Goal: Task Accomplishment & Management: Manage account settings

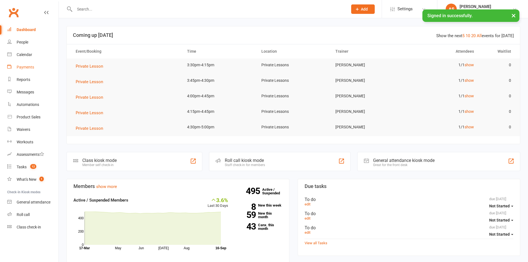
click at [21, 71] on link "Payments" at bounding box center [32, 67] width 51 height 12
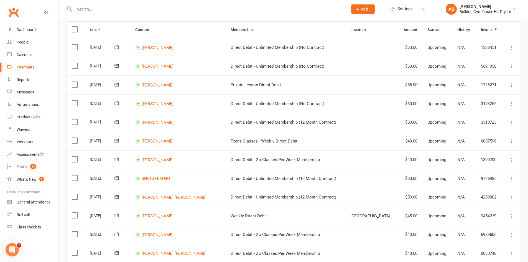
scroll to position [55, 0]
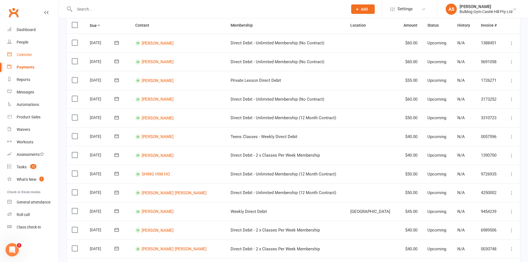
click at [40, 53] on link "Calendar" at bounding box center [32, 54] width 51 height 12
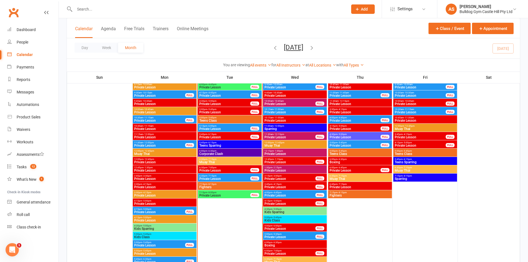
scroll to position [717, 0]
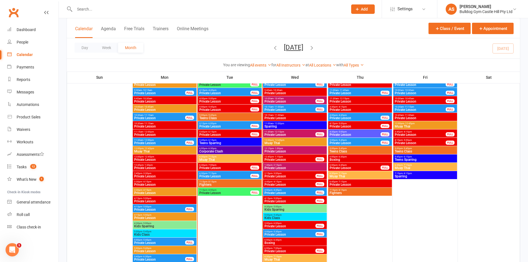
click at [219, 157] on span "6:30pm - 7:15pm" at bounding box center [229, 156] width 61 height 2
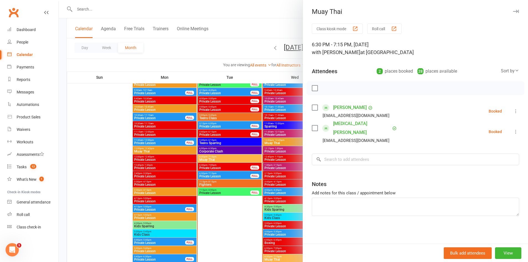
click at [202, 137] on div at bounding box center [293, 131] width 469 height 262
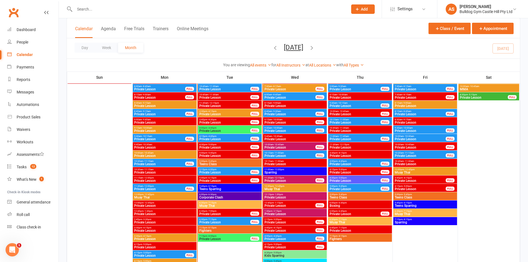
scroll to position [661, 0]
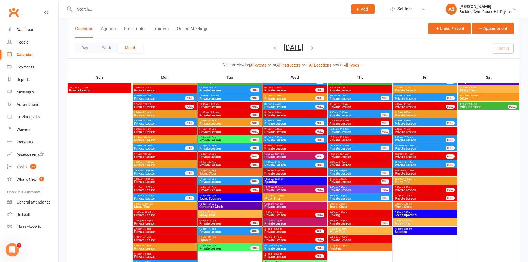
click at [219, 142] on span "Private Lesson" at bounding box center [225, 140] width 52 height 3
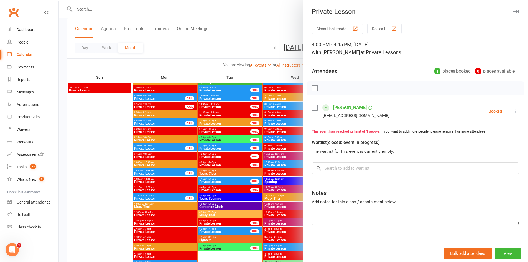
click at [220, 136] on div at bounding box center [293, 131] width 469 height 262
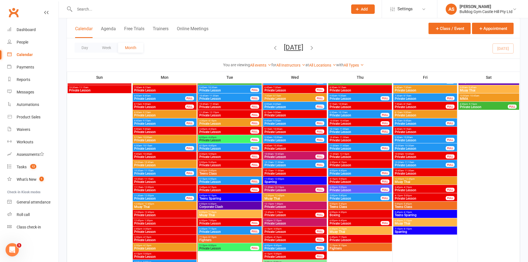
click at [221, 128] on span "3:45pm - 4:30pm" at bounding box center [225, 129] width 52 height 2
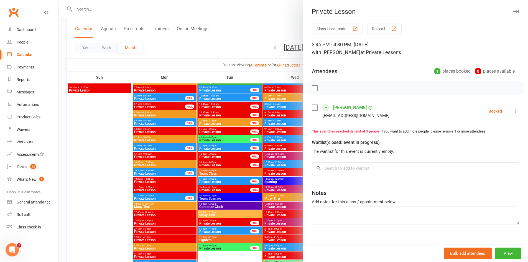
click at [221, 128] on div at bounding box center [293, 131] width 469 height 262
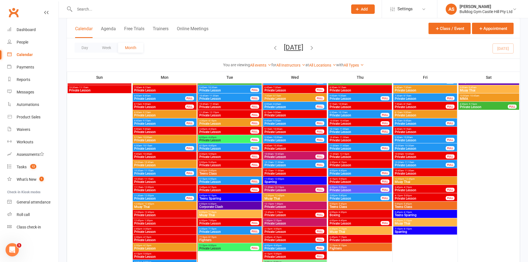
click at [220, 121] on span "3:30pm - 4:15pm" at bounding box center [225, 120] width 52 height 2
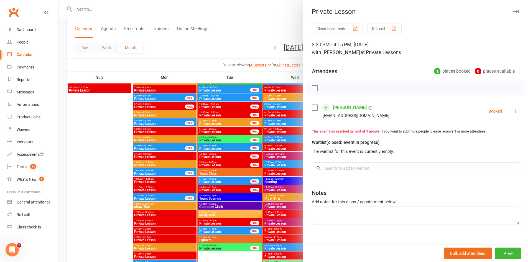
click at [219, 122] on div at bounding box center [293, 131] width 469 height 262
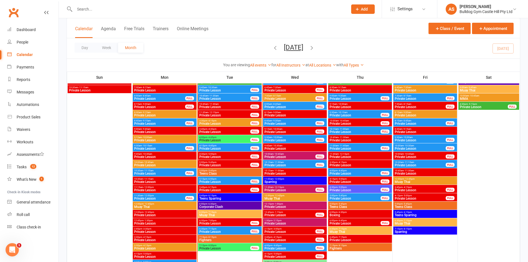
click at [217, 132] on span "Private Lesson" at bounding box center [225, 131] width 52 height 3
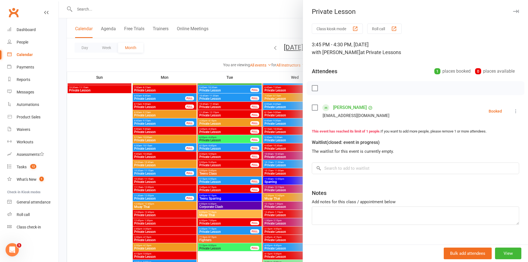
click at [217, 132] on div at bounding box center [293, 131] width 469 height 262
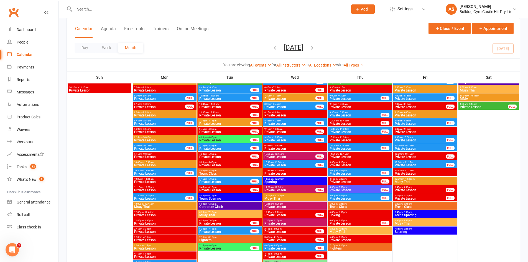
click at [216, 137] on span "- 4:45pm" at bounding box center [211, 137] width 9 height 2
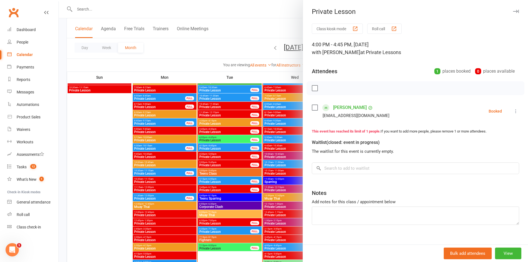
click at [216, 137] on div at bounding box center [293, 131] width 469 height 262
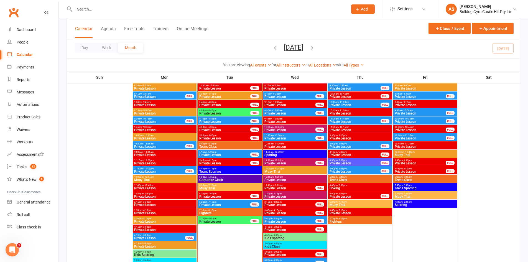
scroll to position [689, 0]
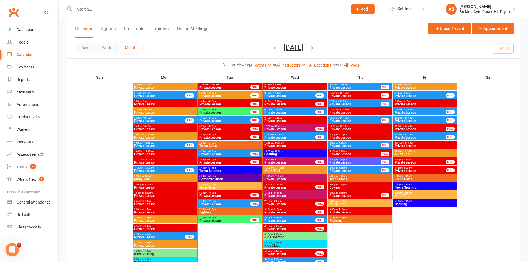
click at [214, 143] on span "- 5:45pm" at bounding box center [211, 143] width 9 height 2
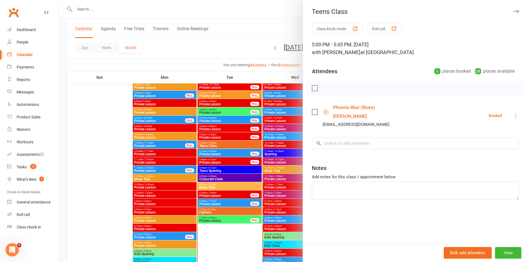
click at [214, 143] on div at bounding box center [293, 131] width 469 height 262
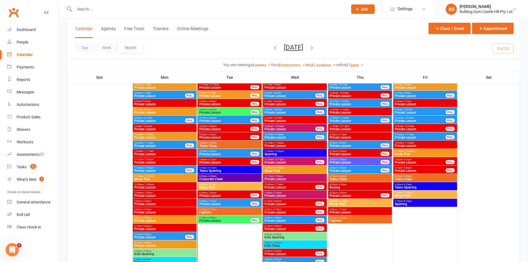
click at [225, 127] on span "Private Lesson" at bounding box center [225, 128] width 52 height 3
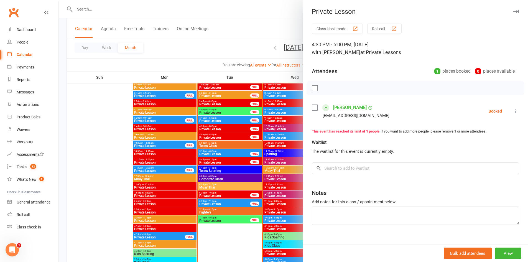
click at [225, 127] on div at bounding box center [293, 131] width 469 height 262
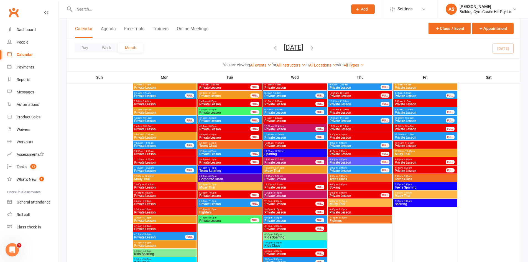
click at [225, 119] on span "4:15pm - 4:45pm" at bounding box center [225, 118] width 52 height 2
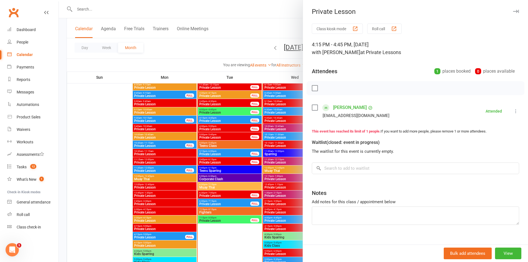
click at [224, 118] on div at bounding box center [293, 131] width 469 height 262
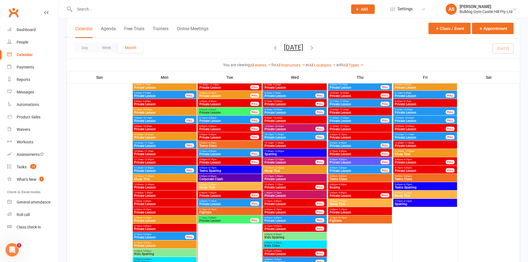
click at [223, 111] on span "Private Lesson" at bounding box center [225, 112] width 52 height 3
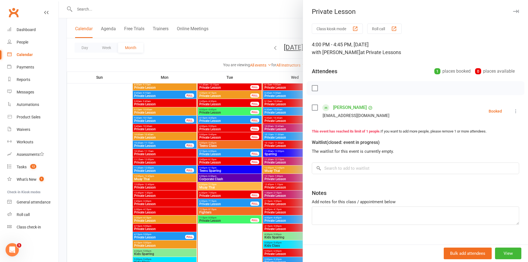
click at [223, 111] on div at bounding box center [293, 131] width 469 height 262
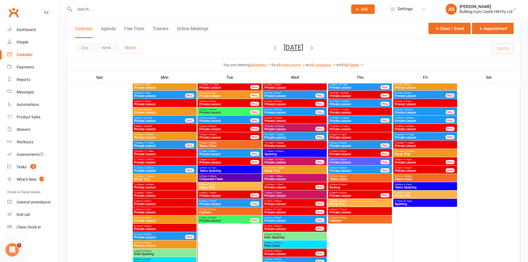
click at [222, 102] on span "Private Lesson" at bounding box center [225, 103] width 52 height 3
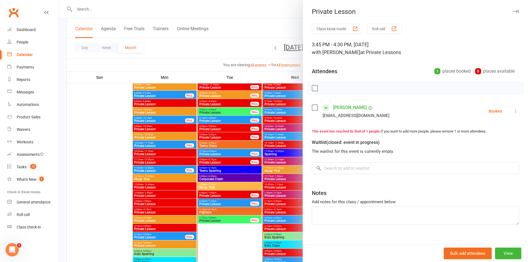
click at [513, 112] on icon at bounding box center [516, 111] width 6 height 6
click at [482, 145] on link "Check in" at bounding box center [486, 144] width 65 height 11
drag, startPoint x: 216, startPoint y: 112, endPoint x: 221, endPoint y: 110, distance: 6.2
click at [216, 112] on div at bounding box center [293, 131] width 469 height 262
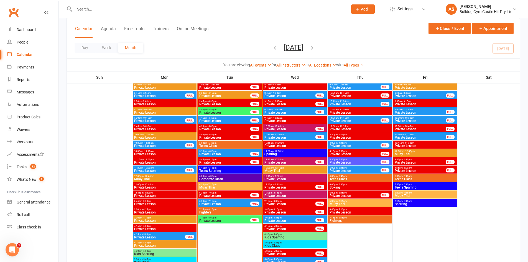
click at [226, 105] on span "Private Lesson" at bounding box center [225, 103] width 52 height 3
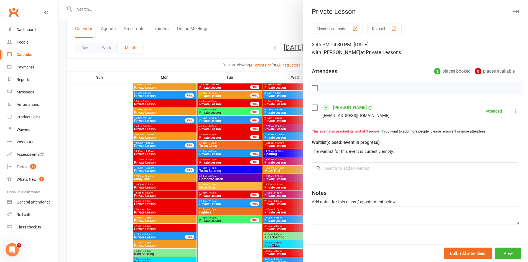
click at [198, 171] on div at bounding box center [293, 131] width 469 height 262
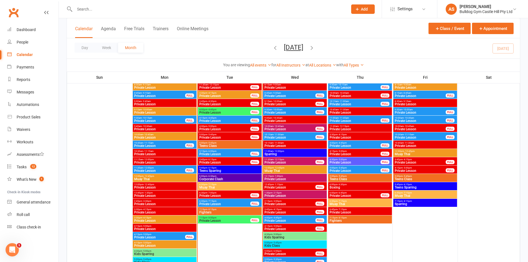
click at [215, 119] on span "- 4:45pm" at bounding box center [211, 118] width 9 height 2
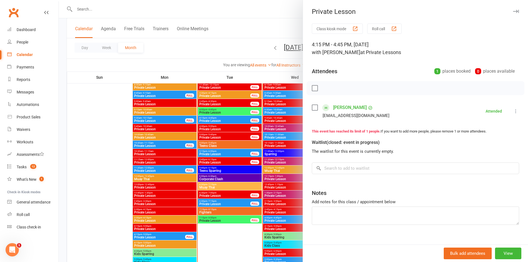
click at [248, 134] on div at bounding box center [293, 131] width 469 height 262
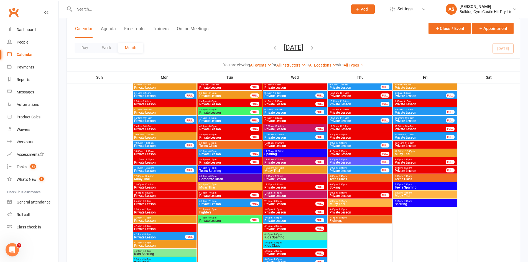
click at [233, 94] on span "Private Lesson" at bounding box center [225, 95] width 52 height 3
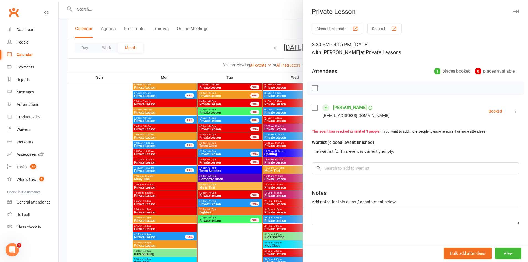
click at [513, 110] on icon at bounding box center [516, 111] width 6 height 6
click at [491, 142] on link "Check in" at bounding box center [486, 144] width 65 height 11
click at [214, 142] on div at bounding box center [293, 131] width 469 height 262
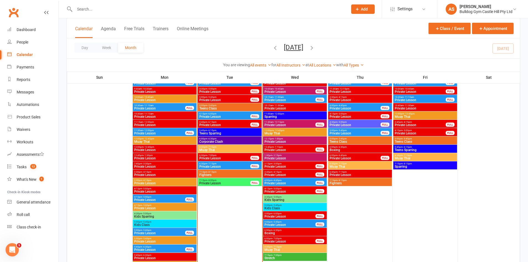
scroll to position [717, 0]
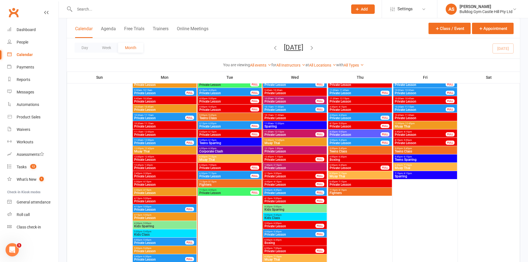
click at [214, 143] on span "Teens Sparring" at bounding box center [229, 142] width 61 height 3
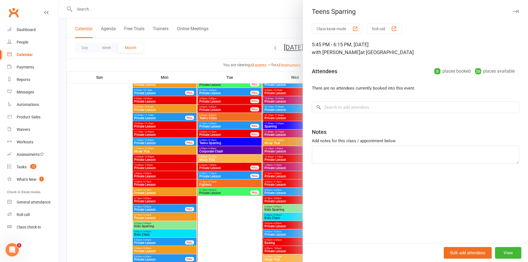
click at [212, 143] on div at bounding box center [293, 131] width 469 height 262
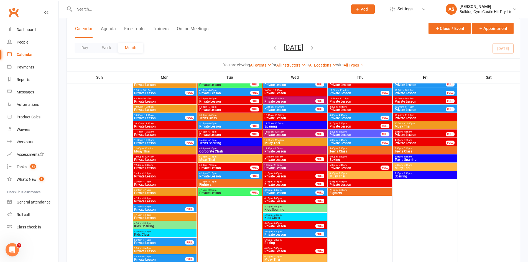
click at [218, 113] on div "5:00pm - 5:45pm Teens Class" at bounding box center [230, 117] width 64 height 8
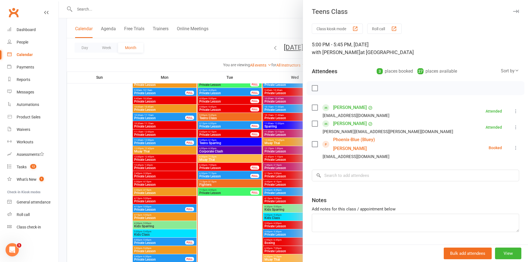
click at [351, 141] on link "Phoenix-Blue (Bluey) Rupert" at bounding box center [365, 144] width 64 height 18
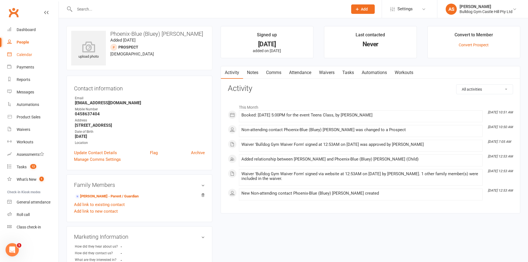
click at [30, 57] on div "Calendar" at bounding box center [25, 54] width 16 height 4
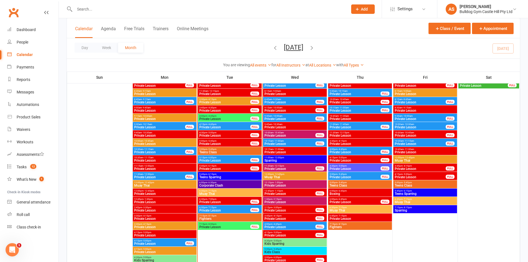
scroll to position [693, 0]
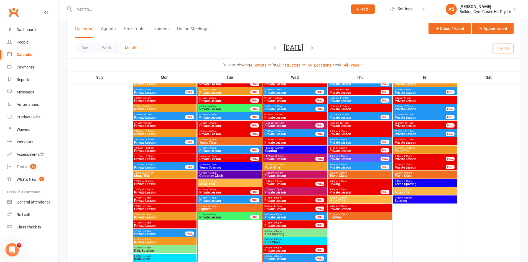
click at [219, 184] on span "Muay Thai" at bounding box center [229, 183] width 61 height 3
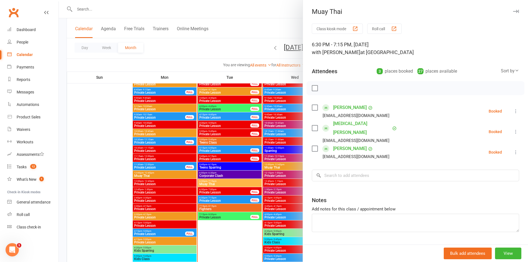
click at [252, 147] on div at bounding box center [293, 131] width 469 height 262
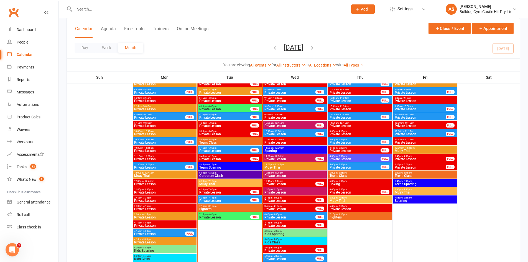
click at [214, 139] on span "- 5:45pm" at bounding box center [211, 139] width 9 height 2
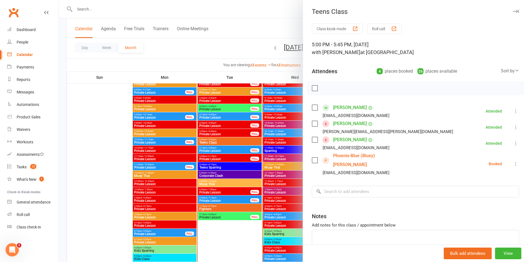
click at [339, 108] on link "George Chen" at bounding box center [350, 107] width 34 height 9
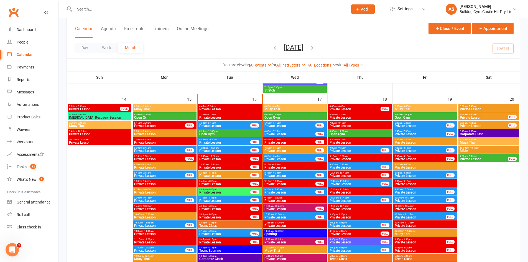
scroll to position [720, 0]
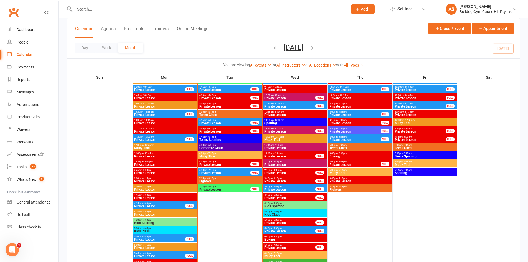
click at [228, 153] on span "6:30pm - 7:15pm" at bounding box center [229, 153] width 61 height 2
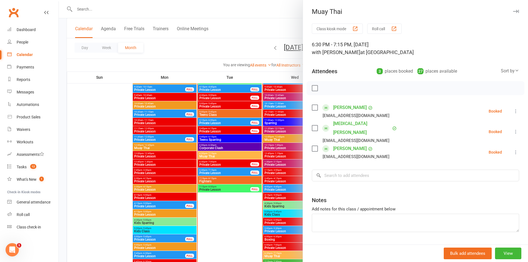
click at [276, 159] on div at bounding box center [293, 131] width 469 height 262
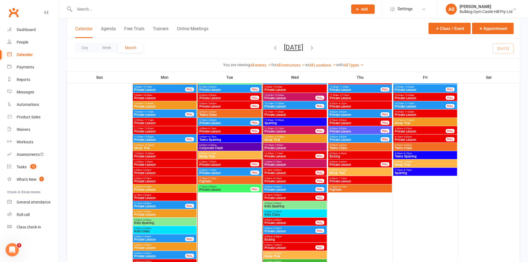
click at [219, 114] on span "Teens Class" at bounding box center [229, 114] width 61 height 3
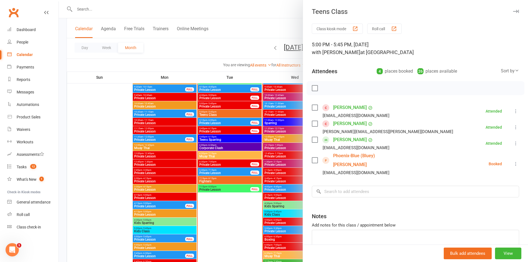
click at [343, 123] on link "[PERSON_NAME]" at bounding box center [350, 123] width 34 height 9
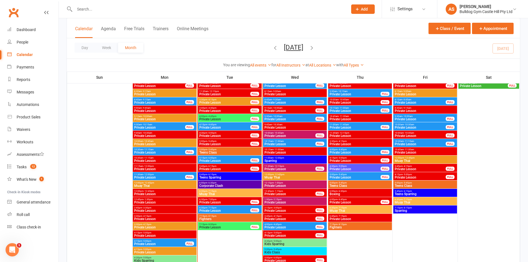
scroll to position [693, 0]
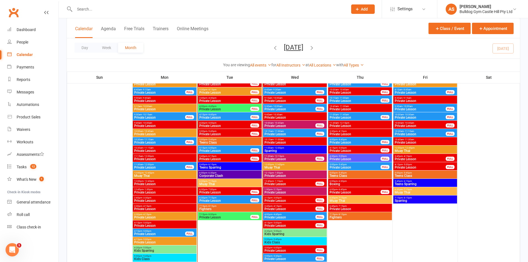
click at [219, 141] on span "Teens Class" at bounding box center [229, 142] width 61 height 3
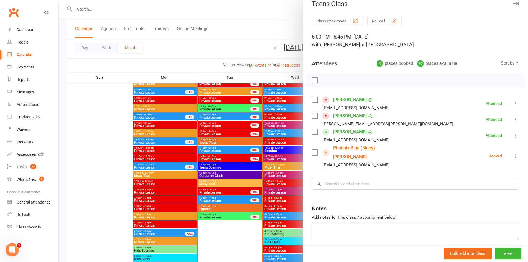
scroll to position [0, 0]
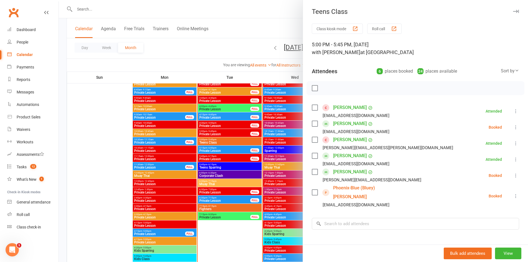
click at [145, 149] on div at bounding box center [293, 131] width 469 height 262
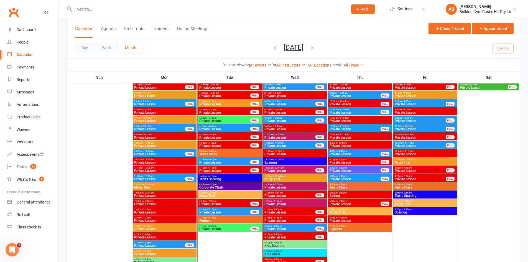
scroll to position [693, 0]
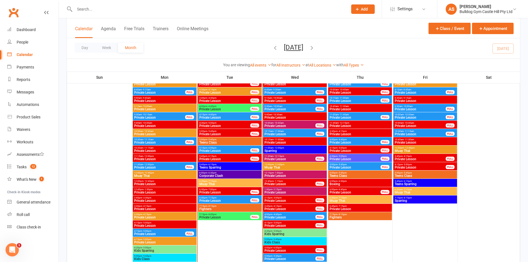
click at [208, 139] on span "- 5:45pm" at bounding box center [211, 139] width 9 height 2
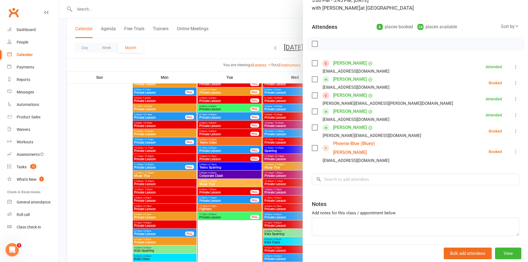
scroll to position [55, 0]
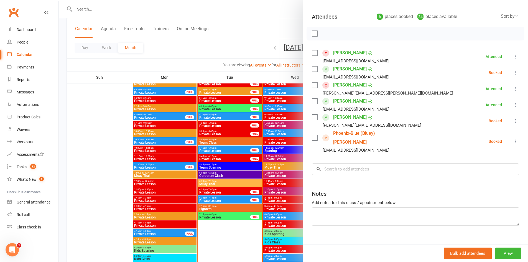
click at [237, 132] on div at bounding box center [293, 131] width 469 height 262
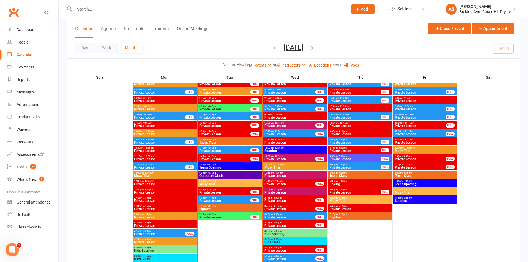
click at [220, 148] on span "5:15pm - 6:00pm" at bounding box center [225, 148] width 52 height 2
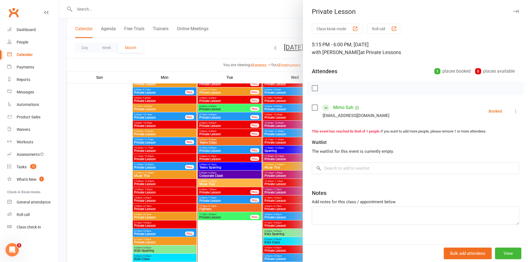
click at [227, 143] on div at bounding box center [293, 131] width 469 height 262
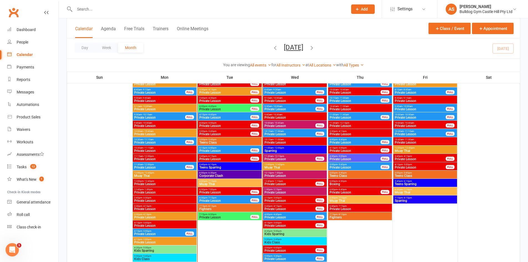
click at [227, 157] on span "Private Lesson" at bounding box center [225, 158] width 52 height 3
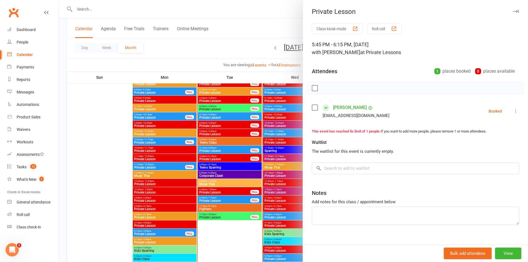
click at [229, 155] on div at bounding box center [293, 131] width 469 height 262
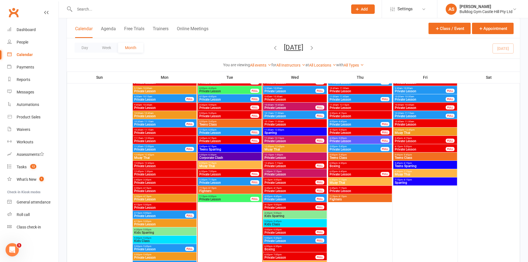
scroll to position [720, 0]
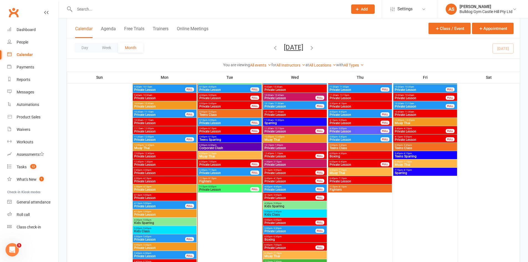
click at [278, 212] on span "- 5:45pm" at bounding box center [276, 211] width 9 height 2
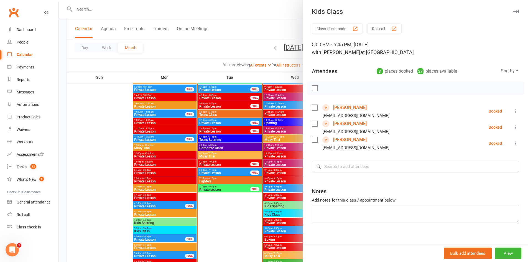
click at [198, 168] on div at bounding box center [293, 131] width 469 height 262
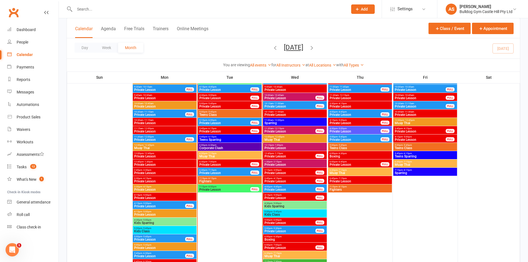
click at [227, 112] on span "5:00pm - 5:45pm" at bounding box center [229, 112] width 61 height 2
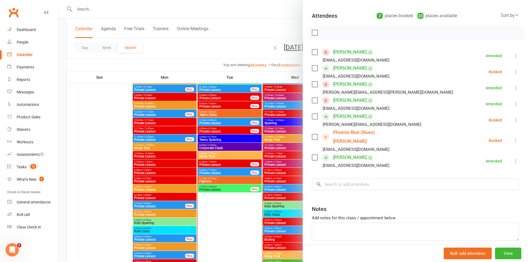
scroll to position [28, 0]
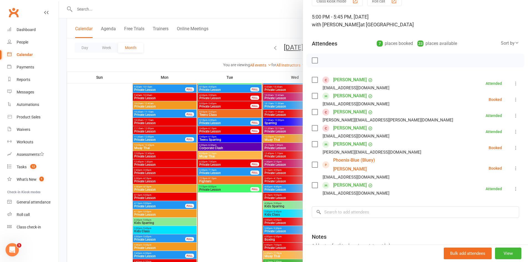
click at [513, 165] on icon at bounding box center [516, 168] width 6 height 6
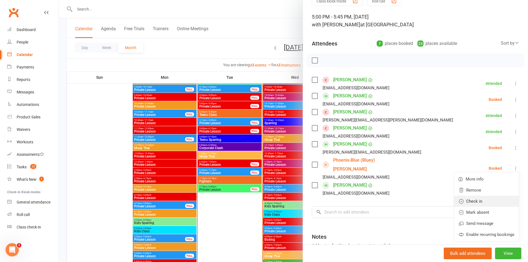
drag, startPoint x: 477, startPoint y: 196, endPoint x: 479, endPoint y: 191, distance: 5.8
click at [477, 196] on link "Check in" at bounding box center [486, 201] width 65 height 11
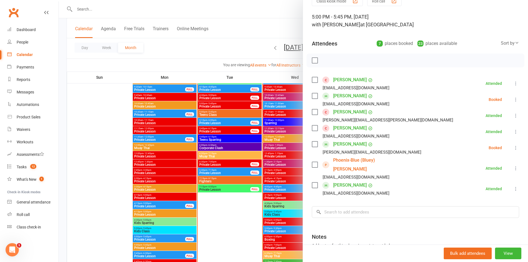
click at [255, 196] on div at bounding box center [293, 131] width 469 height 262
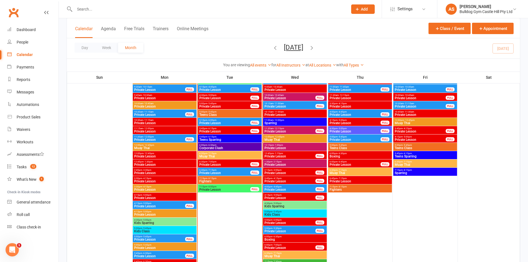
click at [218, 112] on span "5:00pm - 5:45pm" at bounding box center [229, 112] width 61 height 2
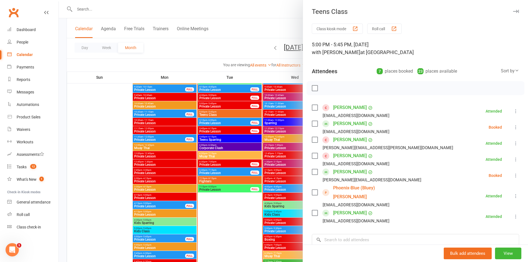
click at [217, 156] on div at bounding box center [293, 131] width 469 height 262
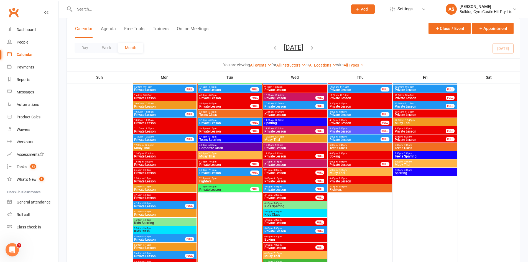
click at [230, 119] on span "5:15pm - 6:00pm" at bounding box center [225, 120] width 52 height 2
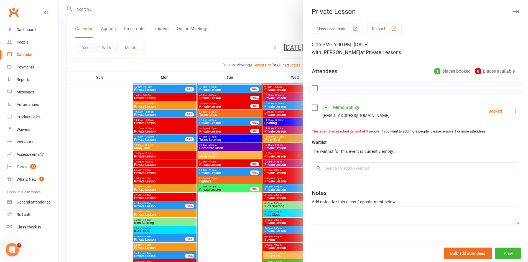
click at [230, 119] on div at bounding box center [293, 131] width 469 height 262
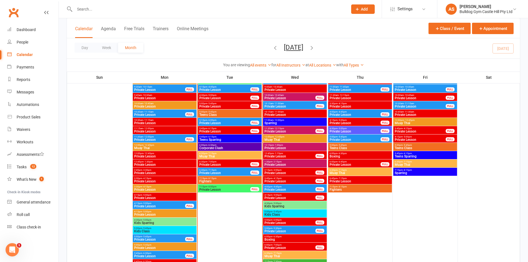
click at [227, 121] on div "5:15pm - 6:00pm Private Lesson FULL" at bounding box center [230, 122] width 64 height 8
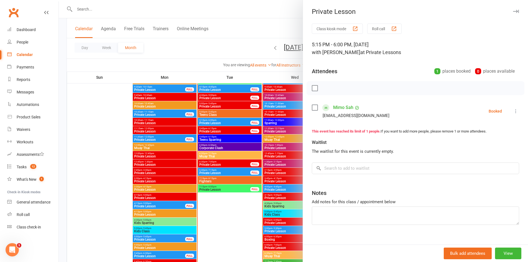
click at [503, 110] on li "Mimo Sah Milad_sahyoun@hotmail.com Booked More info Remove Check in Mark absent…" at bounding box center [415, 111] width 207 height 16
click at [513, 113] on icon at bounding box center [516, 111] width 6 height 6
click at [474, 147] on link "Check in" at bounding box center [486, 144] width 65 height 11
click at [213, 119] on div at bounding box center [293, 131] width 469 height 262
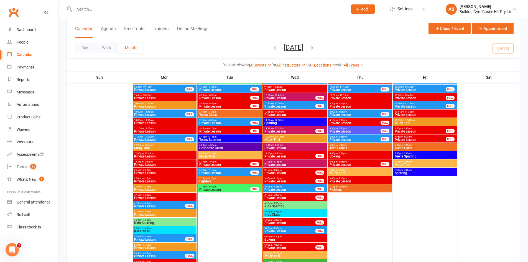
click at [214, 131] on span "Private Lesson" at bounding box center [225, 131] width 52 height 3
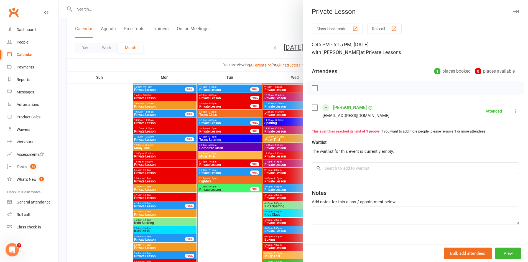
click at [214, 131] on div at bounding box center [293, 131] width 469 height 262
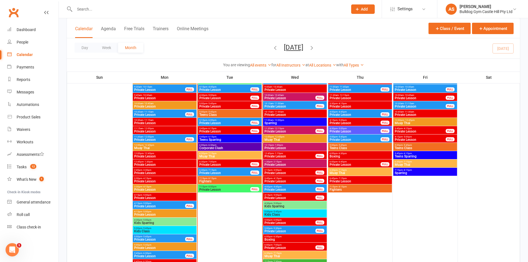
click at [218, 122] on span "Private Lesson" at bounding box center [225, 122] width 52 height 3
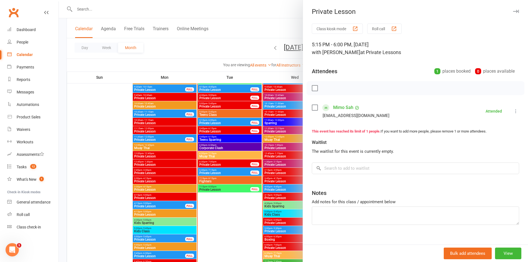
click at [218, 123] on div at bounding box center [293, 131] width 469 height 262
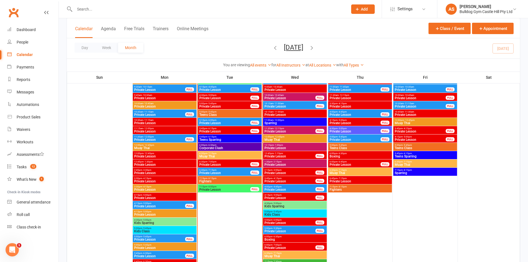
click at [222, 139] on span "Teens Sparring" at bounding box center [229, 139] width 61 height 3
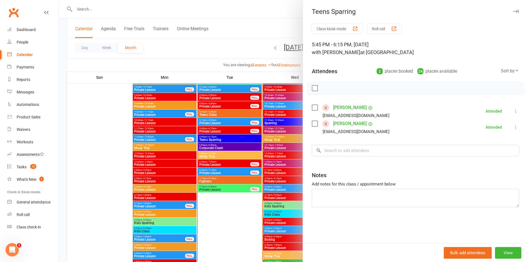
click at [217, 137] on div at bounding box center [293, 131] width 469 height 262
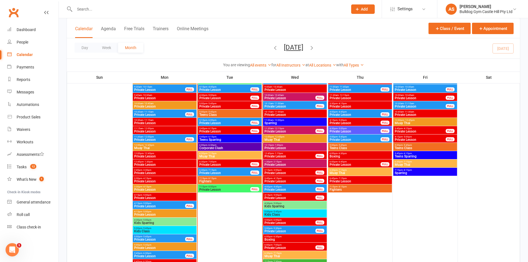
click at [224, 114] on span "Teens Class" at bounding box center [229, 114] width 61 height 3
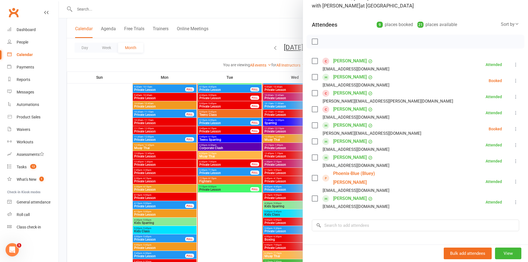
scroll to position [55, 0]
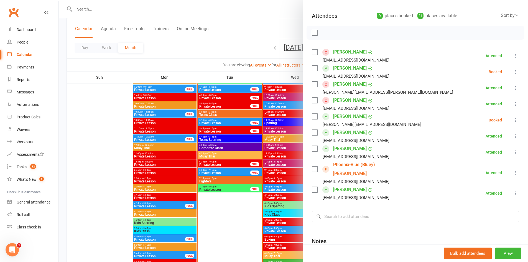
drag, startPoint x: 281, startPoint y: 98, endPoint x: 256, endPoint y: 80, distance: 31.7
click at [281, 98] on div at bounding box center [293, 131] width 469 height 262
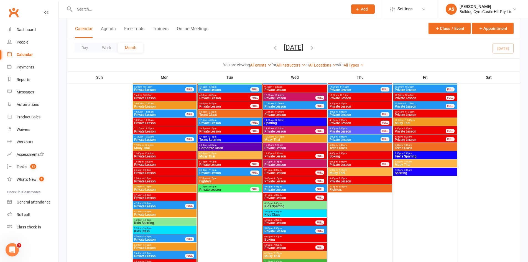
click at [164, 7] on input "text" at bounding box center [208, 9] width 271 height 8
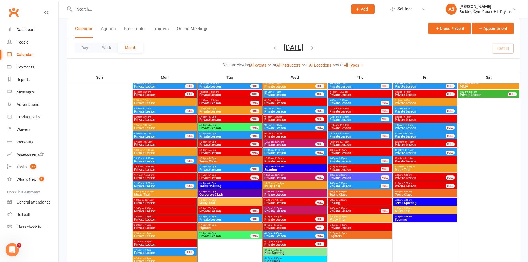
scroll to position [665, 0]
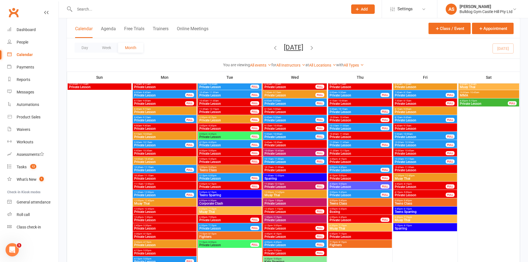
click at [213, 119] on span "Private Lesson" at bounding box center [225, 120] width 52 height 3
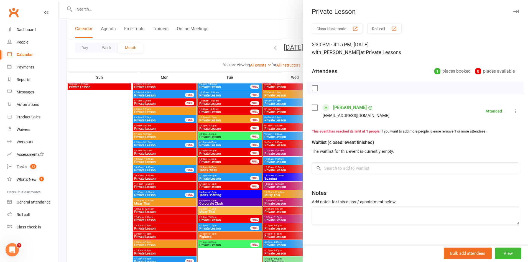
click at [213, 119] on div at bounding box center [293, 131] width 469 height 262
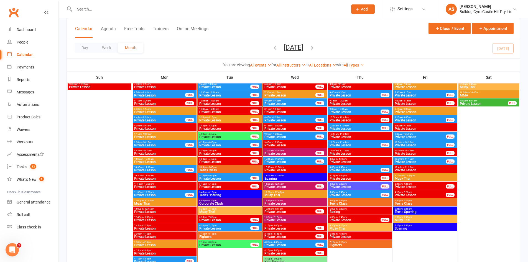
click at [213, 128] on span "Private Lesson" at bounding box center [225, 128] width 52 height 3
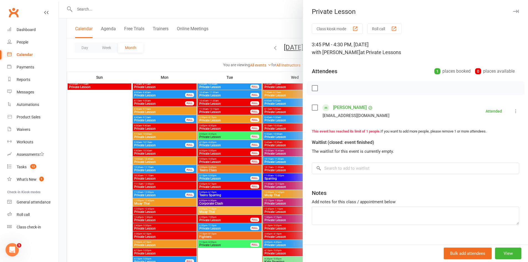
click at [213, 128] on div at bounding box center [293, 131] width 469 height 262
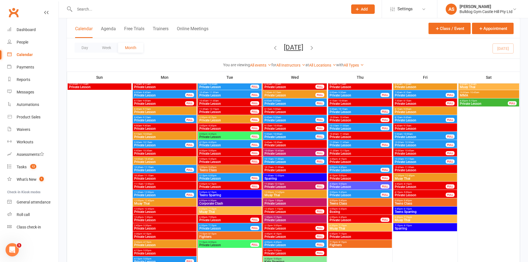
click at [214, 136] on span "Private Lesson" at bounding box center [225, 136] width 52 height 3
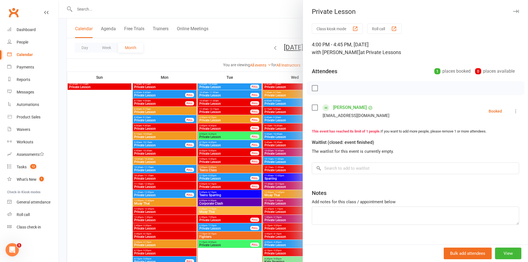
click at [214, 136] on div at bounding box center [293, 131] width 469 height 262
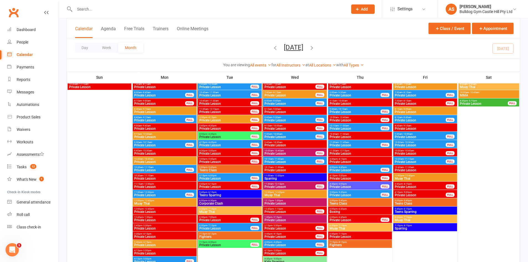
click at [214, 141] on span "- 4:45pm" at bounding box center [211, 142] width 9 height 2
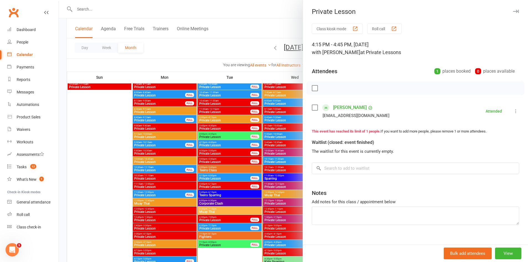
click at [214, 141] on div at bounding box center [293, 131] width 469 height 262
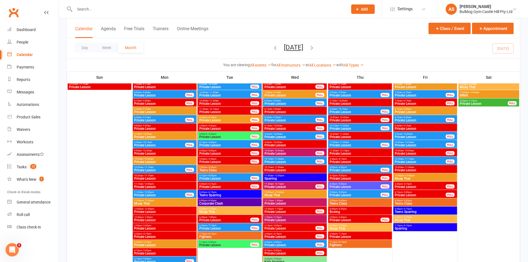
click at [208, 152] on span "Private Lesson" at bounding box center [225, 153] width 52 height 3
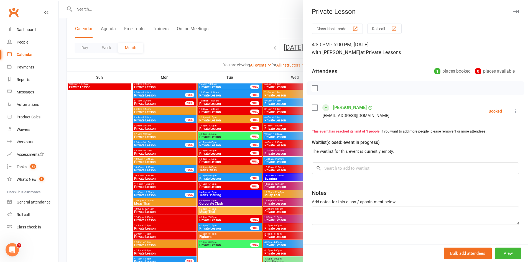
click at [208, 152] on div at bounding box center [293, 131] width 469 height 262
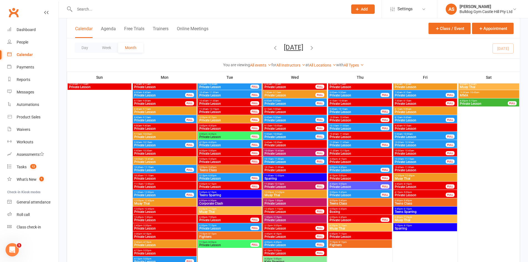
click at [207, 158] on span "- 5:45pm" at bounding box center [211, 159] width 9 height 2
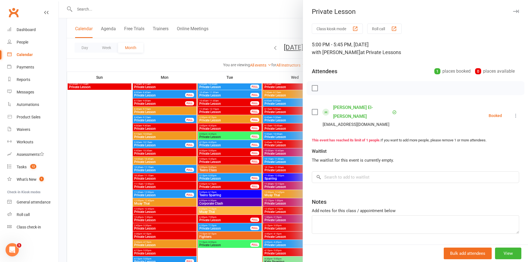
click at [513, 113] on icon at bounding box center [516, 116] width 6 height 6
click at [494, 149] on link "Check in" at bounding box center [486, 148] width 65 height 11
drag, startPoint x: 215, startPoint y: 140, endPoint x: 215, endPoint y: 145, distance: 4.4
click at [215, 141] on div at bounding box center [293, 131] width 469 height 262
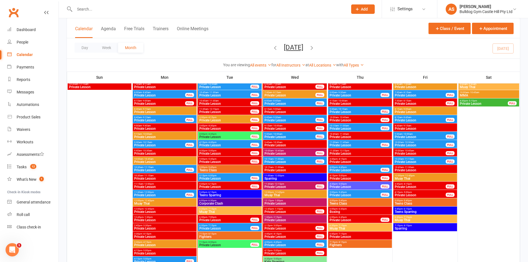
click at [220, 167] on span "5:00pm - 5:45pm" at bounding box center [229, 167] width 61 height 2
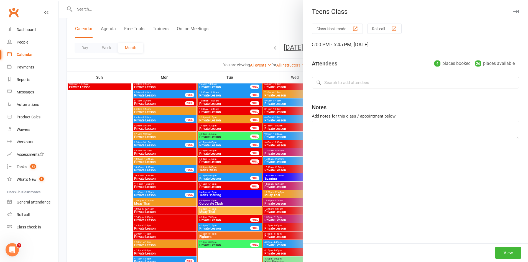
click at [220, 166] on div at bounding box center [293, 131] width 469 height 262
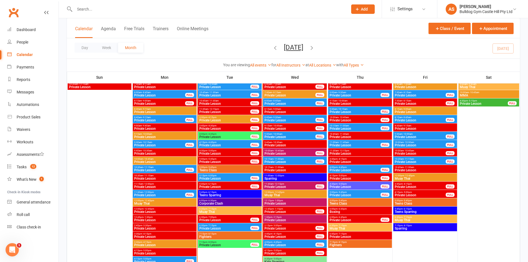
click at [225, 178] on span "Private Lesson" at bounding box center [225, 178] width 52 height 3
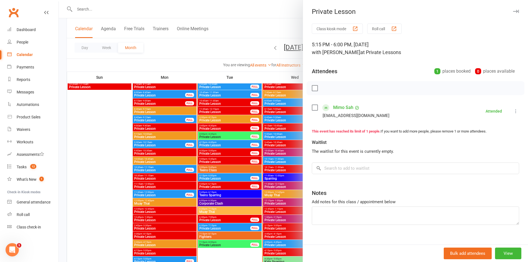
drag, startPoint x: 225, startPoint y: 178, endPoint x: 226, endPoint y: 181, distance: 3.0
click at [225, 180] on div at bounding box center [293, 131] width 469 height 262
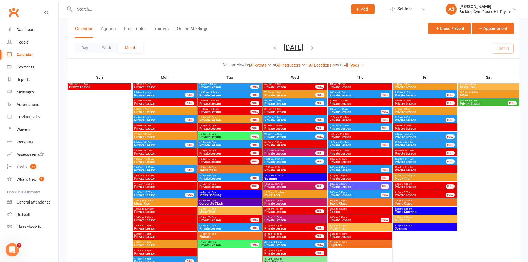
click at [226, 186] on span "Private Lesson" at bounding box center [225, 186] width 52 height 3
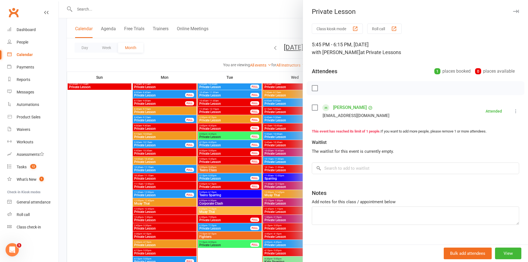
click at [226, 186] on div at bounding box center [293, 131] width 469 height 262
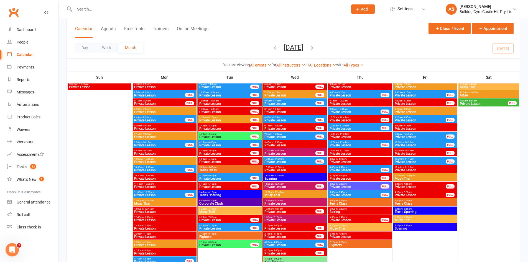
click at [218, 218] on span "Private Lesson" at bounding box center [225, 219] width 52 height 3
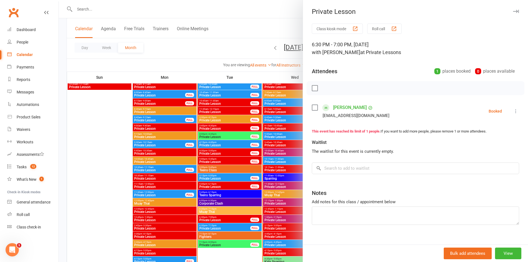
drag, startPoint x: 212, startPoint y: 220, endPoint x: 215, endPoint y: 231, distance: 11.2
click at [212, 221] on div at bounding box center [293, 131] width 469 height 262
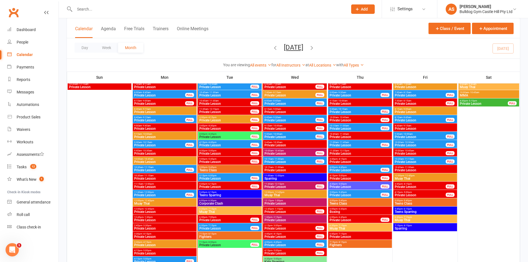
click at [218, 246] on span "Private Lesson" at bounding box center [225, 244] width 52 height 3
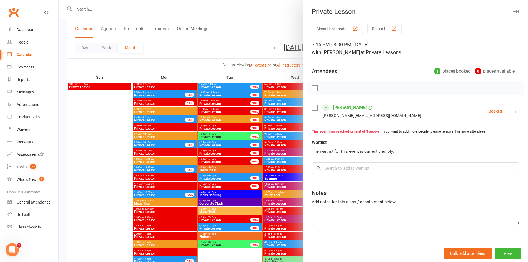
click at [219, 245] on div at bounding box center [293, 131] width 469 height 262
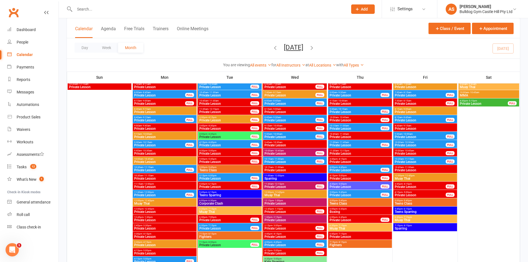
click at [221, 225] on span "6:30pm - 7:15pm" at bounding box center [225, 225] width 52 height 2
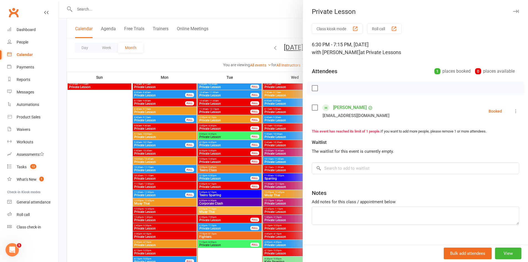
click at [221, 225] on div at bounding box center [293, 131] width 469 height 262
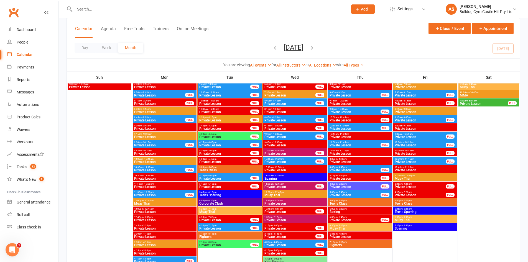
click at [220, 216] on span "6:30pm - 7:00pm" at bounding box center [225, 217] width 52 height 2
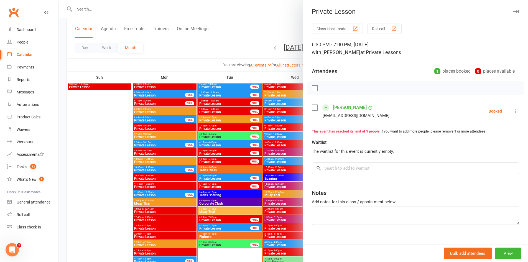
click at [205, 177] on div at bounding box center [293, 131] width 469 height 262
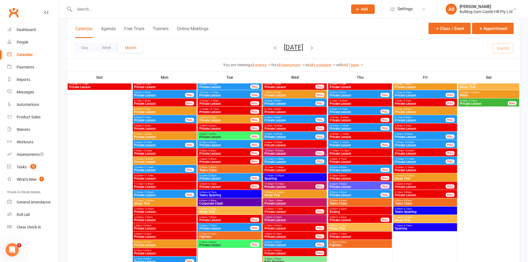
click at [95, 12] on input "text" at bounding box center [208, 9] width 271 height 8
type input "+"
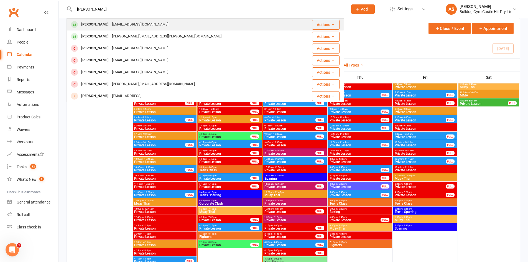
type input "daniel hutche"
click at [126, 30] on div "Daniel Hutchen hutchy1973@gmail.com" at bounding box center [182, 24] width 230 height 11
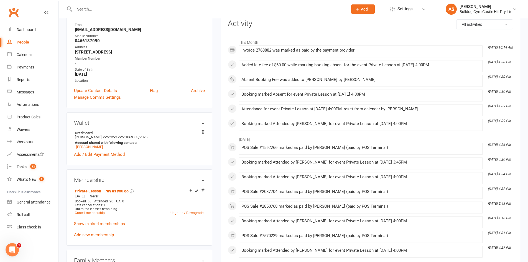
scroll to position [83, 0]
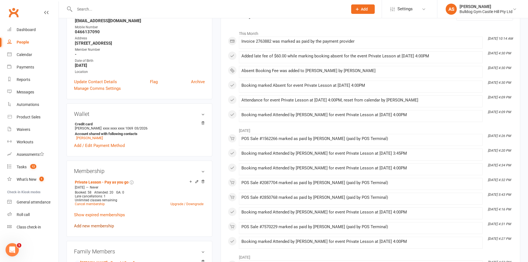
click at [104, 225] on link "Add new membership" at bounding box center [94, 225] width 40 height 5
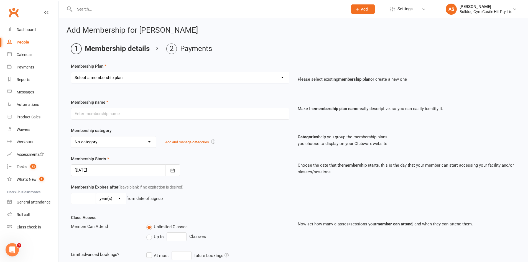
click at [155, 80] on select "Select a membership plan Create new Membership Plan Adults Class - Casual Visit…" at bounding box center [180, 77] width 218 height 11
click at [27, 117] on div "Product Sales" at bounding box center [29, 117] width 24 height 4
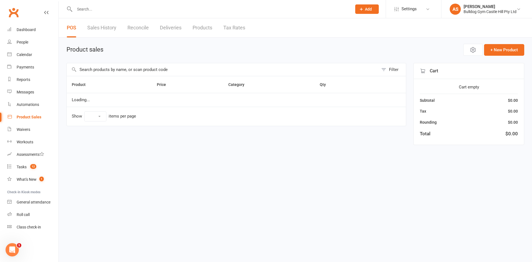
select select "10"
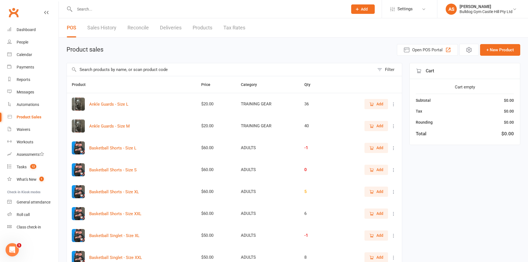
drag, startPoint x: 127, startPoint y: 70, endPoint x: 129, endPoint y: 72, distance: 3.1
click at [128, 70] on input "text" at bounding box center [220, 69] width 307 height 13
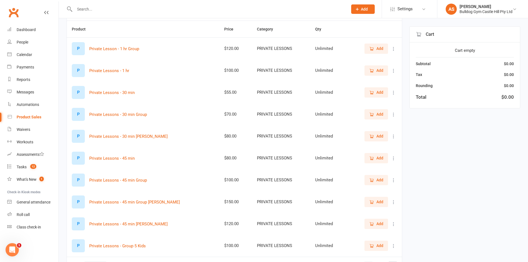
scroll to position [93, 0]
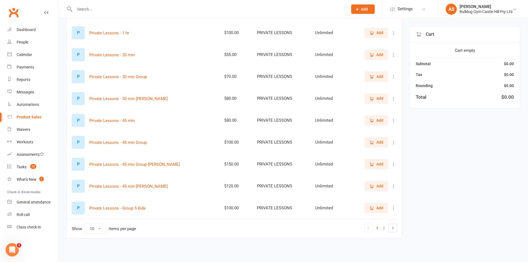
type input "priv"
click at [376, 122] on span "Add" at bounding box center [376, 120] width 14 height 6
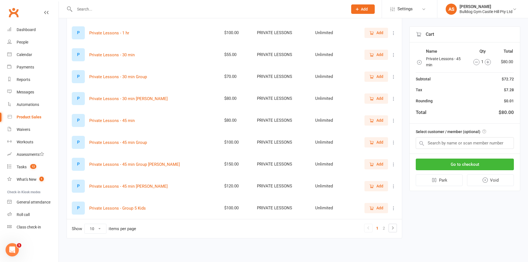
click at [488, 64] on icon "button" at bounding box center [487, 62] width 6 height 6
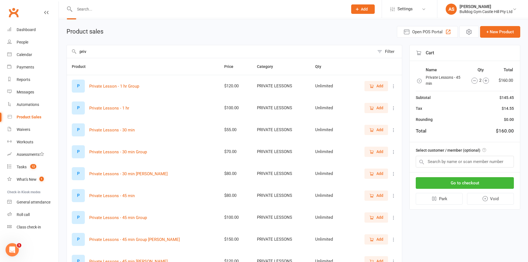
scroll to position [28, 0]
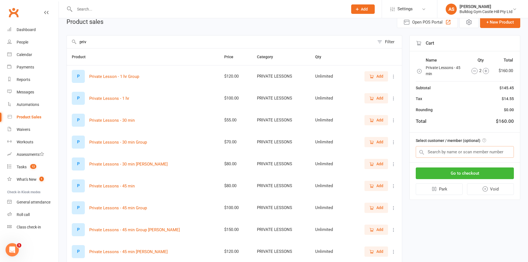
click at [437, 152] on input "text" at bounding box center [465, 152] width 98 height 12
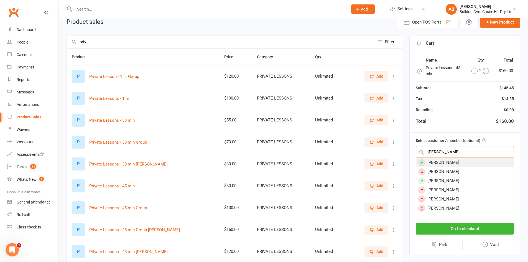
type input "daniel hut"
click at [472, 164] on div "Daniel Hutchen" at bounding box center [465, 162] width 98 height 9
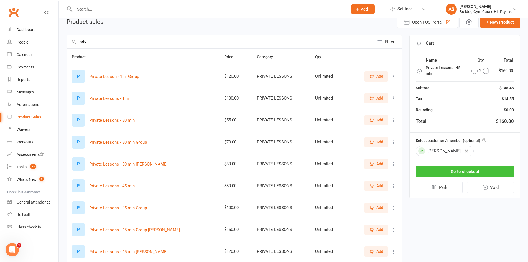
click at [458, 168] on button "Go to checkout" at bounding box center [465, 172] width 98 height 12
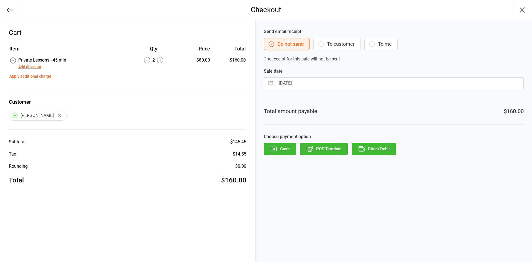
click at [320, 147] on button "POS Terminal" at bounding box center [324, 149] width 48 height 12
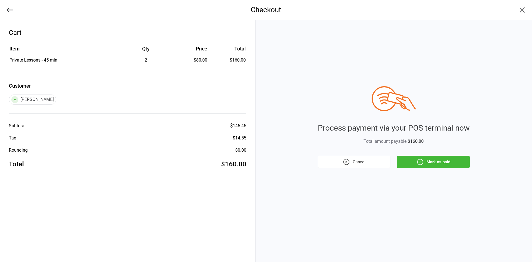
click at [425, 160] on button "Mark as paid" at bounding box center [433, 162] width 73 height 12
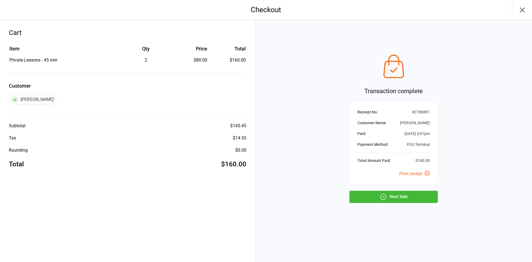
click at [385, 199] on icon "button" at bounding box center [384, 197] width 6 height 6
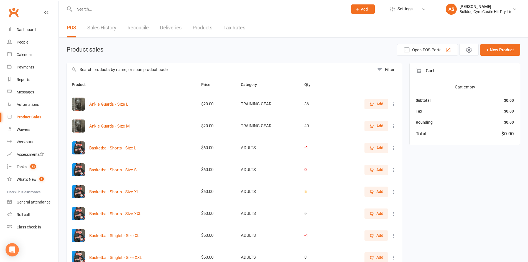
click at [127, 70] on input "text" at bounding box center [220, 69] width 307 height 13
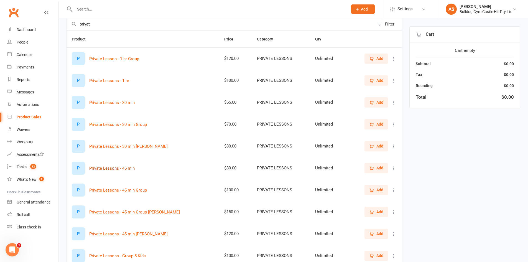
scroll to position [55, 0]
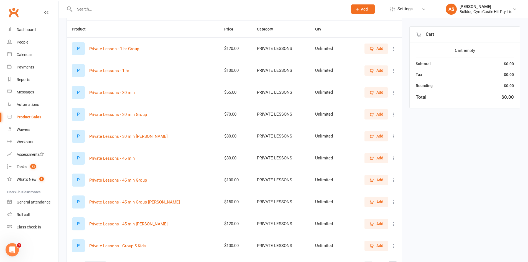
type input "privat"
click at [375, 158] on span "Add" at bounding box center [376, 158] width 14 height 6
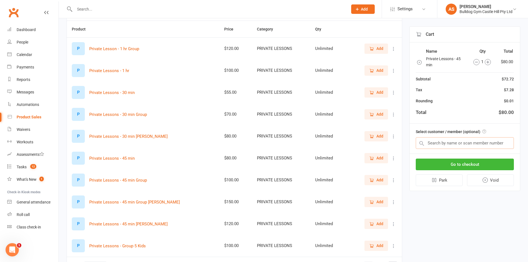
click at [453, 148] on input "text" at bounding box center [465, 143] width 98 height 12
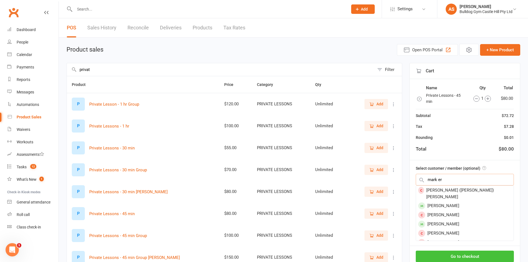
type input "mark er"
click at [450, 201] on div "Mark Erickson" at bounding box center [465, 205] width 98 height 9
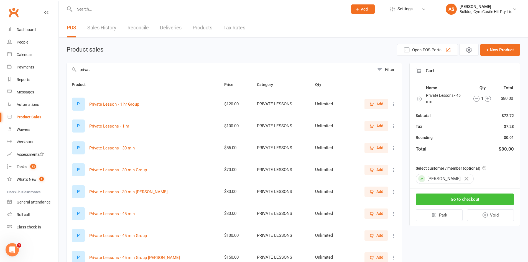
click at [452, 202] on button "Go to checkout" at bounding box center [465, 199] width 98 height 12
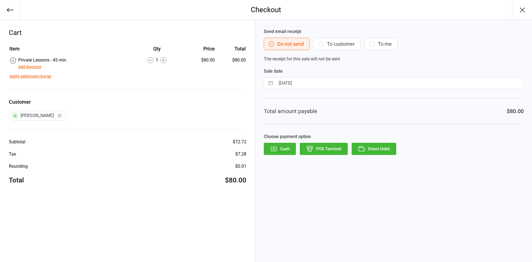
click at [308, 146] on icon "button" at bounding box center [310, 147] width 6 height 3
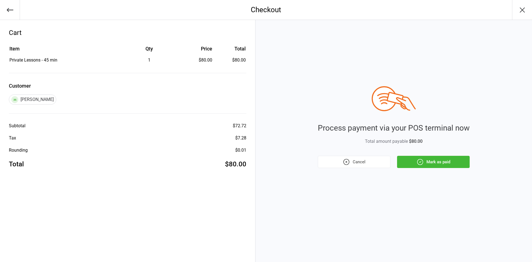
click at [442, 161] on button "Mark as paid" at bounding box center [433, 162] width 73 height 12
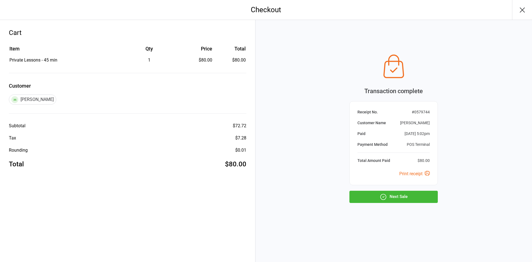
click at [408, 195] on button "Next Sale" at bounding box center [393, 197] width 88 height 12
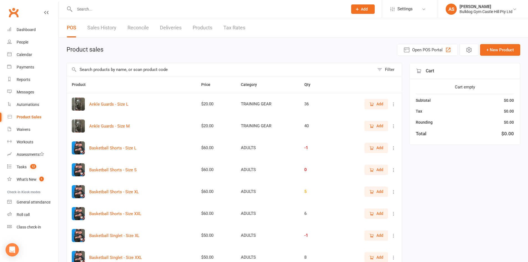
click at [273, 74] on input "text" at bounding box center [220, 69] width 307 height 13
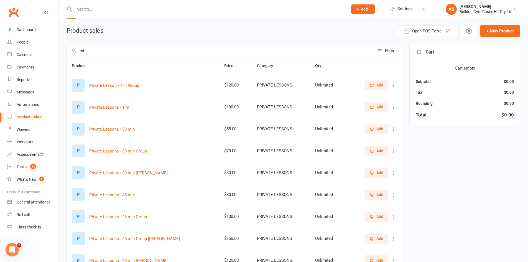
scroll to position [28, 0]
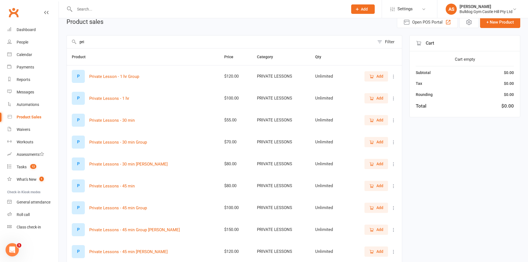
type input "pri"
click at [373, 187] on icon "button" at bounding box center [371, 185] width 3 height 3
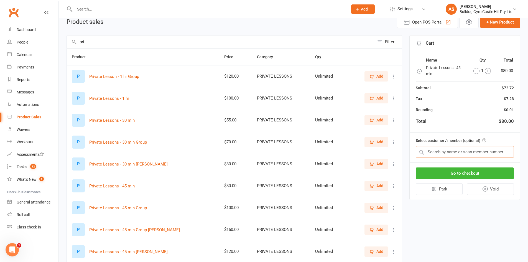
click at [438, 152] on input "text" at bounding box center [465, 152] width 98 height 12
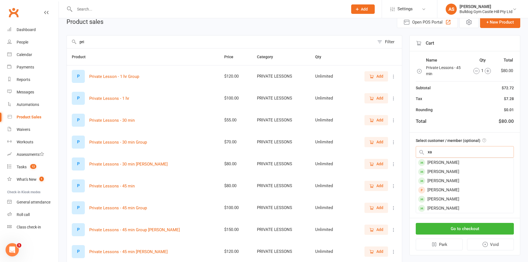
type input "x"
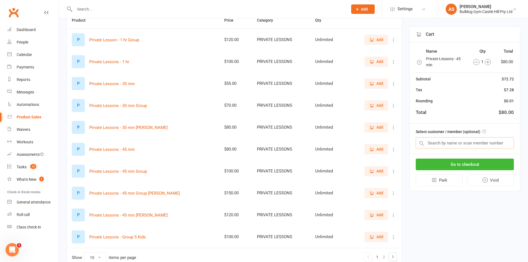
scroll to position [55, 0]
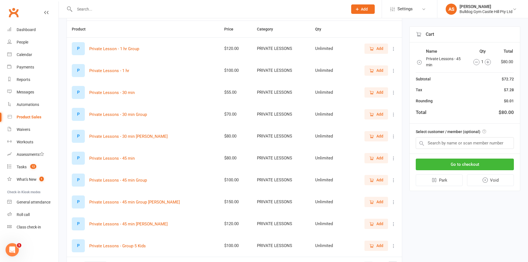
click at [373, 134] on icon "button" at bounding box center [371, 136] width 5 height 5
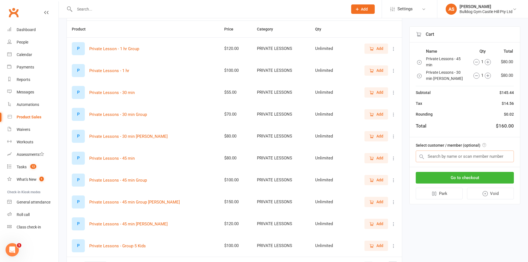
click at [445, 158] on input "text" at bounding box center [465, 156] width 98 height 12
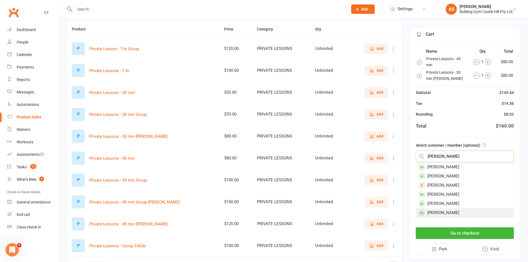
type input "xavier"
click at [438, 212] on div "Xavier Sammut" at bounding box center [465, 212] width 98 height 9
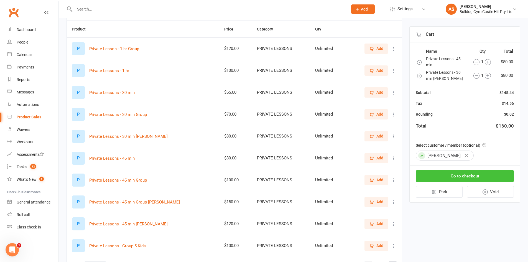
click at [450, 176] on button "Go to checkout" at bounding box center [465, 176] width 98 height 12
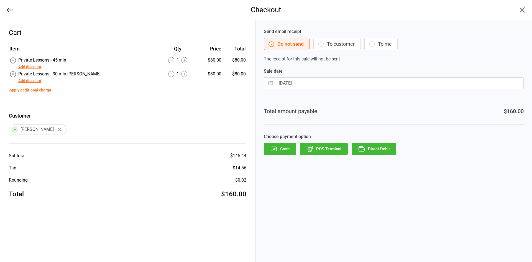
click at [325, 152] on button "POS Terminal" at bounding box center [324, 149] width 48 height 12
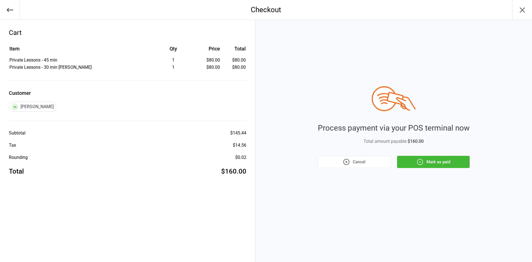
click at [427, 164] on button "Mark as paid" at bounding box center [433, 162] width 73 height 12
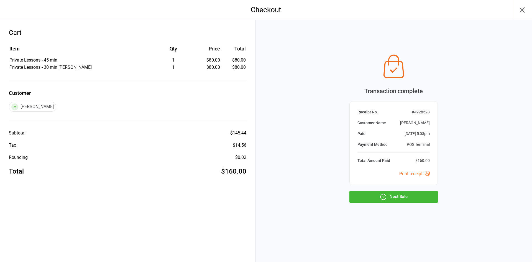
click at [400, 193] on button "Next Sale" at bounding box center [393, 197] width 88 height 12
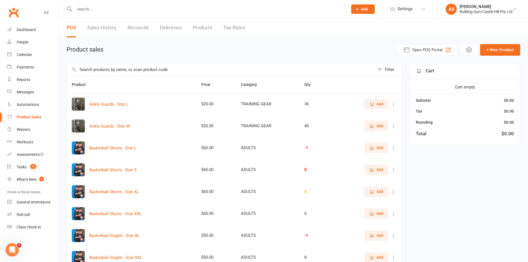
drag, startPoint x: 189, startPoint y: 70, endPoint x: 161, endPoint y: 49, distance: 34.8
click at [190, 71] on input "text" at bounding box center [220, 69] width 307 height 13
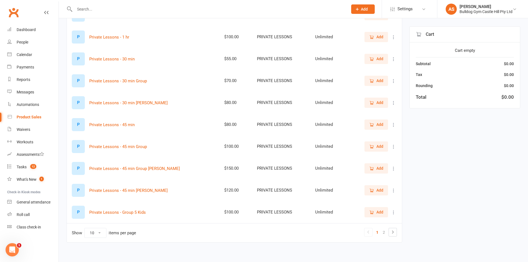
scroll to position [93, 0]
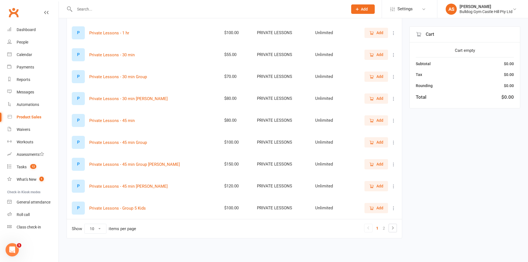
type input "pri"
click at [375, 119] on span "Add" at bounding box center [376, 120] width 14 height 6
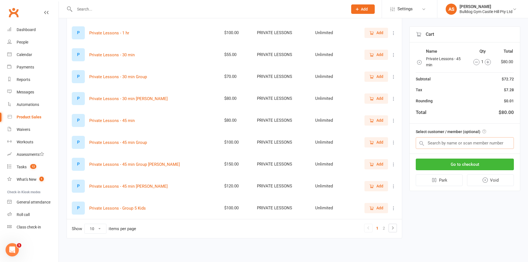
click at [448, 142] on input "text" at bounding box center [465, 143] width 98 height 12
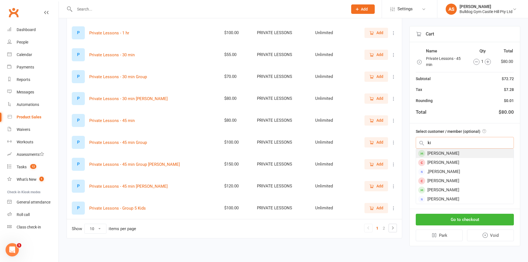
type input "k"
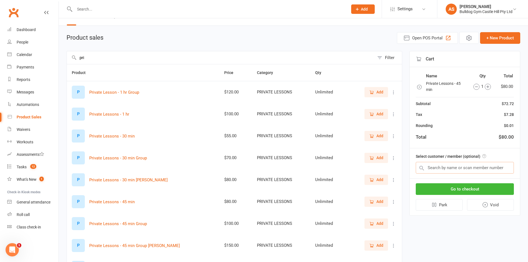
scroll to position [10, 0]
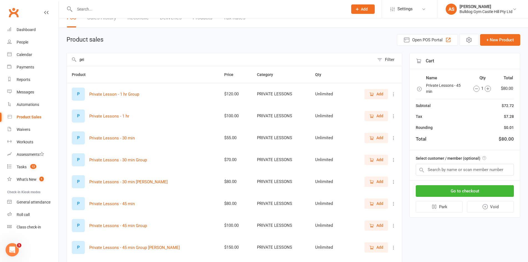
click at [374, 137] on span "Add" at bounding box center [376, 138] width 14 height 6
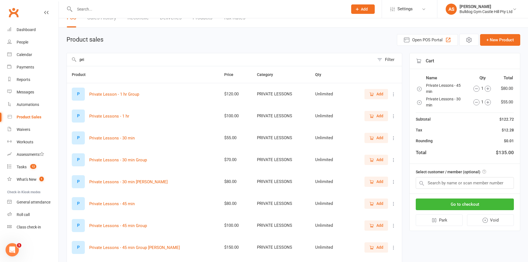
click at [473, 100] on icon "button" at bounding box center [476, 102] width 6 height 6
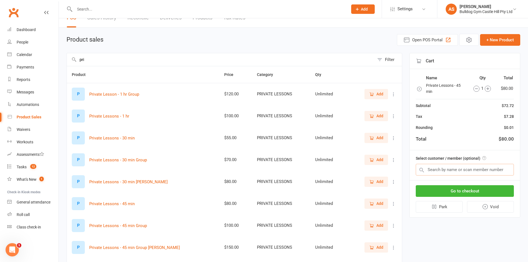
click at [433, 167] on input "text" at bounding box center [465, 170] width 98 height 12
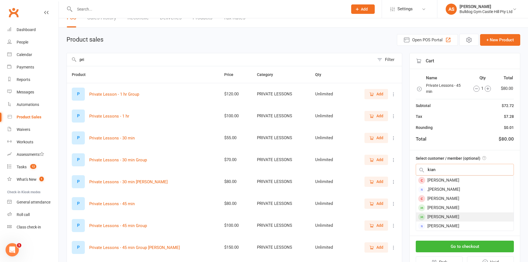
type input "kian"
click at [452, 215] on div "Kian Reslan" at bounding box center [465, 216] width 98 height 9
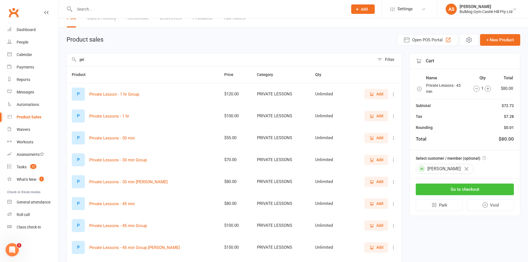
click at [478, 189] on button "Go to checkout" at bounding box center [465, 189] width 98 height 12
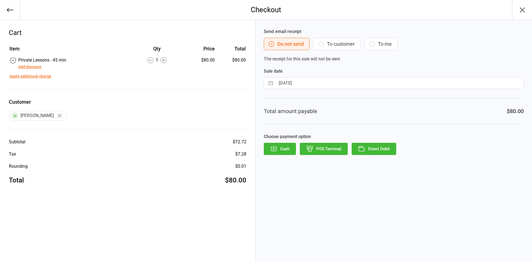
click at [312, 147] on icon "button" at bounding box center [310, 147] width 6 height 3
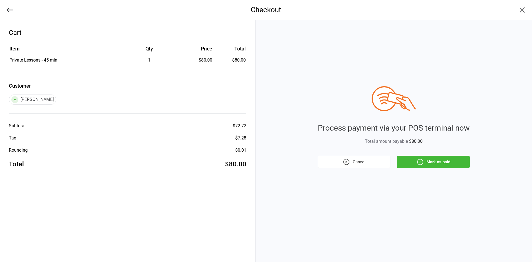
click at [426, 161] on button "Mark as paid" at bounding box center [433, 162] width 73 height 12
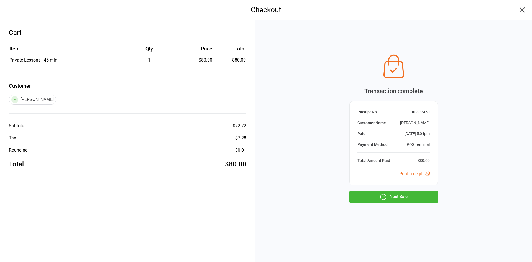
click at [415, 197] on button "Next Sale" at bounding box center [393, 197] width 88 height 12
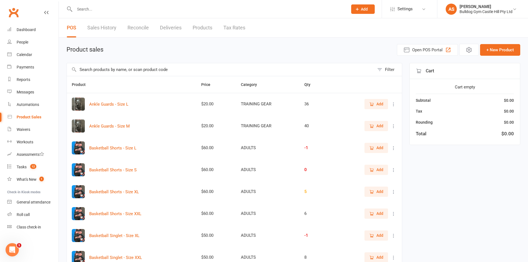
click at [108, 11] on input "text" at bounding box center [208, 9] width 271 height 8
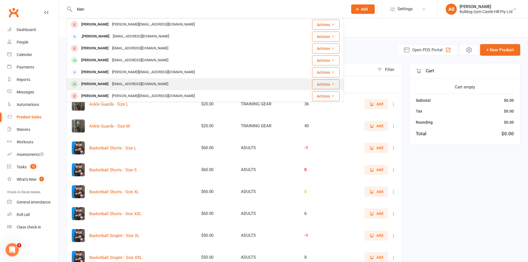
type input "kian"
click at [110, 86] on div "Khoder@rescocivil.com.au" at bounding box center [140, 84] width 60 height 8
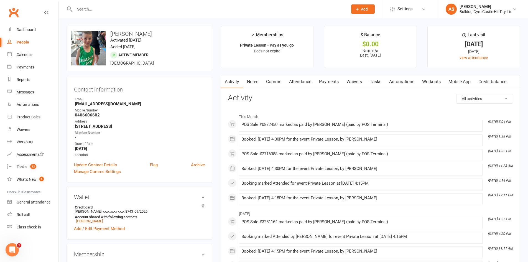
click at [317, 81] on link "Payments" at bounding box center [328, 81] width 27 height 13
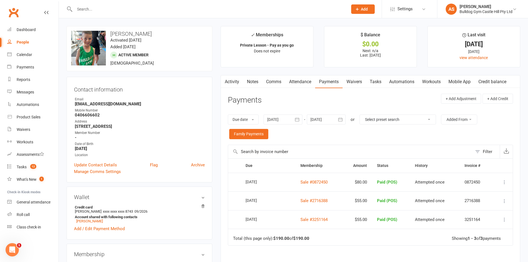
click at [503, 182] on icon at bounding box center [504, 182] width 6 height 6
click at [472, 232] on link "Delete" at bounding box center [479, 237] width 55 height 11
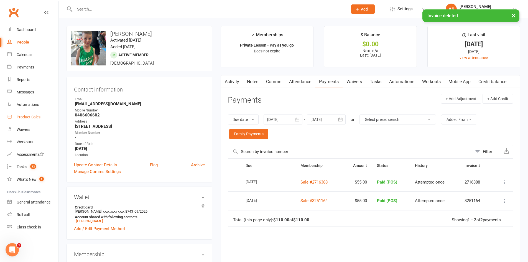
drag, startPoint x: 41, startPoint y: 119, endPoint x: 47, endPoint y: 115, distance: 7.5
click at [41, 119] on link "Product Sales" at bounding box center [32, 117] width 51 height 12
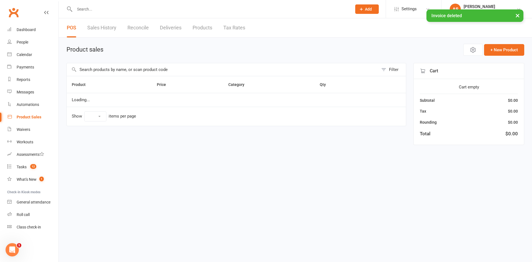
select select "10"
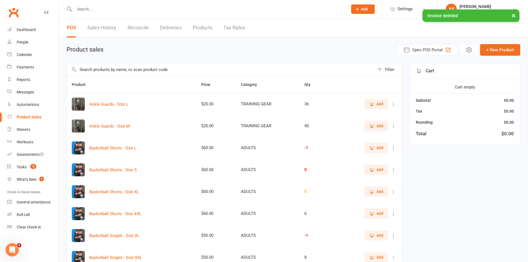
click at [142, 67] on input "text" at bounding box center [220, 69] width 307 height 13
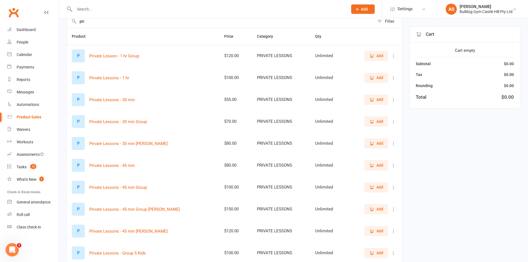
scroll to position [55, 0]
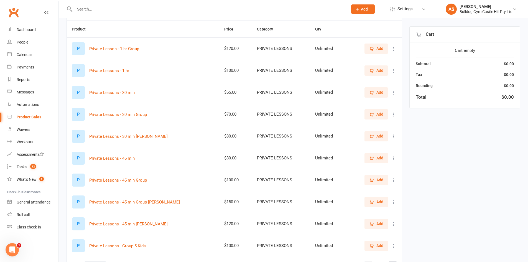
type input "pri"
click at [376, 95] on span "Add" at bounding box center [376, 92] width 14 height 6
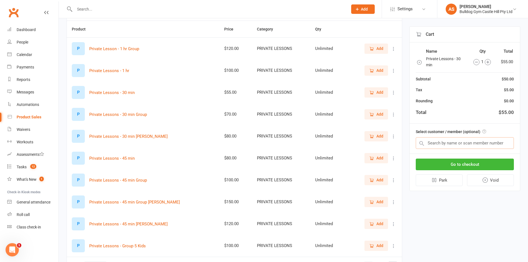
drag, startPoint x: 440, startPoint y: 146, endPoint x: 435, endPoint y: 142, distance: 7.3
click at [440, 145] on input "text" at bounding box center [465, 143] width 98 height 12
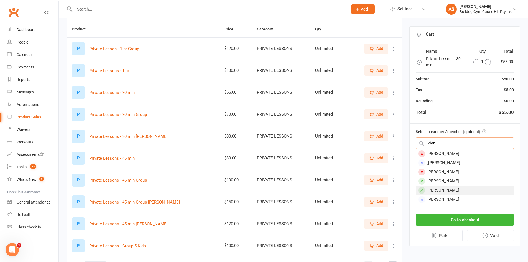
type input "kian"
click at [457, 194] on div "Kian Reslan" at bounding box center [465, 190] width 98 height 9
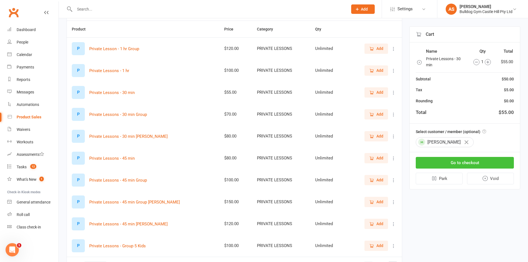
click at [442, 163] on button "Go to checkout" at bounding box center [465, 163] width 98 height 12
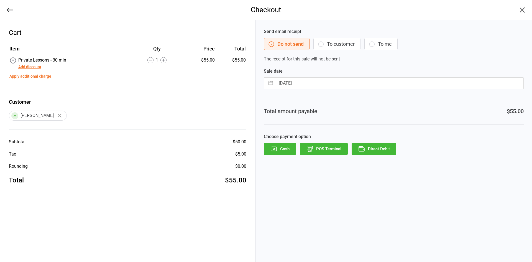
click at [335, 148] on button "POS Terminal" at bounding box center [324, 149] width 48 height 12
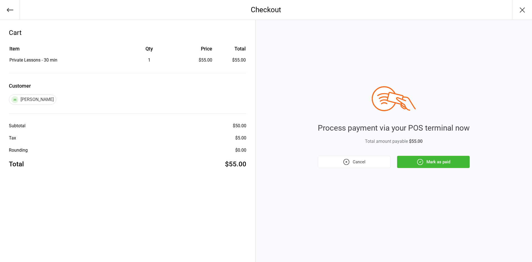
click at [431, 161] on button "Mark as paid" at bounding box center [433, 162] width 73 height 12
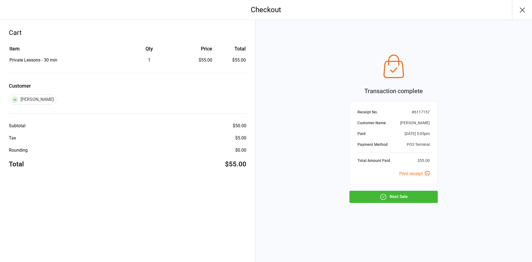
click at [397, 197] on button "Next Sale" at bounding box center [393, 197] width 88 height 12
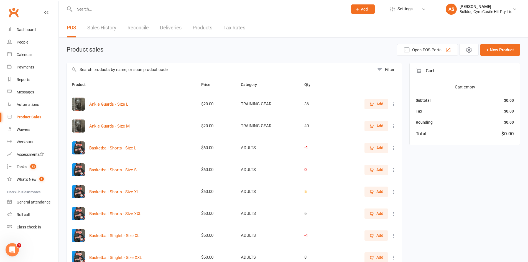
click at [109, 17] on div at bounding box center [204, 9] width 277 height 18
click at [108, 6] on input "text" at bounding box center [208, 9] width 271 height 8
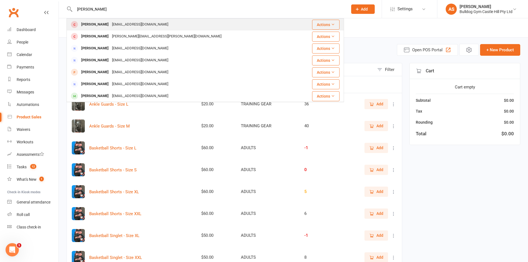
type input "[PERSON_NAME]"
click at [123, 24] on div "[EMAIL_ADDRESS][DOMAIN_NAME]" at bounding box center [140, 24] width 60 height 8
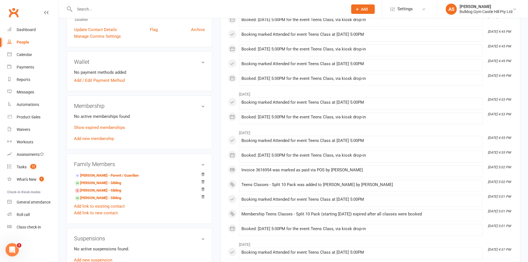
scroll to position [139, 0]
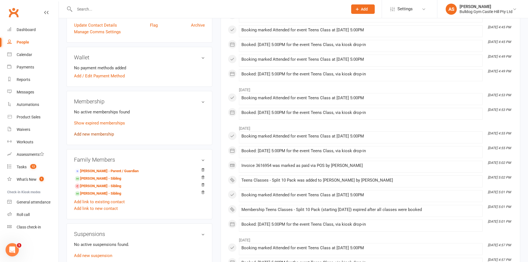
click at [96, 135] on link "Add new membership" at bounding box center [94, 134] width 40 height 5
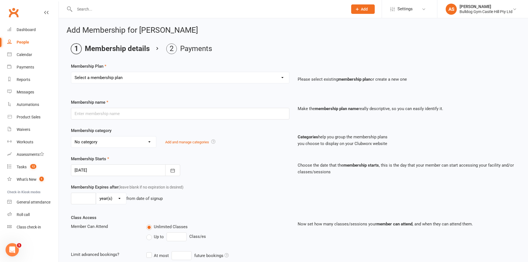
click at [86, 76] on select "Select a membership plan Create new Membership Plan Adults Class - Casual Visit…" at bounding box center [180, 77] width 218 height 11
select select "54"
click at [71, 72] on select "Select a membership plan Create new Membership Plan Adults Class - Casual Visit…" at bounding box center [180, 77] width 218 height 11
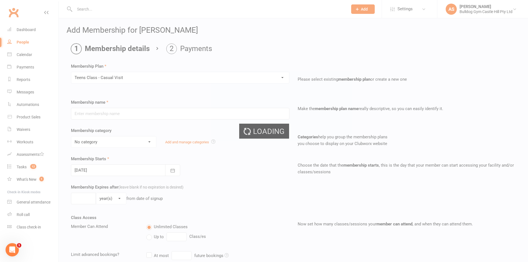
type input "Teens Class - Casual Visit"
select select "30"
type input "2"
select select "1"
type input "1"
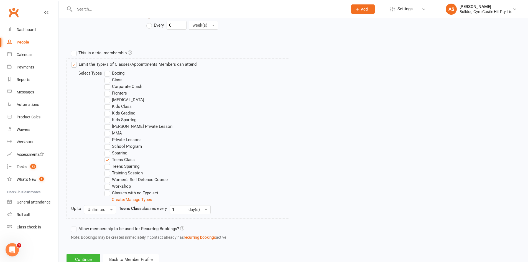
scroll to position [259, 0]
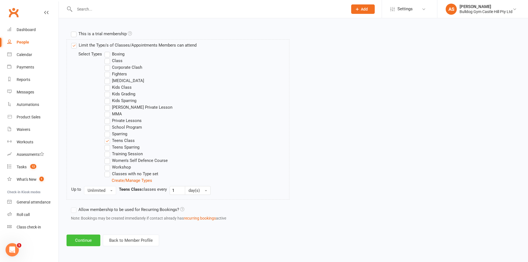
click at [75, 236] on button "Continue" at bounding box center [83, 240] width 34 height 12
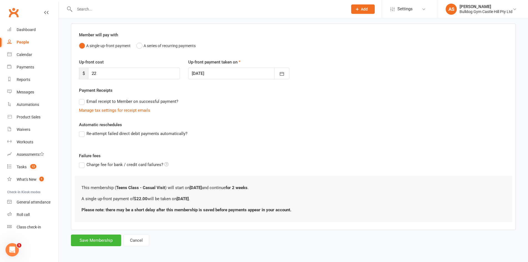
scroll to position [40, 0]
click at [98, 242] on button "Save Membership" at bounding box center [96, 239] width 50 height 12
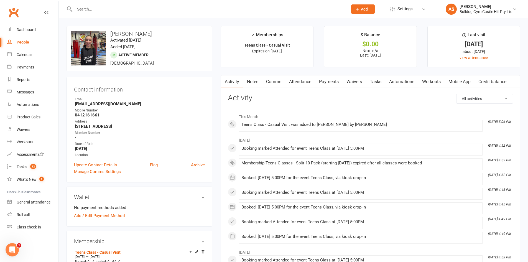
click at [324, 81] on link "Payments" at bounding box center [328, 81] width 27 height 13
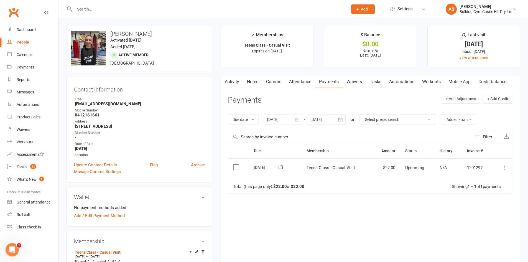
click at [505, 168] on icon at bounding box center [504, 168] width 6 height 6
click at [475, 192] on link "Mark as Paid (POS)" at bounding box center [479, 189] width 55 height 11
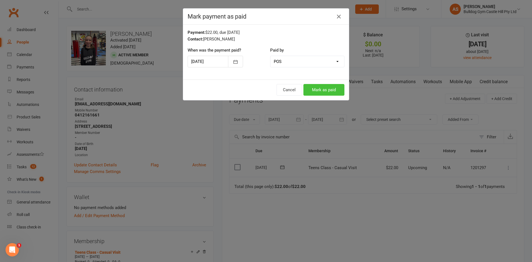
click at [318, 88] on button "Mark as paid" at bounding box center [323, 90] width 41 height 12
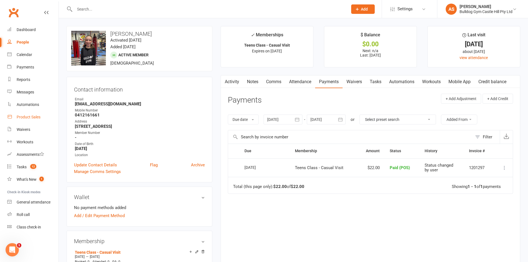
click at [33, 117] on div "Product Sales" at bounding box center [29, 117] width 24 height 4
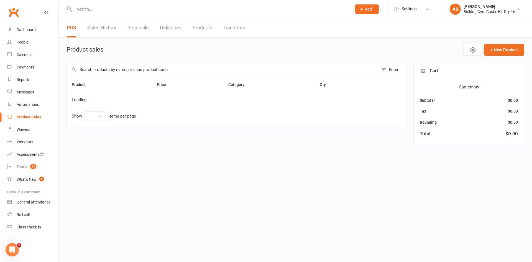
select select "10"
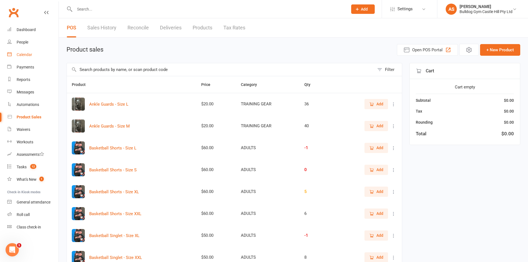
click at [27, 57] on link "Calendar" at bounding box center [32, 54] width 51 height 12
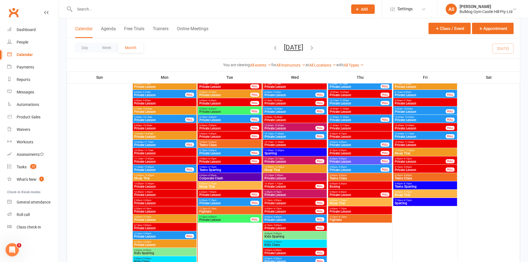
scroll to position [693, 0]
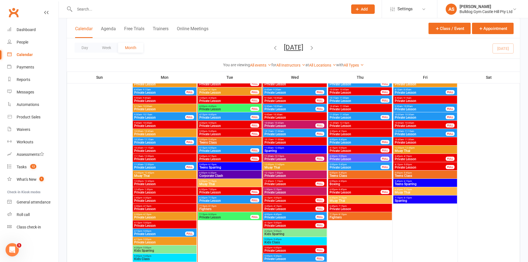
click at [214, 184] on span "Muay Thai" at bounding box center [229, 183] width 61 height 3
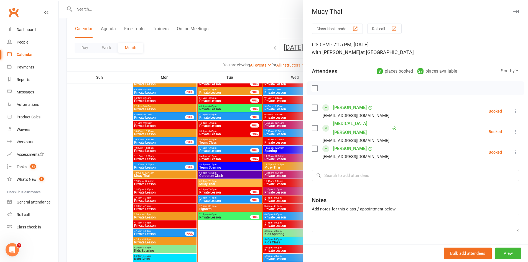
click at [212, 184] on div at bounding box center [293, 131] width 469 height 262
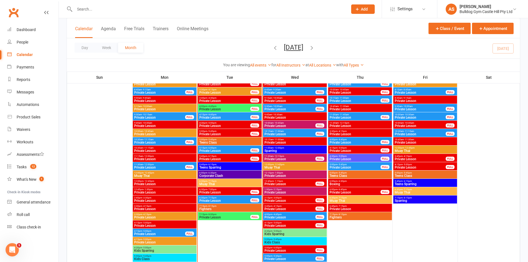
click at [207, 139] on span "- 5:45pm" at bounding box center [211, 139] width 9 height 2
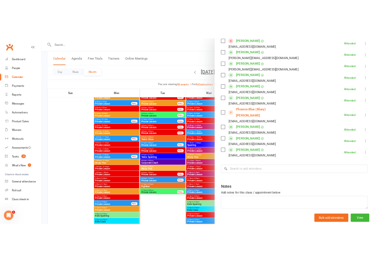
scroll to position [194, 0]
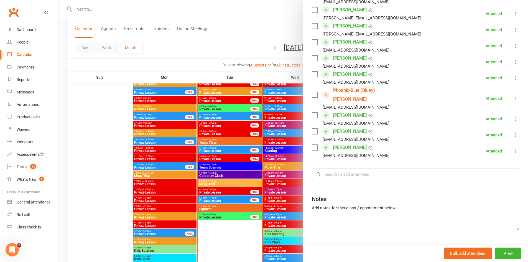
drag, startPoint x: 356, startPoint y: 163, endPoint x: 362, endPoint y: 167, distance: 7.1
click at [357, 168] on input "search" at bounding box center [415, 174] width 207 height 12
type input "b"
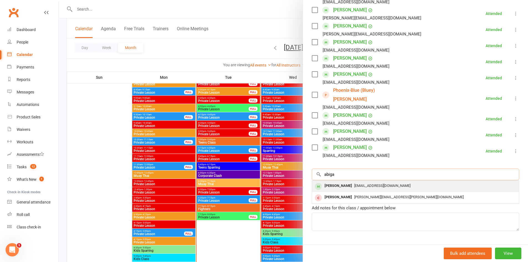
type input "abiga"
click at [341, 182] on div "[PERSON_NAME]" at bounding box center [338, 186] width 32 height 8
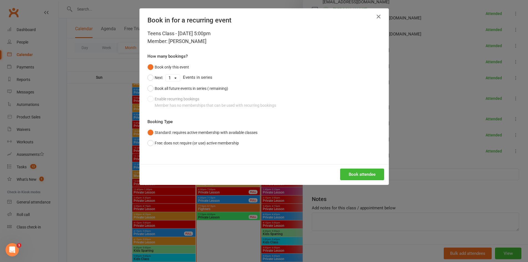
click at [351, 164] on div "Teens Class - Sep 16, 2025 5:00pm Member: Abigail Minihan How many bookings? Bo…" at bounding box center [264, 97] width 249 height 134
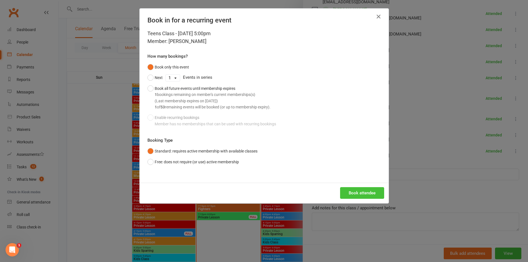
click at [354, 190] on button "Book attendee" at bounding box center [362, 193] width 44 height 12
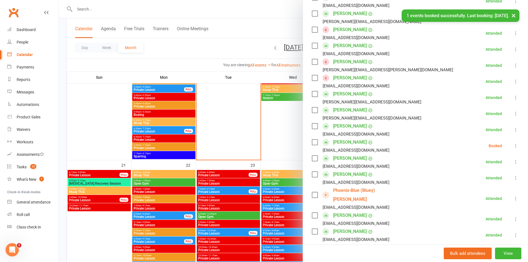
scroll to position [111, 0]
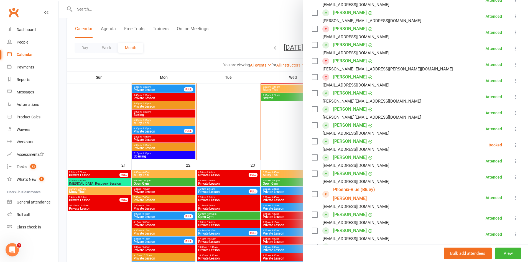
click at [513, 145] on icon at bounding box center [516, 145] width 6 height 6
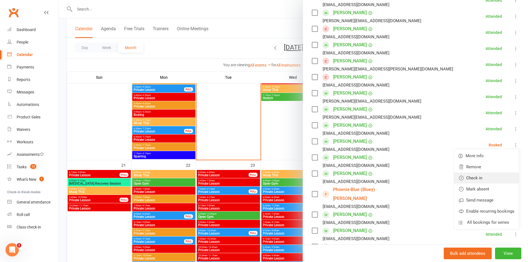
click at [481, 180] on link "Check in" at bounding box center [486, 177] width 65 height 11
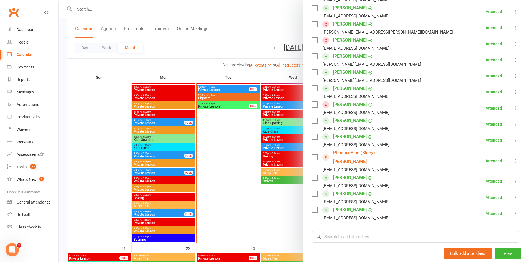
scroll to position [139, 0]
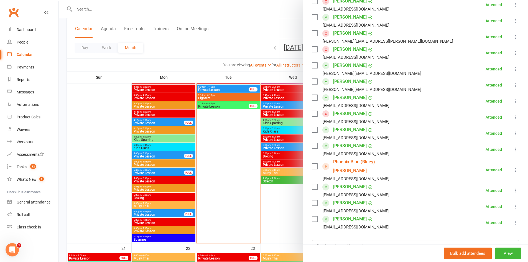
click at [340, 96] on link "[PERSON_NAME]" at bounding box center [350, 97] width 34 height 9
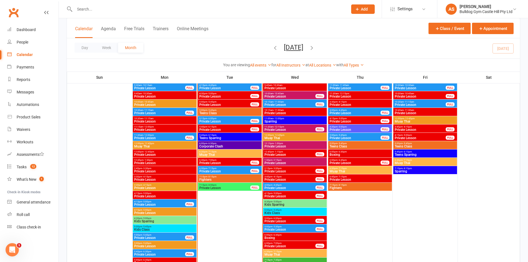
scroll to position [720, 0]
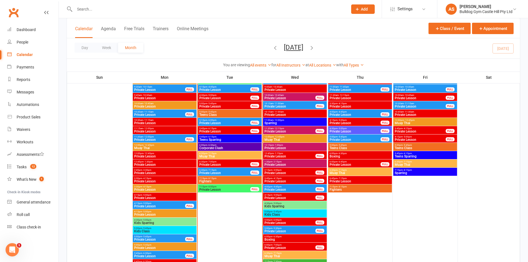
click at [214, 181] on span "Fighters" at bounding box center [229, 181] width 61 height 3
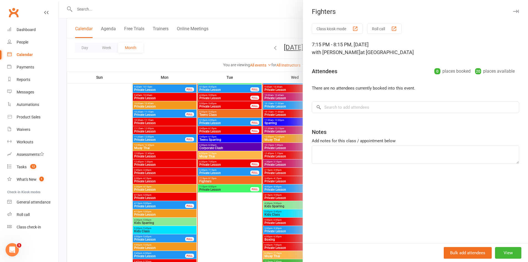
drag, startPoint x: 193, startPoint y: 155, endPoint x: 196, endPoint y: 153, distance: 4.0
click at [193, 155] on div at bounding box center [293, 131] width 469 height 262
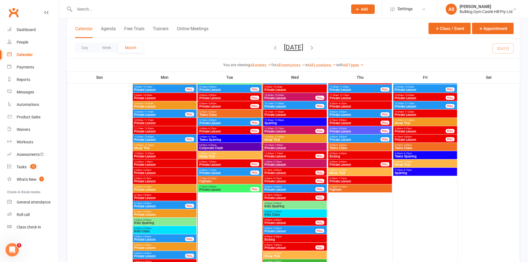
click at [210, 153] on span "- 7:15pm" at bounding box center [211, 153] width 9 height 2
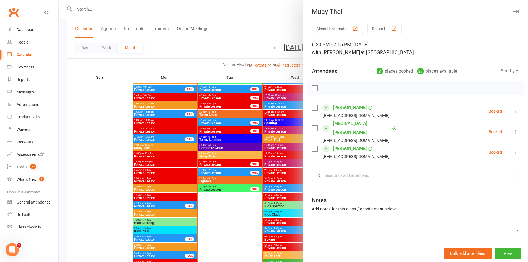
click at [211, 153] on div at bounding box center [293, 131] width 469 height 262
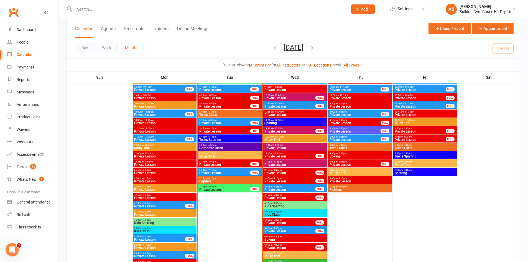
click at [214, 111] on span "- 5:45pm" at bounding box center [211, 112] width 9 height 2
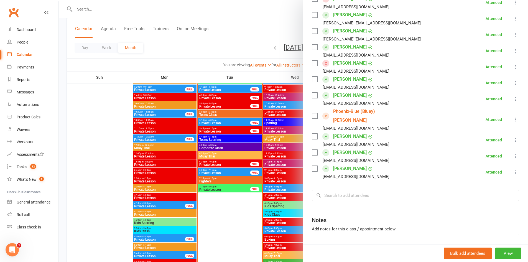
scroll to position [194, 0]
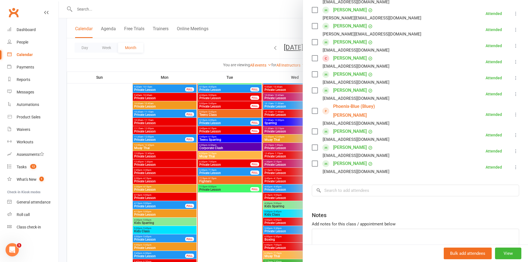
click at [347, 159] on link "[PERSON_NAME]" at bounding box center [350, 163] width 34 height 9
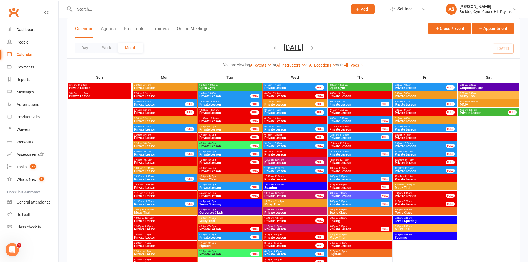
scroll to position [665, 0]
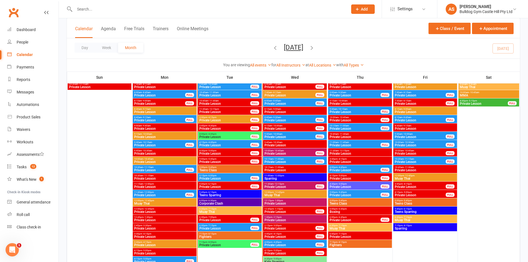
click at [214, 166] on span "- 5:45pm" at bounding box center [211, 167] width 9 height 2
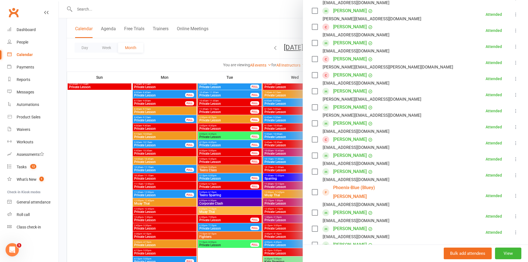
scroll to position [139, 0]
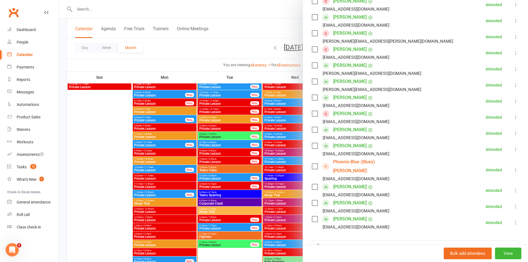
click at [140, 111] on div at bounding box center [293, 131] width 469 height 262
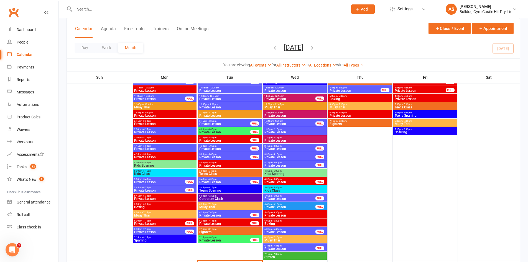
scroll to position [443, 0]
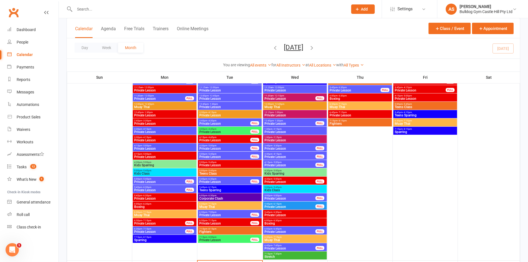
click at [215, 172] on span "Teens Class" at bounding box center [229, 173] width 61 height 3
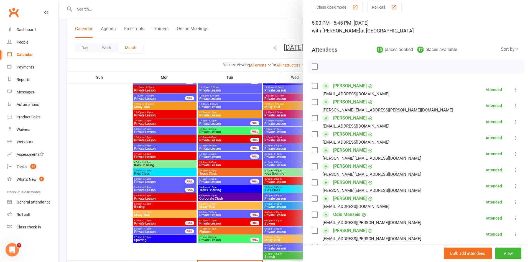
scroll to position [28, 0]
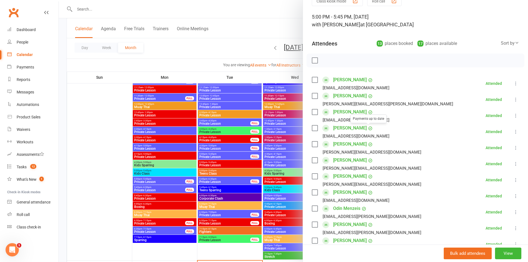
drag, startPoint x: 222, startPoint y: 129, endPoint x: 222, endPoint y: 132, distance: 3.0
click at [222, 130] on div at bounding box center [293, 131] width 469 height 262
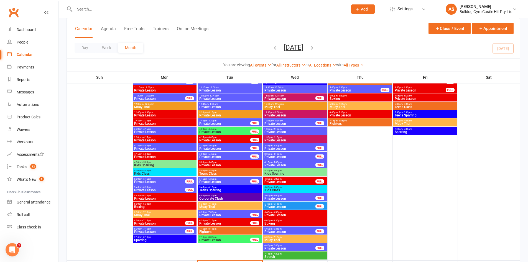
click at [214, 173] on span "Teens Class" at bounding box center [229, 173] width 61 height 3
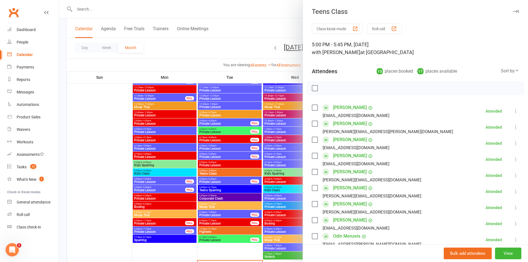
click at [355, 125] on link "[PERSON_NAME]" at bounding box center [350, 123] width 34 height 9
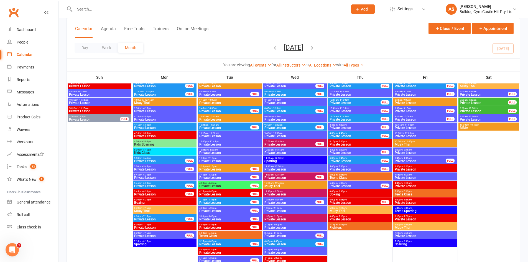
scroll to position [111, 0]
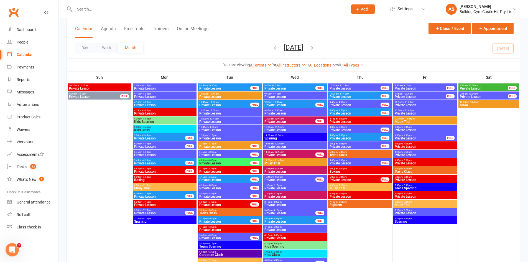
click at [223, 210] on span "5:00pm - 5:45pm" at bounding box center [229, 210] width 61 height 2
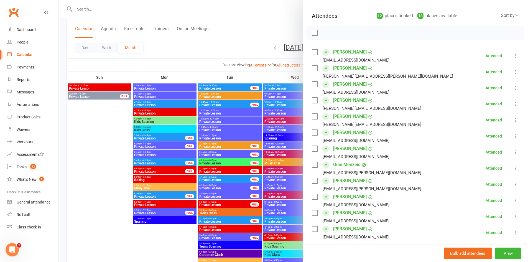
scroll to position [83, 0]
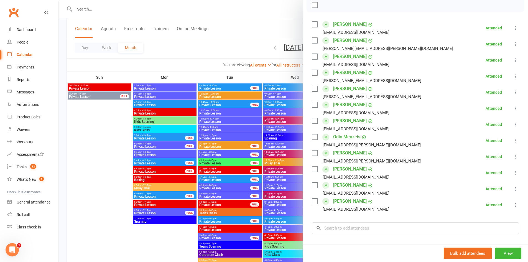
click at [341, 170] on link "Joshua Miller" at bounding box center [350, 169] width 34 height 9
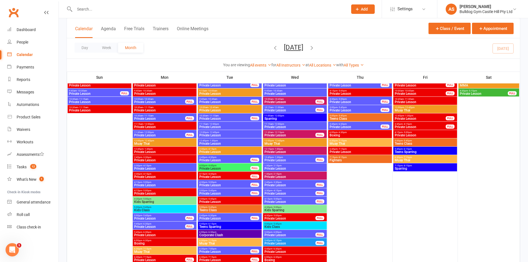
scroll to position [416, 0]
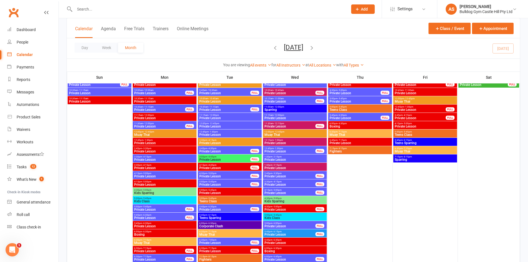
click at [207, 198] on span "- 5:45pm" at bounding box center [211, 198] width 9 height 2
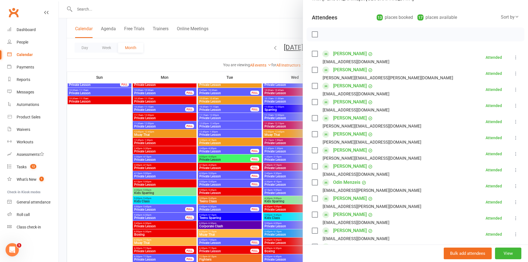
scroll to position [55, 0]
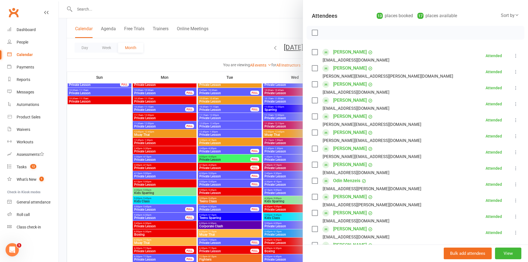
click at [337, 119] on link "[PERSON_NAME]" at bounding box center [350, 116] width 34 height 9
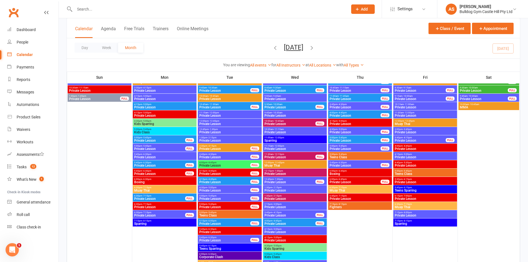
scroll to position [111, 0]
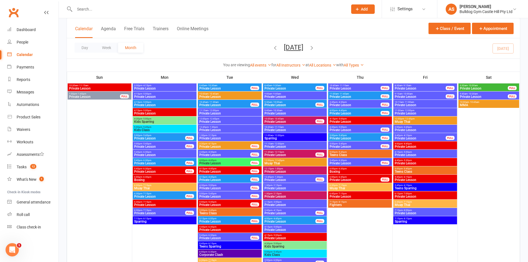
click at [212, 211] on span "Teens Class" at bounding box center [229, 212] width 61 height 3
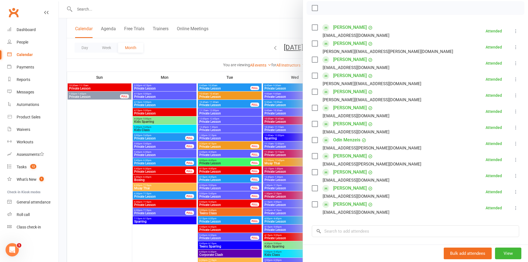
scroll to position [83, 0]
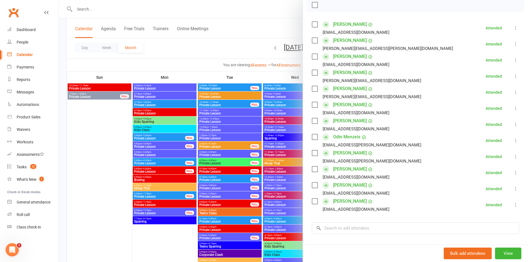
click at [252, 138] on div at bounding box center [293, 131] width 469 height 262
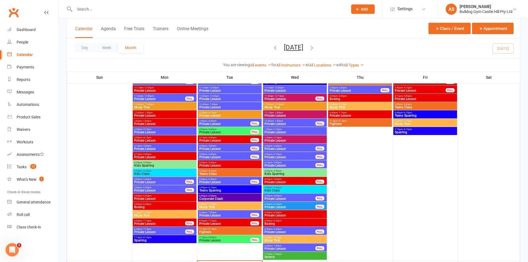
scroll to position [443, 0]
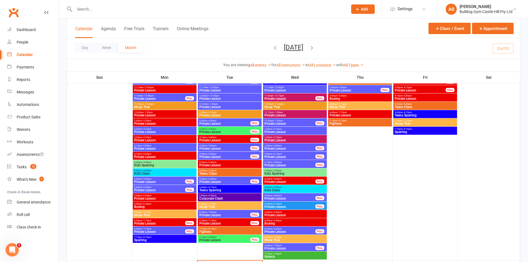
click at [211, 172] on span "Teens Class" at bounding box center [229, 173] width 61 height 3
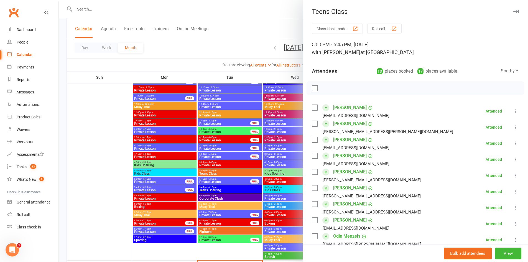
click at [246, 134] on div at bounding box center [293, 131] width 469 height 262
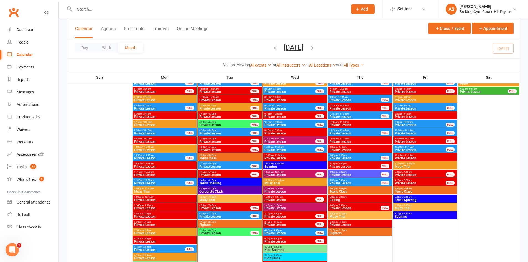
scroll to position [693, 0]
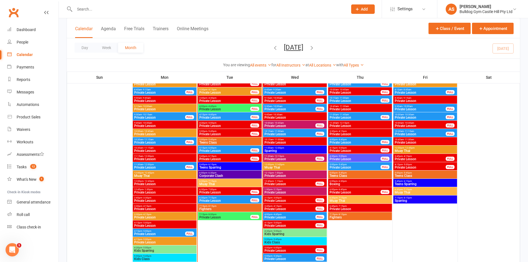
click at [220, 185] on span "Muay Thai" at bounding box center [229, 183] width 61 height 3
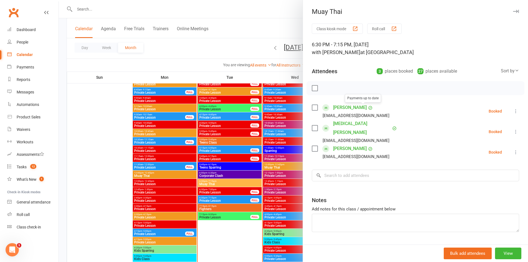
drag, startPoint x: 241, startPoint y: 126, endPoint x: 198, endPoint y: 129, distance: 43.3
click at [237, 128] on div at bounding box center [293, 131] width 469 height 262
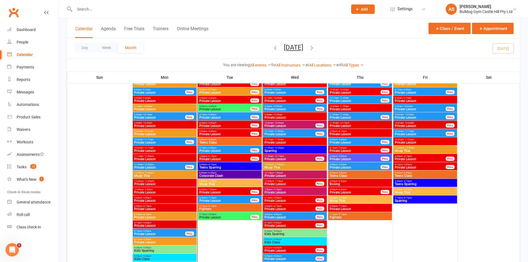
click at [210, 142] on span "Teens Class" at bounding box center [229, 142] width 61 height 3
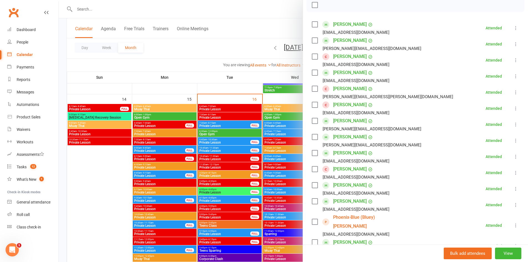
scroll to position [166, 0]
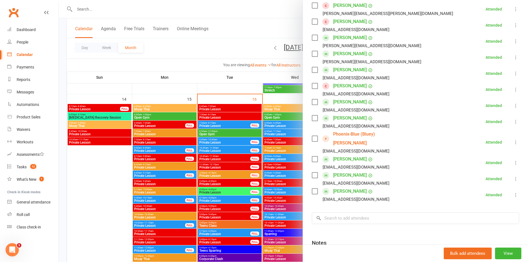
click at [232, 206] on div at bounding box center [293, 131] width 469 height 262
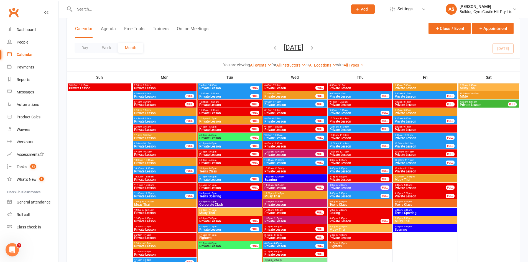
scroll to position [665, 0]
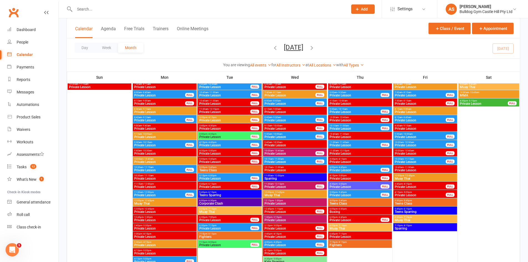
click at [219, 166] on span "5:00pm - 5:45pm" at bounding box center [229, 167] width 61 height 2
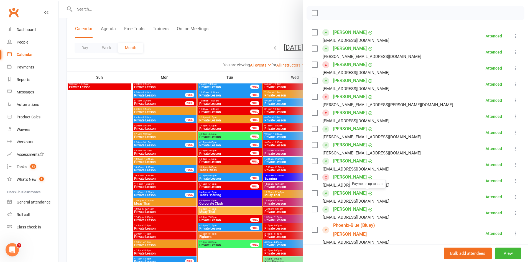
scroll to position [139, 0]
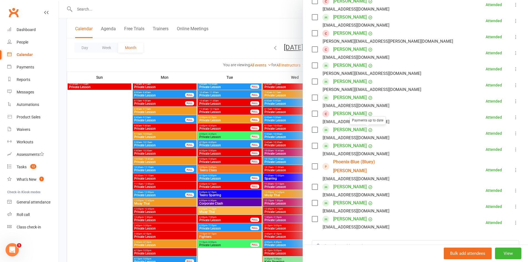
click at [194, 172] on div at bounding box center [293, 131] width 469 height 262
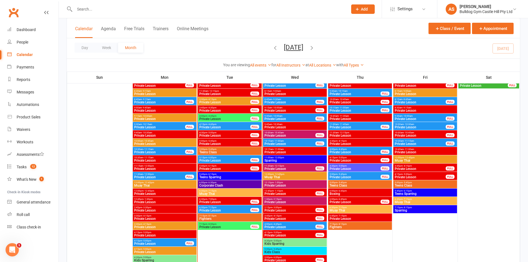
scroll to position [693, 0]
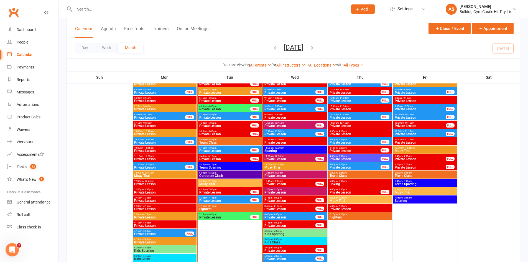
click at [219, 183] on span "Muay Thai" at bounding box center [229, 183] width 61 height 3
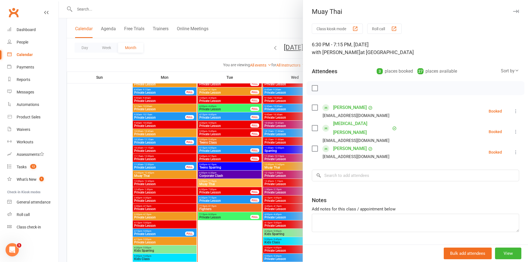
click at [230, 152] on div at bounding box center [293, 131] width 469 height 262
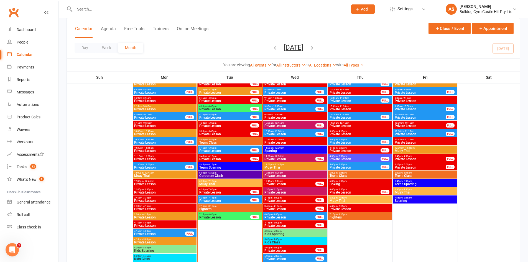
click at [224, 139] on span "5:00pm - 5:45pm" at bounding box center [229, 139] width 61 height 2
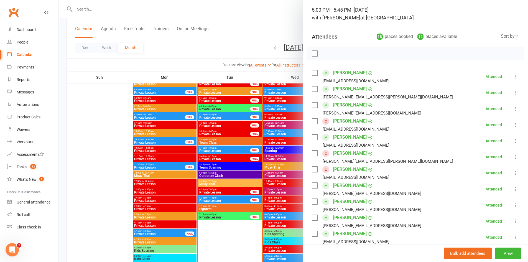
scroll to position [28, 0]
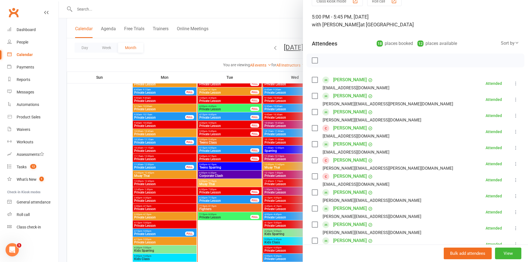
click at [251, 155] on div at bounding box center [293, 131] width 469 height 262
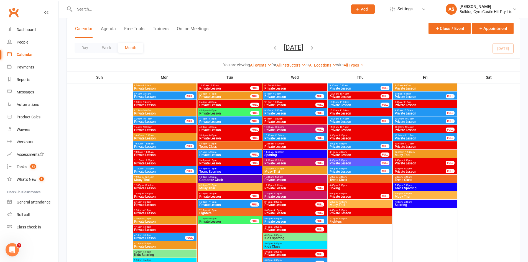
scroll to position [693, 0]
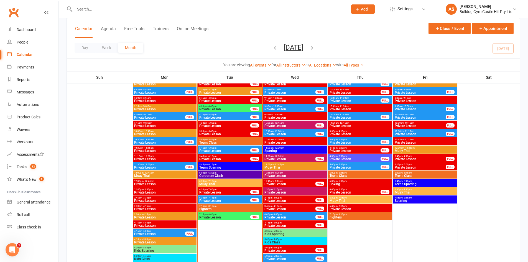
click at [225, 175] on span "Corporate Clash" at bounding box center [229, 175] width 61 height 3
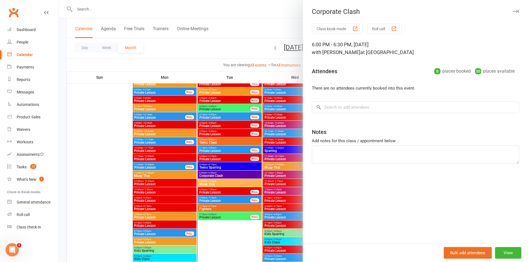
click at [225, 175] on div at bounding box center [293, 131] width 469 height 262
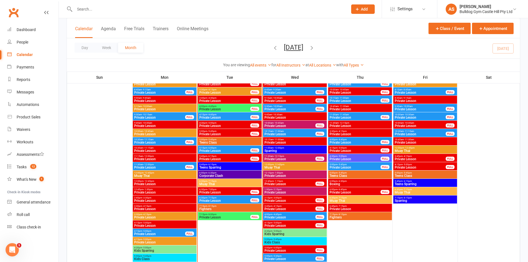
click at [223, 175] on span "Corporate Clash" at bounding box center [229, 175] width 61 height 3
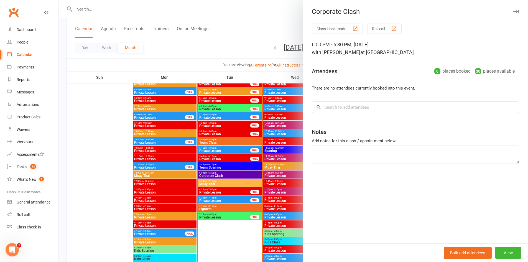
click at [226, 168] on div at bounding box center [293, 131] width 469 height 262
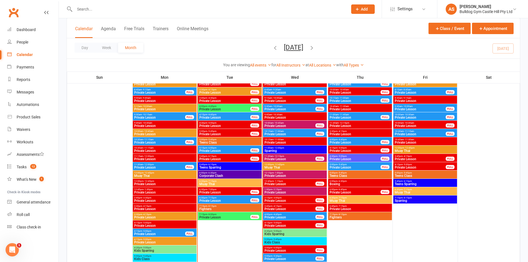
click at [232, 173] on span "6:00pm - 6:30pm" at bounding box center [229, 172] width 61 height 2
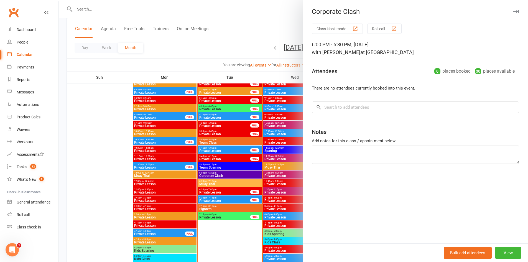
click at [234, 172] on div at bounding box center [293, 131] width 469 height 262
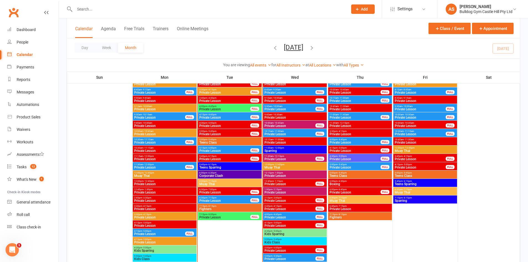
click at [217, 159] on span "Private Lesson" at bounding box center [225, 158] width 52 height 3
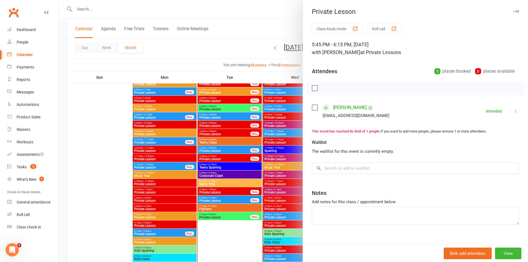
click at [217, 159] on div at bounding box center [293, 131] width 469 height 262
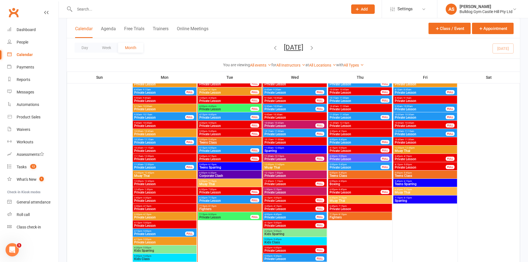
click at [219, 189] on span "6:30pm - 7:00pm" at bounding box center [225, 189] width 52 height 2
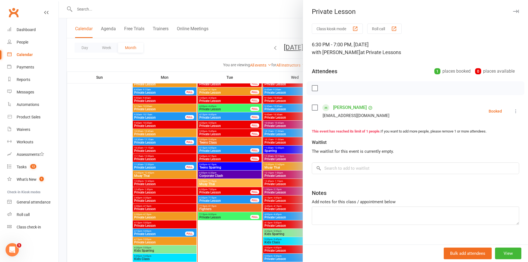
drag, startPoint x: 224, startPoint y: 186, endPoint x: 221, endPoint y: 192, distance: 6.7
click at [224, 188] on div at bounding box center [293, 131] width 469 height 262
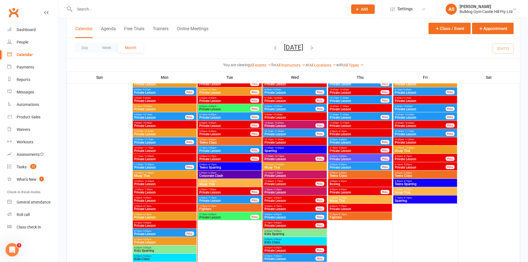
click at [218, 199] on span "Private Lesson" at bounding box center [225, 200] width 52 height 3
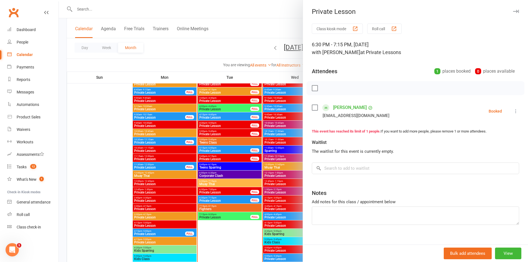
click at [221, 196] on div at bounding box center [293, 131] width 469 height 262
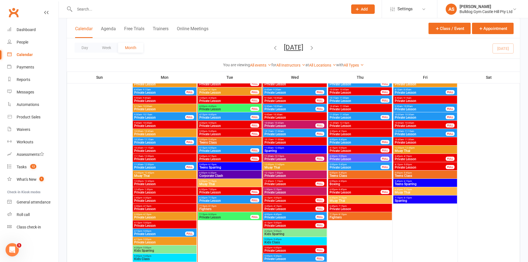
click at [227, 174] on span "Corporate Clash" at bounding box center [229, 175] width 61 height 3
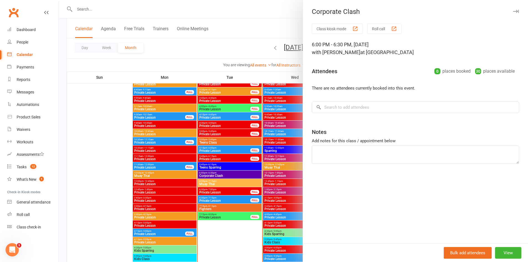
click at [227, 174] on div at bounding box center [293, 131] width 469 height 262
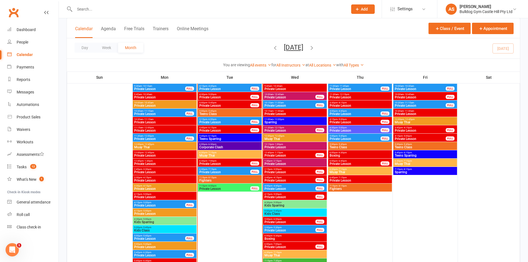
scroll to position [720, 0]
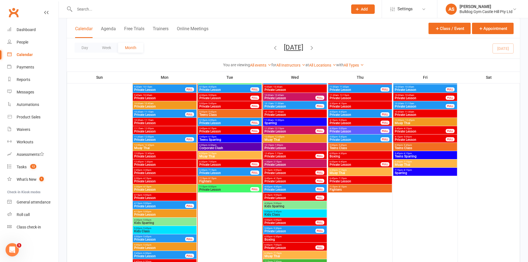
click at [219, 139] on span "Teens Sparring" at bounding box center [229, 139] width 61 height 3
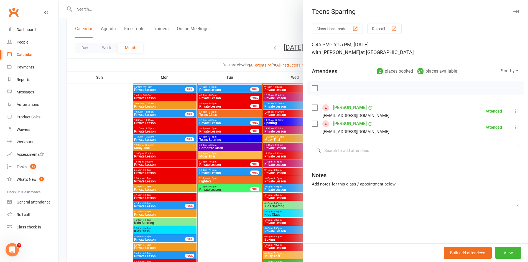
click at [264, 141] on div at bounding box center [293, 131] width 469 height 262
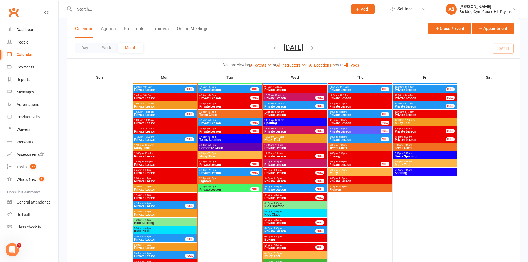
click at [210, 120] on span "- 6:00pm" at bounding box center [211, 120] width 9 height 2
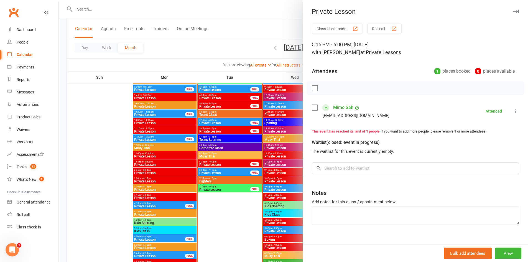
click at [210, 119] on div at bounding box center [293, 131] width 469 height 262
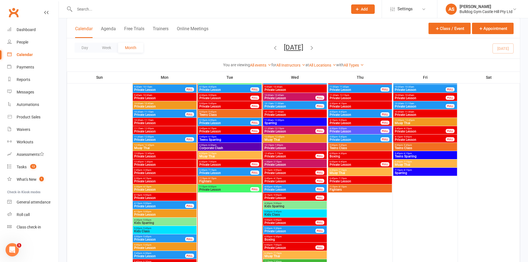
click at [214, 130] on span "Private Lesson" at bounding box center [225, 131] width 52 height 3
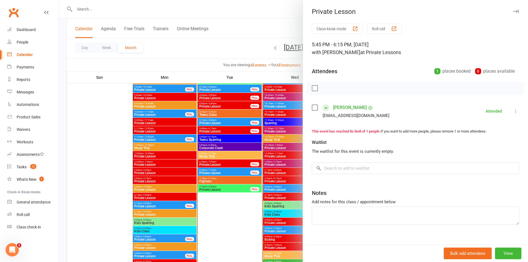
click at [214, 129] on div at bounding box center [293, 131] width 469 height 262
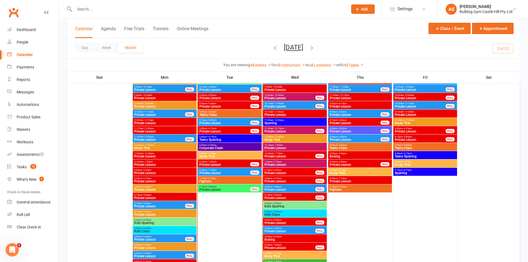
click at [214, 162] on span "- 7:00pm" at bounding box center [211, 161] width 9 height 2
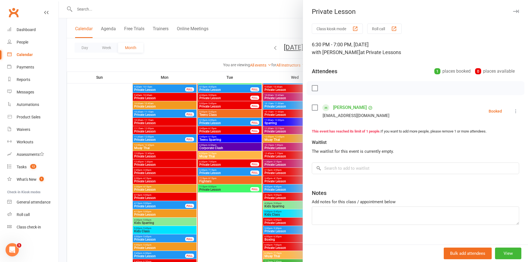
click at [214, 162] on div at bounding box center [293, 131] width 469 height 262
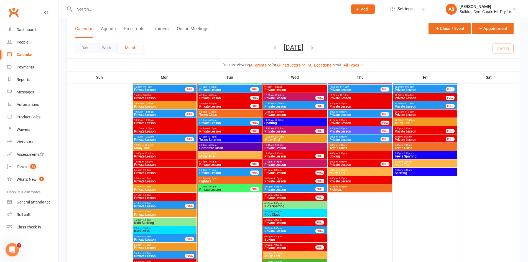
click at [211, 170] on span "- 7:15pm" at bounding box center [211, 170] width 9 height 2
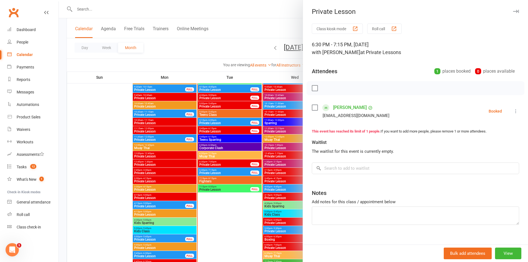
click at [211, 170] on div at bounding box center [293, 131] width 469 height 262
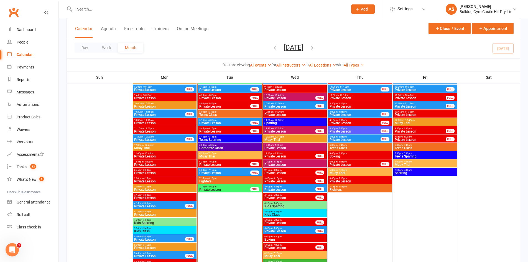
click at [219, 138] on span "Teens Sparring" at bounding box center [229, 139] width 61 height 3
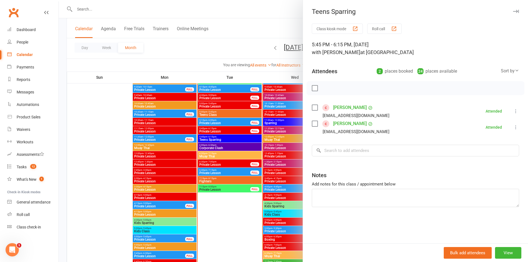
click at [219, 138] on div at bounding box center [293, 131] width 469 height 262
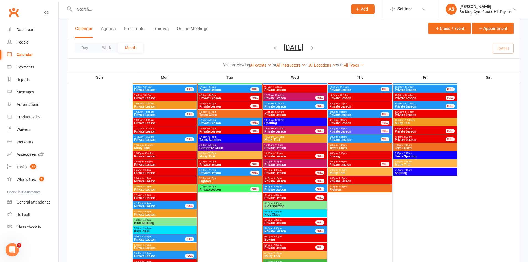
click at [219, 155] on span "Muay Thai" at bounding box center [229, 156] width 61 height 3
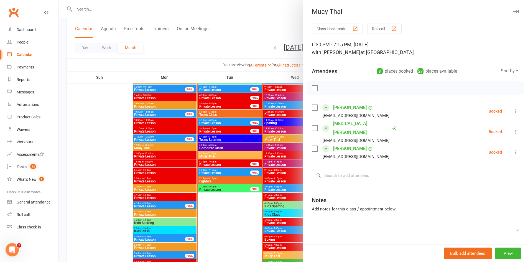
click at [219, 155] on div at bounding box center [293, 131] width 469 height 262
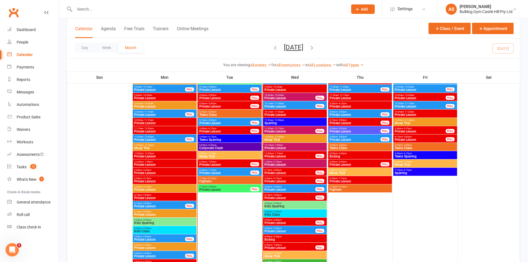
click at [219, 128] on span "5:45pm - 6:15pm" at bounding box center [225, 128] width 52 height 2
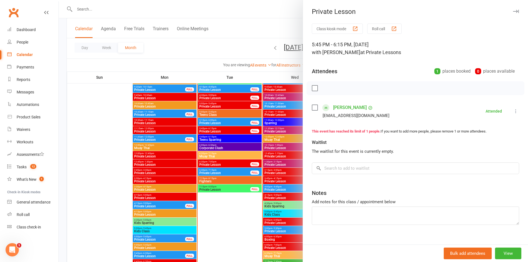
click at [219, 128] on div at bounding box center [293, 131] width 469 height 262
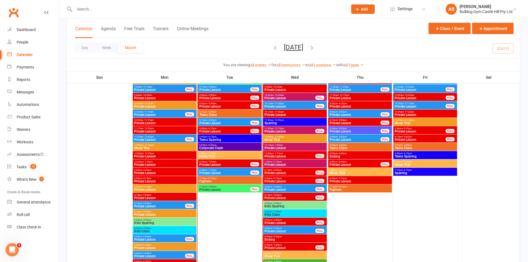
click at [218, 162] on span "6:30pm - 7:00pm" at bounding box center [225, 161] width 52 height 2
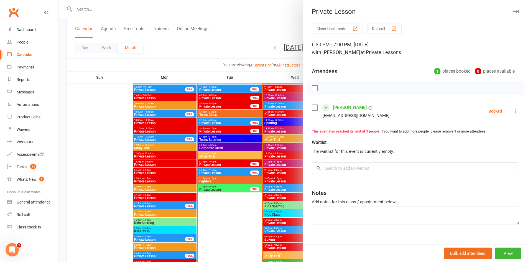
drag, startPoint x: 221, startPoint y: 163, endPoint x: 221, endPoint y: 154, distance: 8.9
click at [221, 163] on div at bounding box center [293, 131] width 469 height 262
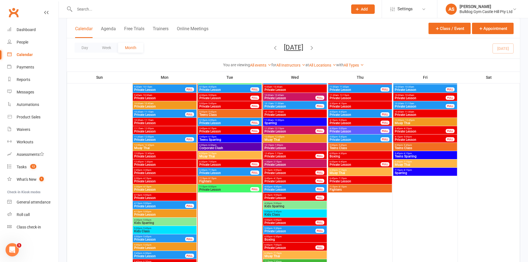
click at [214, 102] on span "- 5:45pm" at bounding box center [211, 103] width 9 height 2
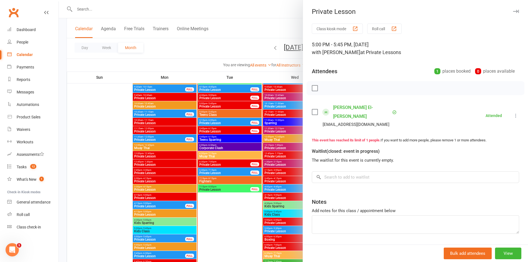
click at [214, 104] on div at bounding box center [293, 131] width 469 height 262
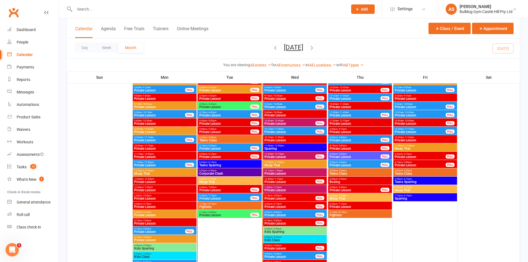
scroll to position [693, 0]
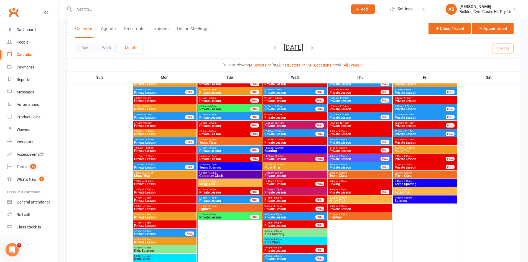
click at [222, 141] on span "Teens Class" at bounding box center [229, 142] width 61 height 3
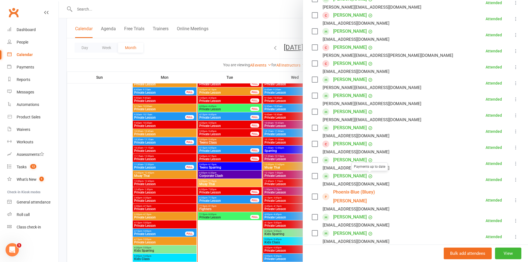
scroll to position [139, 0]
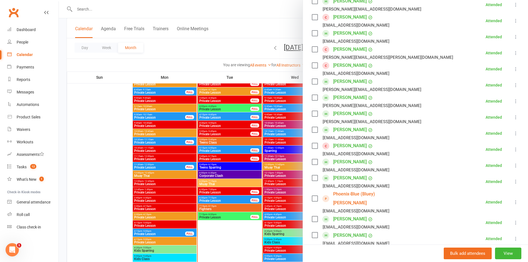
click at [347, 51] on link "[PERSON_NAME]" at bounding box center [350, 49] width 34 height 9
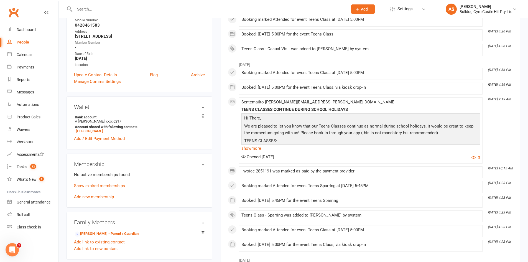
scroll to position [111, 0]
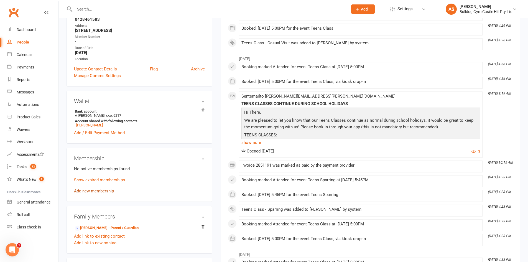
click at [98, 188] on link "Add new membership" at bounding box center [94, 190] width 40 height 5
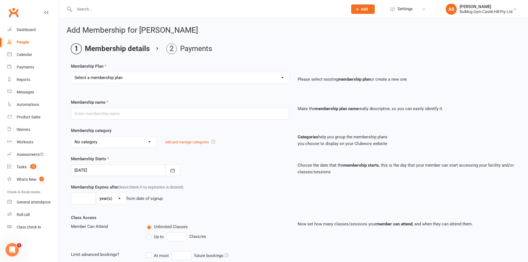
click at [172, 81] on select "Select a membership plan Create new Membership Plan Adults Class - Casual Visit…" at bounding box center [180, 77] width 218 height 11
select select "54"
click at [71, 72] on select "Select a membership plan Create new Membership Plan Adults Class - Casual Visit…" at bounding box center [180, 77] width 218 height 11
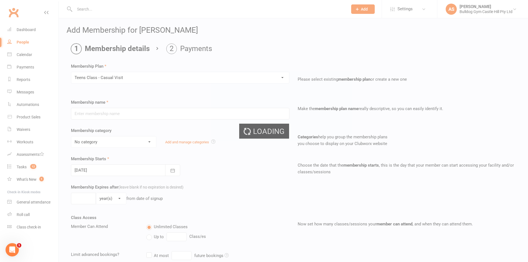
type input "Teens Class - Casual Visit"
select select "30"
type input "2"
select select "1"
type input "1"
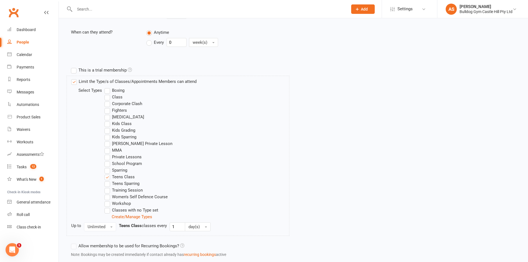
scroll to position [249, 0]
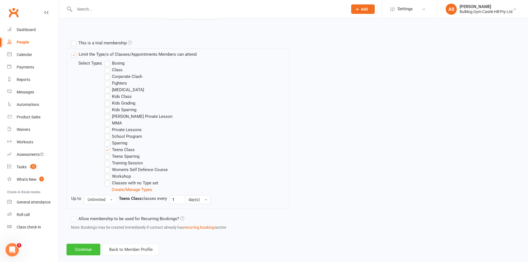
click at [80, 247] on button "Continue" at bounding box center [83, 249] width 34 height 12
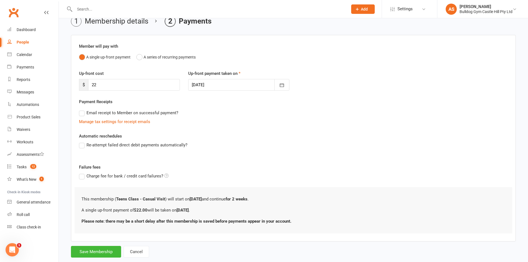
scroll to position [40, 0]
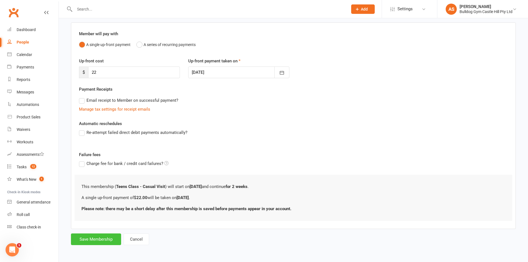
click at [98, 240] on button "Save Membership" at bounding box center [96, 239] width 50 height 12
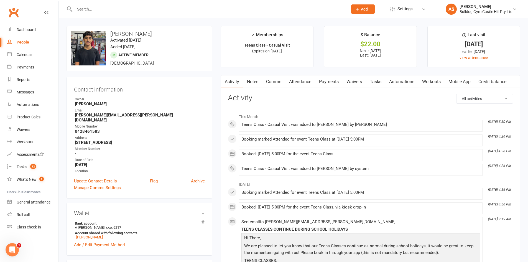
click at [350, 80] on link "Waivers" at bounding box center [353, 81] width 23 height 13
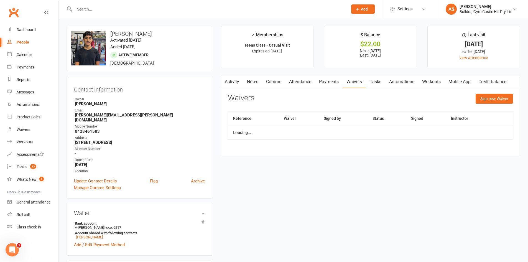
click at [319, 84] on link "Payments" at bounding box center [328, 81] width 27 height 13
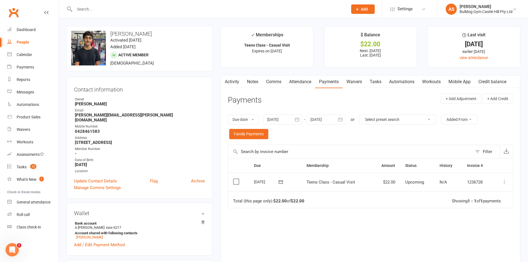
click at [503, 183] on icon at bounding box center [504, 182] width 6 height 6
click at [477, 206] on link "Mark as Paid (POS)" at bounding box center [479, 203] width 55 height 11
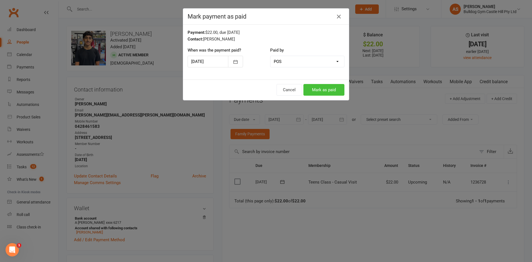
click at [309, 89] on button "Mark as paid" at bounding box center [323, 90] width 41 height 12
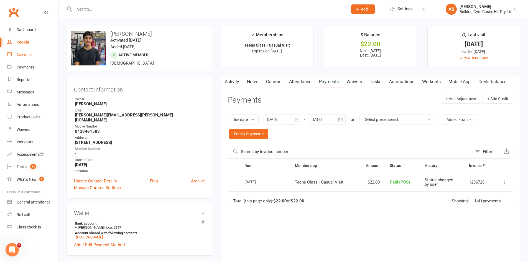
click at [25, 52] on div "Calendar" at bounding box center [25, 54] width 16 height 4
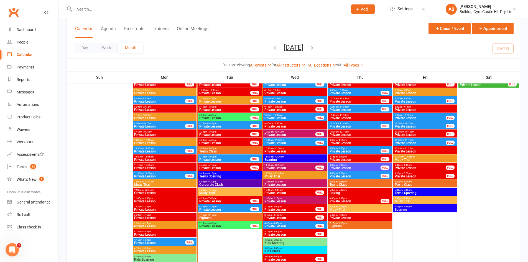
scroll to position [693, 0]
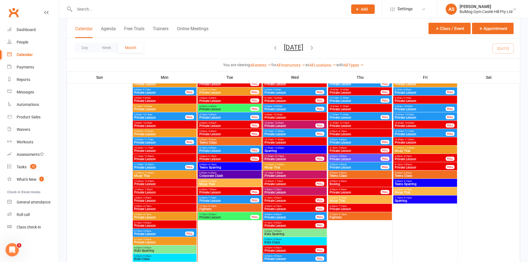
click at [215, 174] on span "Corporate Clash" at bounding box center [229, 175] width 61 height 3
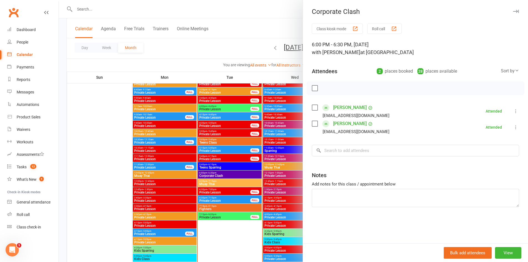
click at [202, 181] on div at bounding box center [293, 131] width 469 height 262
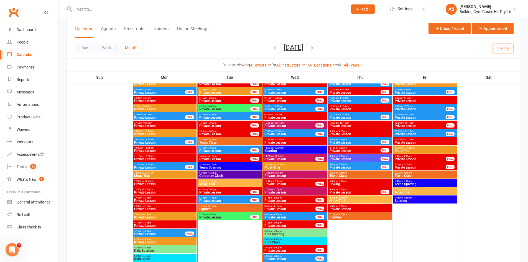
click at [210, 164] on span "- 6:15pm" at bounding box center [211, 164] width 9 height 2
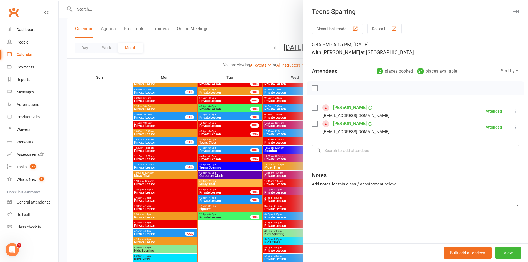
click at [244, 142] on div at bounding box center [293, 131] width 469 height 262
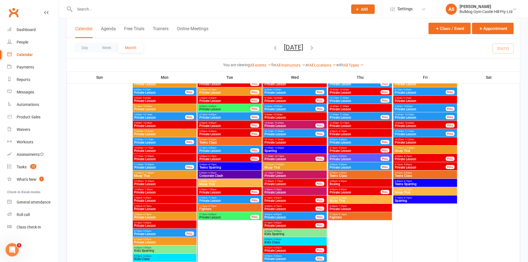
click at [209, 164] on span "- 6:15pm" at bounding box center [211, 164] width 9 height 2
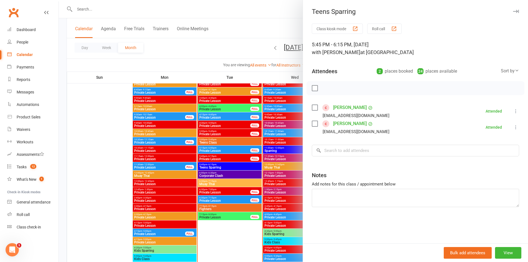
click at [185, 127] on div at bounding box center [293, 131] width 469 height 262
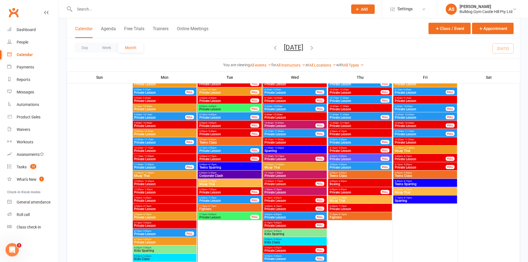
click at [205, 142] on span "Teens Class" at bounding box center [229, 142] width 61 height 3
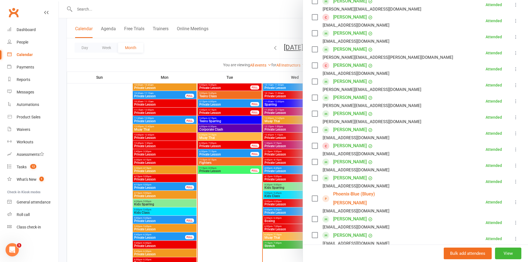
scroll to position [748, 0]
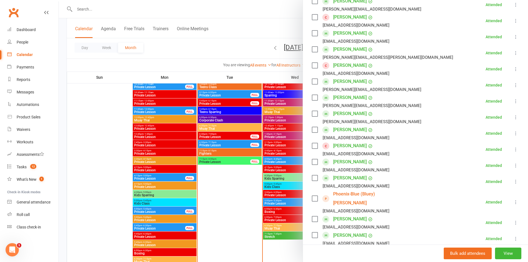
click at [226, 155] on div at bounding box center [293, 131] width 469 height 262
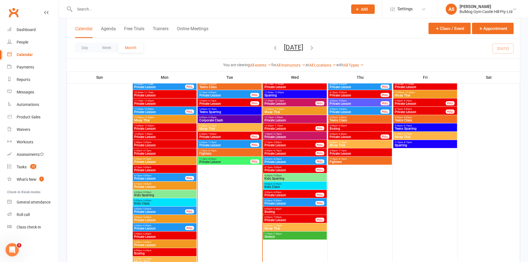
click at [220, 128] on span "Muay Thai" at bounding box center [229, 128] width 61 height 3
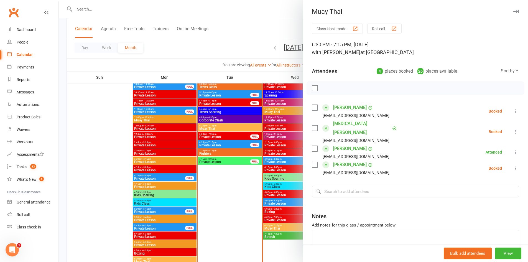
click at [243, 157] on div at bounding box center [293, 131] width 469 height 262
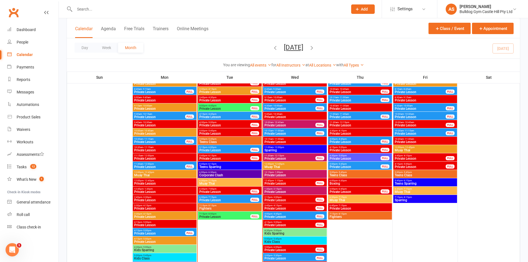
scroll to position [693, 0]
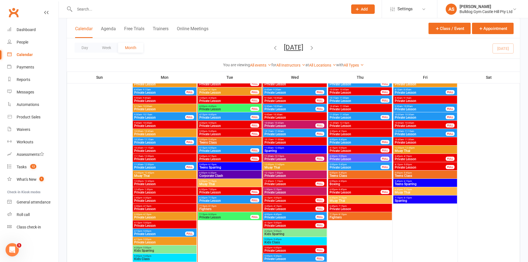
click at [218, 166] on span "Teens Sparring" at bounding box center [229, 167] width 61 height 3
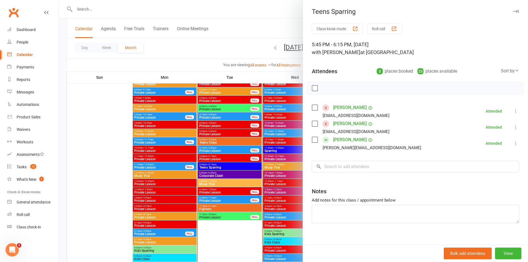
click at [256, 180] on div at bounding box center [293, 131] width 469 height 262
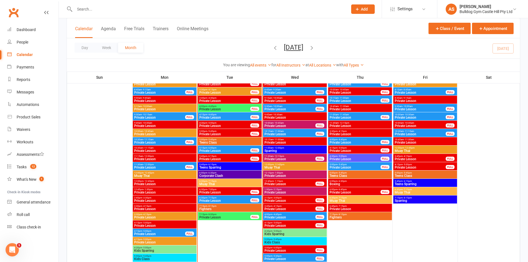
click at [231, 165] on span "5:45pm - 6:15pm" at bounding box center [229, 164] width 61 height 2
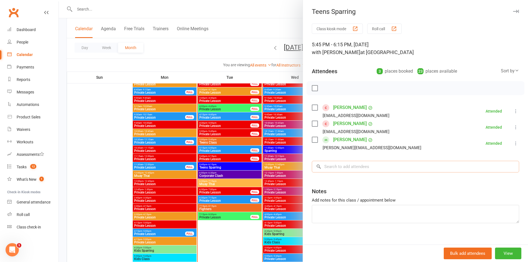
click at [358, 171] on input "search" at bounding box center [415, 167] width 207 height 12
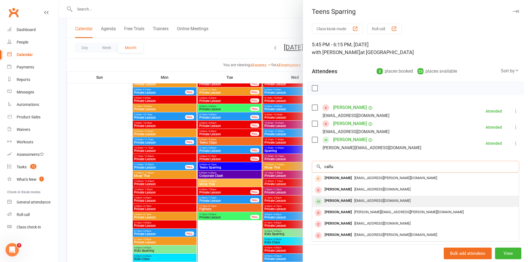
type input "callu"
click at [348, 199] on div "[PERSON_NAME]" at bounding box center [338, 201] width 32 height 8
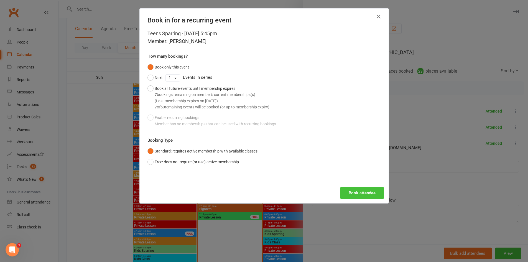
click at [347, 189] on button "Book attendee" at bounding box center [362, 193] width 44 height 12
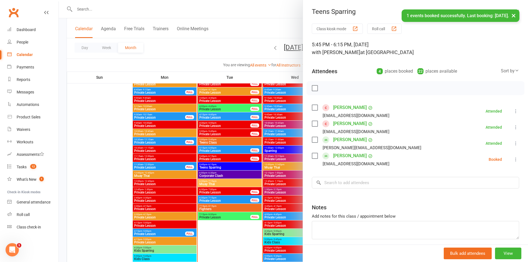
click at [513, 161] on icon at bounding box center [516, 160] width 6 height 6
click at [486, 196] on link "Check in" at bounding box center [486, 192] width 65 height 11
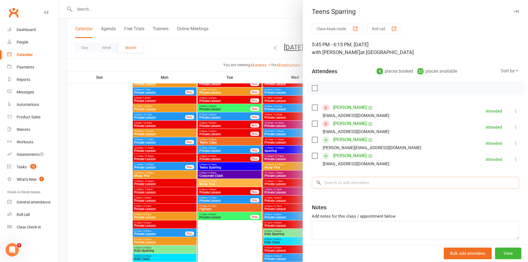
click at [410, 183] on input "search" at bounding box center [415, 183] width 207 height 12
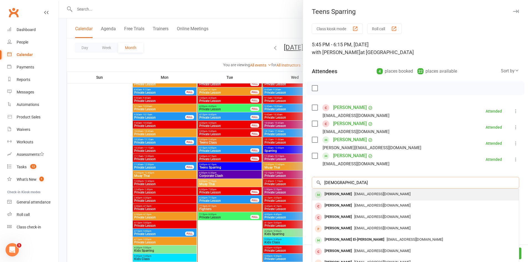
type input "isaa"
click at [354, 195] on span "[EMAIL_ADDRESS][DOMAIN_NAME]" at bounding box center [382, 194] width 56 height 4
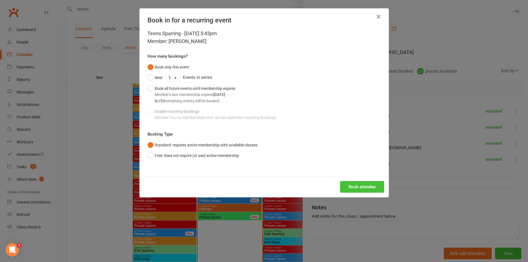
click at [355, 188] on button "Book attendee" at bounding box center [362, 187] width 44 height 12
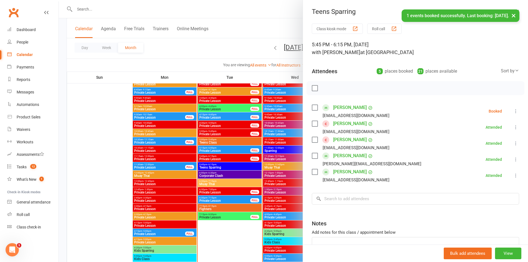
drag, startPoint x: 509, startPoint y: 111, endPoint x: 505, endPoint y: 111, distance: 3.3
click at [513, 110] on icon at bounding box center [516, 111] width 6 height 6
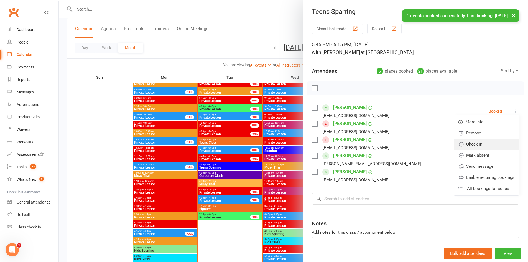
click at [484, 144] on link "Check in" at bounding box center [486, 144] width 65 height 11
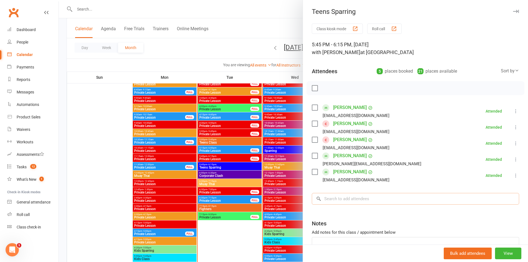
click at [384, 203] on input "search" at bounding box center [415, 199] width 207 height 12
click at [208, 156] on div at bounding box center [293, 131] width 469 height 262
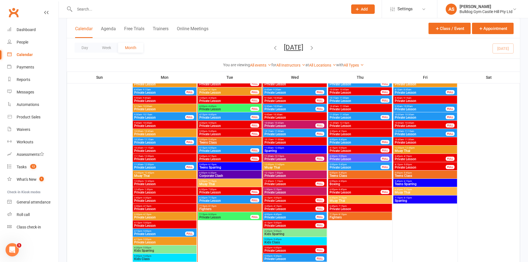
click at [84, 9] on input "text" at bounding box center [208, 9] width 271 height 8
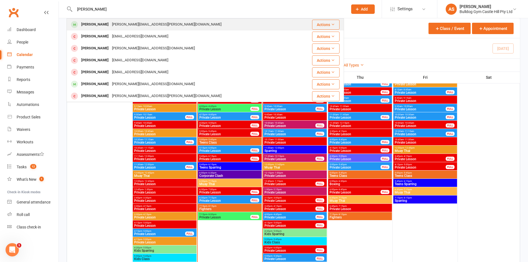
type input "[PERSON_NAME]"
click at [146, 22] on div "[PERSON_NAME][EMAIL_ADDRESS][PERSON_NAME][DOMAIN_NAME]" at bounding box center [166, 24] width 113 height 8
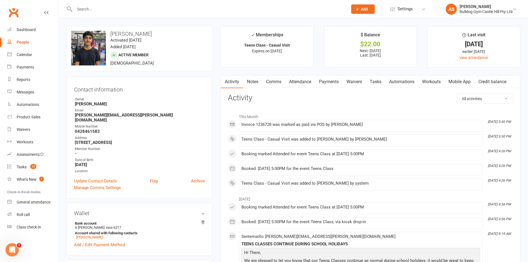
click at [340, 83] on link "Payments" at bounding box center [328, 81] width 27 height 13
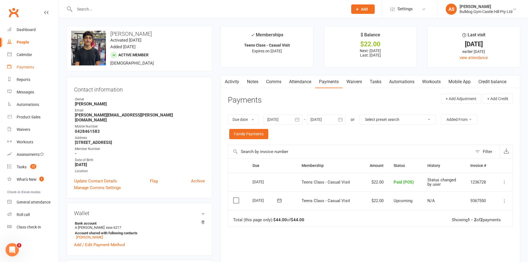
click at [22, 72] on link "Payments" at bounding box center [32, 67] width 51 height 12
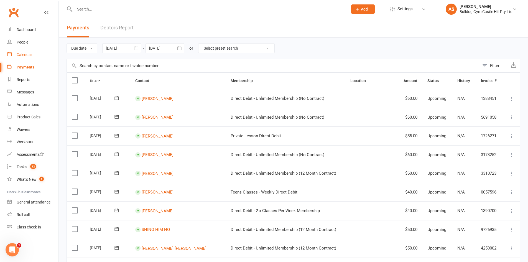
click at [35, 60] on link "Calendar" at bounding box center [32, 54] width 51 height 12
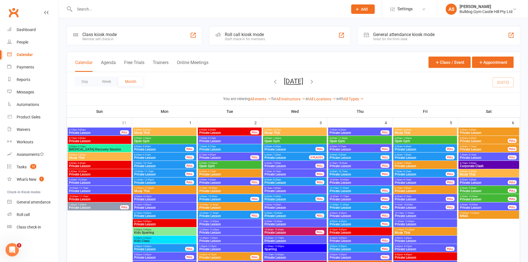
click at [202, 6] on input "text" at bounding box center [208, 9] width 271 height 8
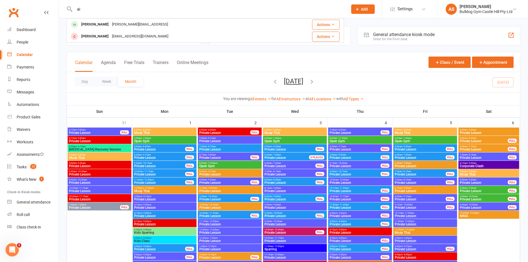
type input "a"
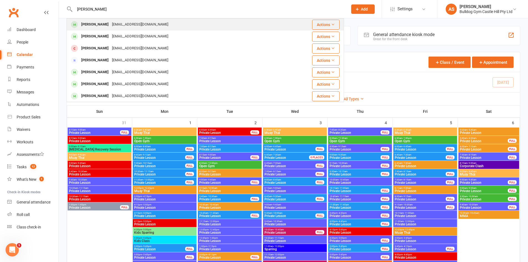
type input "ivan rados"
click at [110, 22] on div "[EMAIL_ADDRESS][DOMAIN_NAME]" at bounding box center [140, 24] width 60 height 8
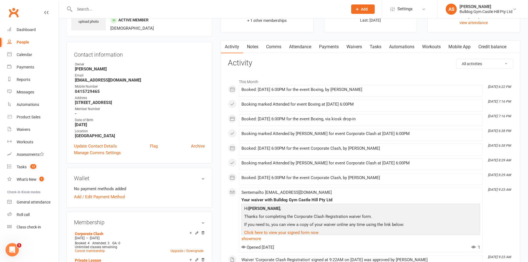
scroll to position [28, 0]
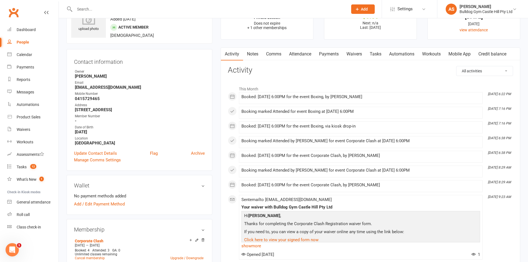
click at [356, 54] on link "Waivers" at bounding box center [353, 54] width 23 height 13
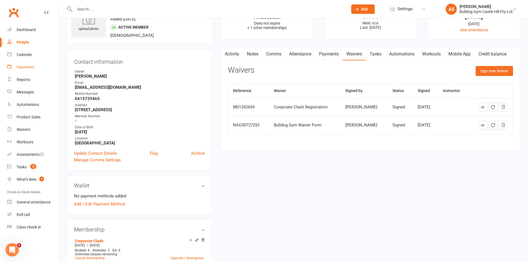
click at [29, 65] on div "Payments" at bounding box center [25, 67] width 17 height 4
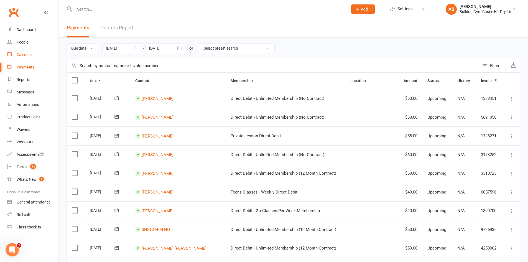
click at [22, 56] on div "Calendar" at bounding box center [25, 54] width 16 height 4
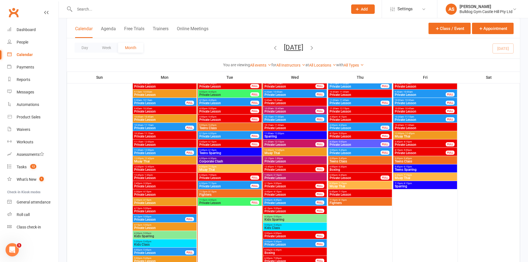
scroll to position [693, 0]
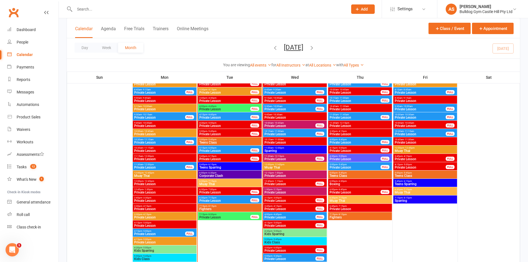
click at [224, 174] on span "Corporate Clash" at bounding box center [229, 175] width 61 height 3
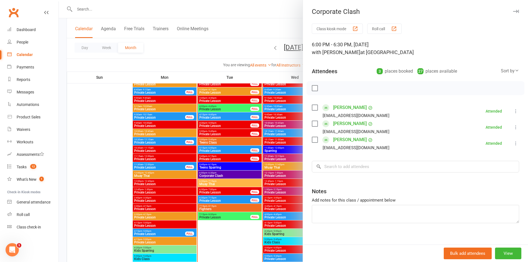
click at [215, 168] on div at bounding box center [293, 131] width 469 height 262
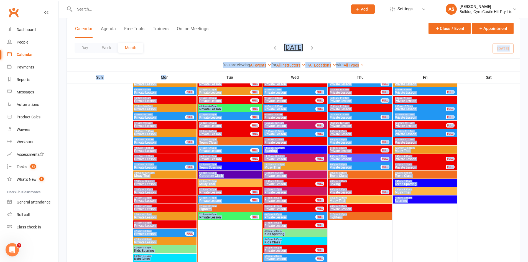
drag, startPoint x: 167, startPoint y: 75, endPoint x: 123, endPoint y: 78, distance: 43.9
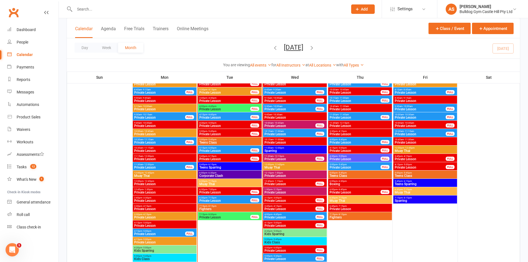
click at [4, 106] on li "Automations" at bounding box center [29, 104] width 58 height 12
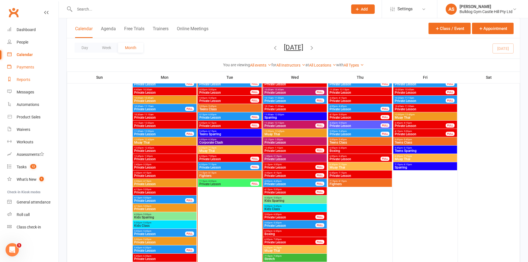
scroll to position [720, 0]
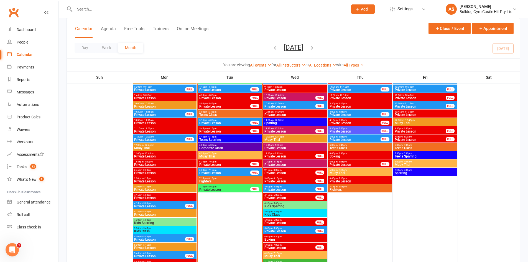
click at [86, 7] on input "text" at bounding box center [208, 9] width 271 height 8
type input "9"
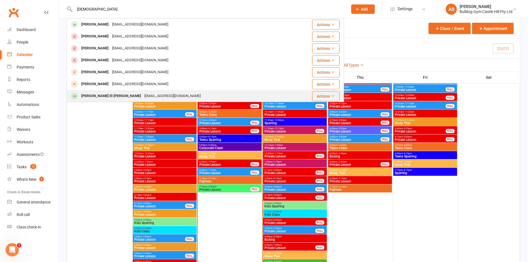
type input "isaa"
click at [104, 97] on div "Isaac El-khoury" at bounding box center [111, 96] width 63 height 8
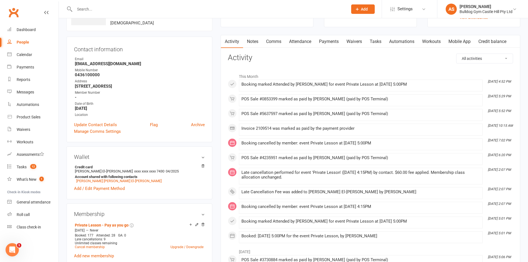
scroll to position [111, 0]
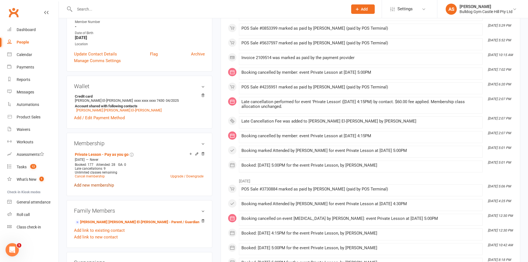
click at [110, 186] on link "Add new membership" at bounding box center [94, 185] width 40 height 5
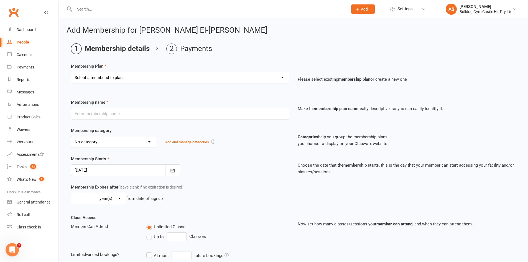
click at [137, 76] on select "Select a membership plan Create new Membership Plan Adults Class - Casual Visit…" at bounding box center [180, 77] width 218 height 11
click at [31, 122] on link "Product Sales" at bounding box center [32, 117] width 51 height 12
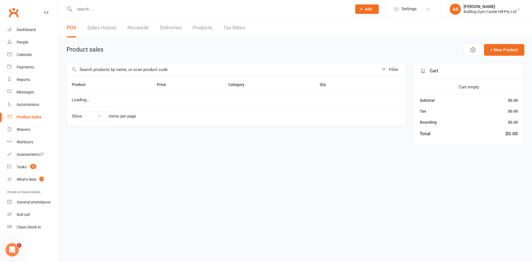
select select "10"
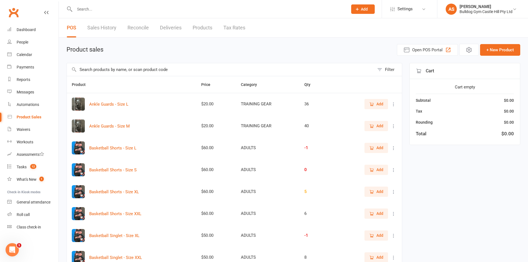
click at [129, 73] on input "text" at bounding box center [220, 69] width 307 height 13
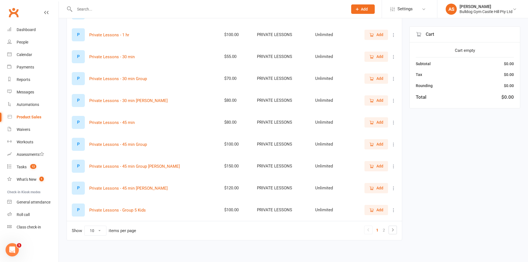
scroll to position [93, 0]
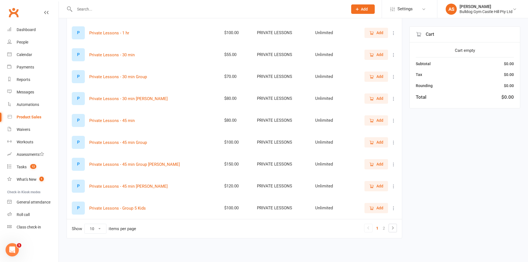
type input "priv"
click at [373, 117] on span "Add" at bounding box center [376, 120] width 14 height 6
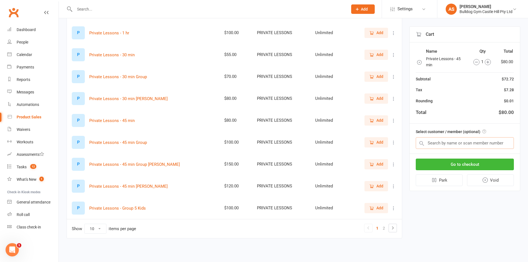
click at [441, 145] on input "text" at bounding box center [465, 143] width 98 height 12
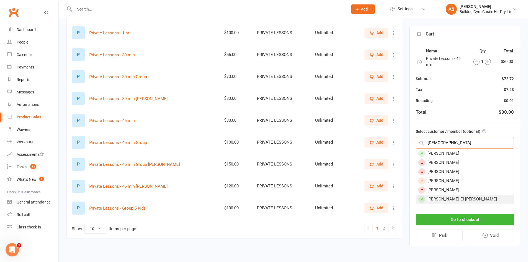
type input "isaa"
click at [452, 203] on div "Isaac El-khoury" at bounding box center [465, 198] width 98 height 9
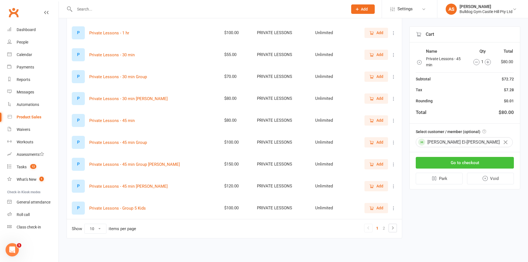
click at [458, 163] on button "Go to checkout" at bounding box center [465, 163] width 98 height 12
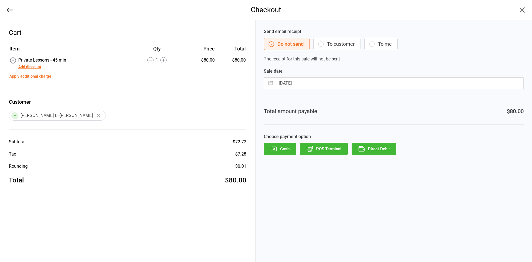
click at [323, 147] on button "POS Terminal" at bounding box center [324, 149] width 48 height 12
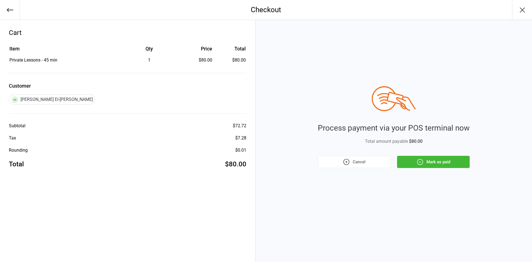
click at [428, 161] on button "Mark as paid" at bounding box center [433, 162] width 73 height 12
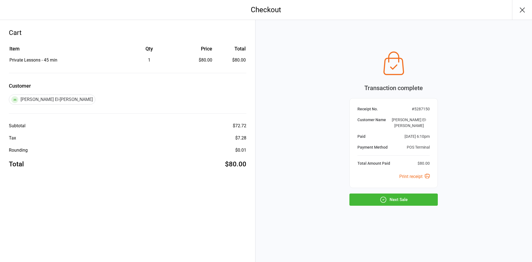
click at [391, 196] on button "Next Sale" at bounding box center [393, 199] width 88 height 12
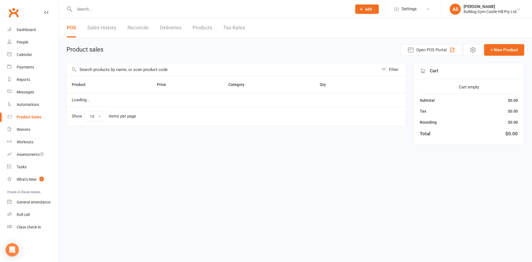
click at [114, 66] on input "text" at bounding box center [223, 69] width 312 height 13
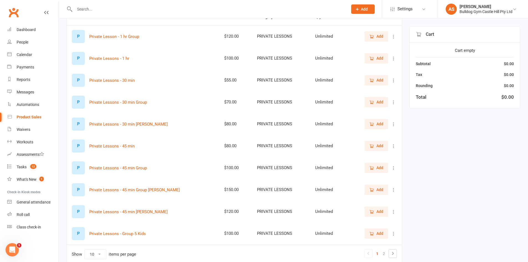
scroll to position [55, 0]
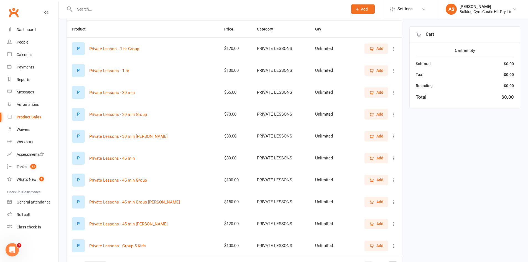
type input "priv"
click at [372, 160] on icon "button" at bounding box center [371, 158] width 5 height 5
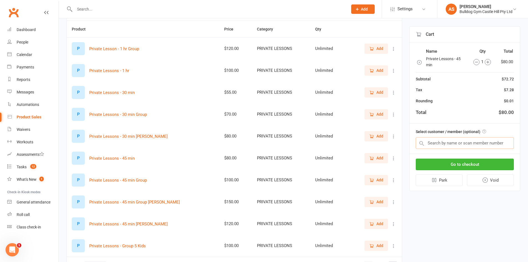
click at [450, 142] on input "text" at bounding box center [465, 143] width 98 height 12
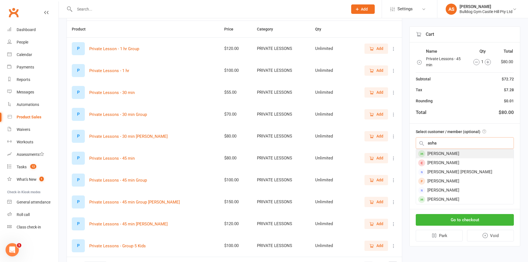
type input "asha"
click at [436, 157] on div "[PERSON_NAME]" at bounding box center [465, 153] width 98 height 9
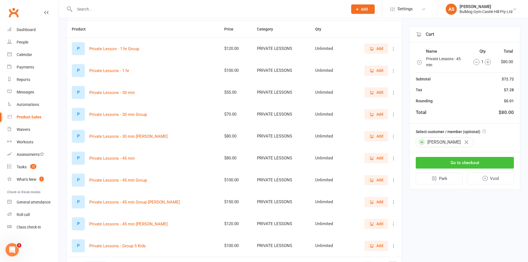
click at [437, 160] on button "Go to checkout" at bounding box center [465, 163] width 98 height 12
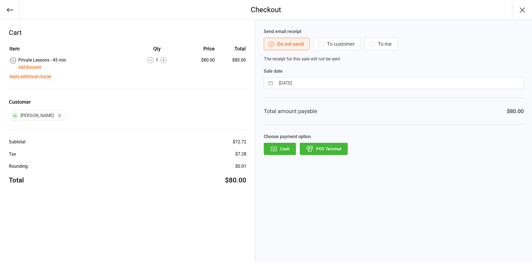
click at [317, 145] on button "POS Terminal" at bounding box center [324, 149] width 48 height 12
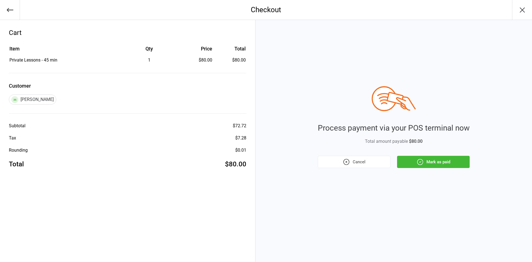
click at [340, 165] on button "Cancel" at bounding box center [354, 162] width 73 height 12
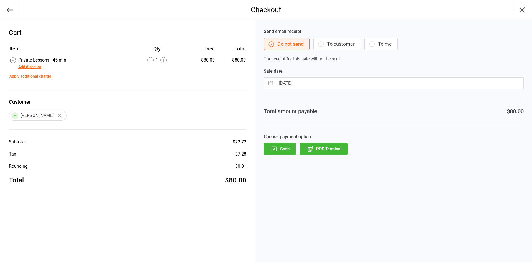
click at [266, 145] on button "Cash" at bounding box center [280, 149] width 32 height 12
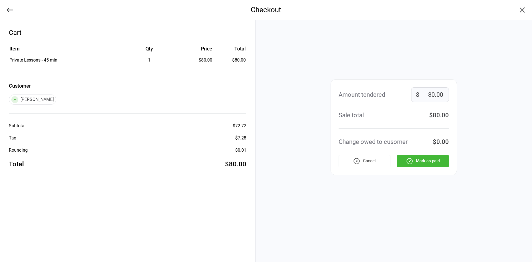
click at [401, 162] on button "Mark as paid" at bounding box center [423, 161] width 52 height 12
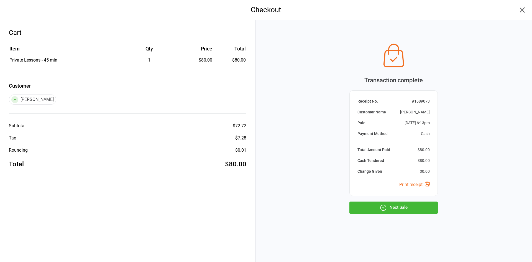
click at [408, 209] on button "Next Sale" at bounding box center [393, 207] width 88 height 12
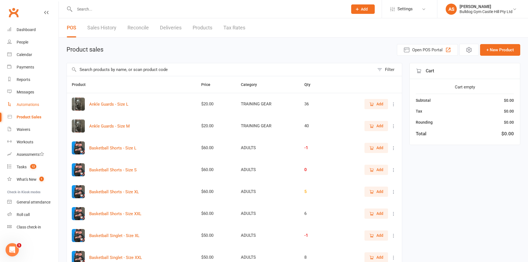
click at [35, 109] on link "Automations" at bounding box center [32, 104] width 51 height 12
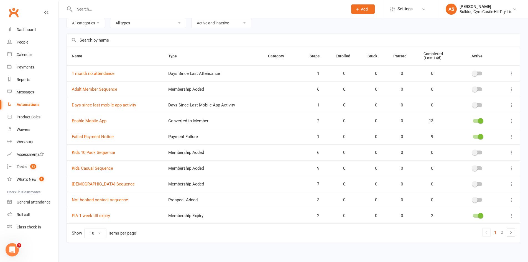
scroll to position [30, 0]
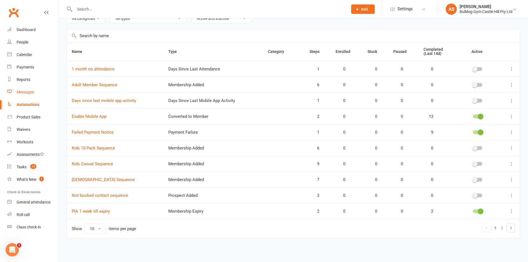
click at [19, 93] on div "Messages" at bounding box center [25, 92] width 17 height 4
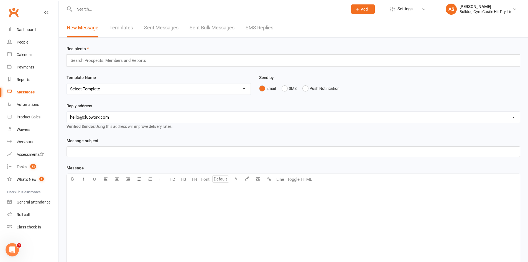
click at [108, 155] on div "﻿" at bounding box center [293, 152] width 453 height 10
click at [96, 60] on input "text" at bounding box center [110, 60] width 81 height 7
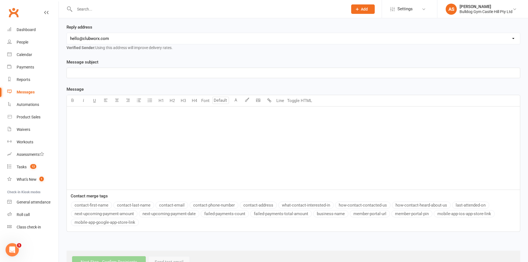
scroll to position [98, 0]
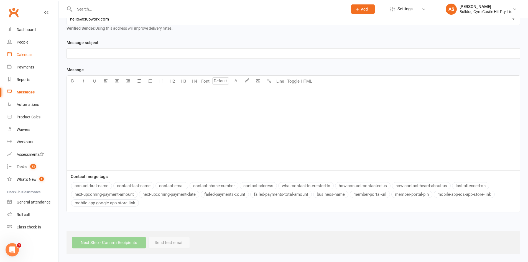
click at [32, 52] on link "Calendar" at bounding box center [32, 54] width 51 height 12
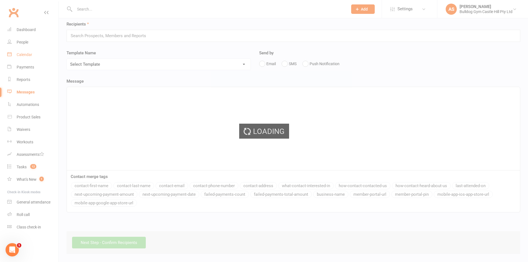
scroll to position [25, 0]
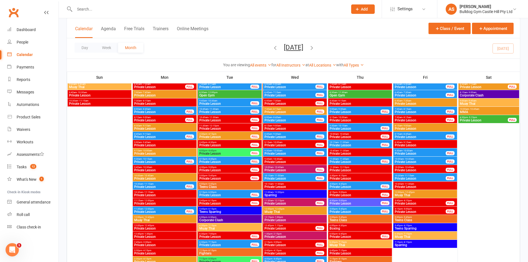
scroll to position [665, 0]
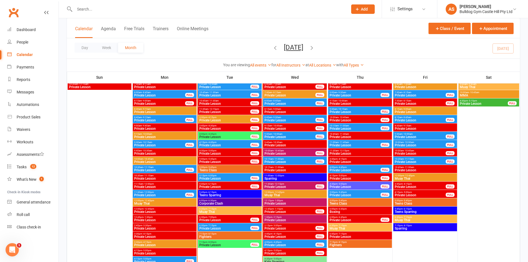
click at [206, 169] on span "Teens Class" at bounding box center [229, 169] width 61 height 3
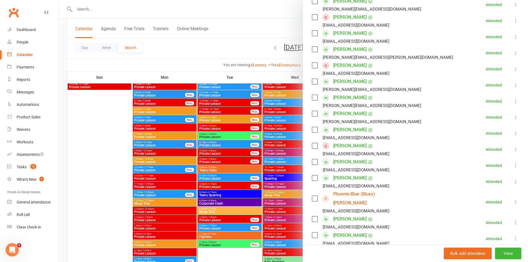
scroll to position [248, 0]
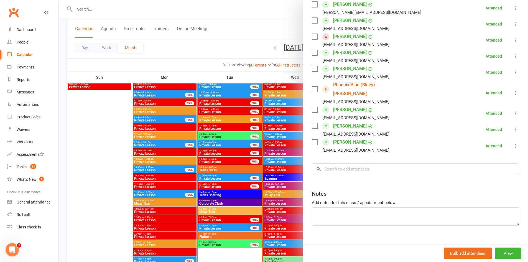
click at [278, 94] on div at bounding box center [293, 131] width 469 height 262
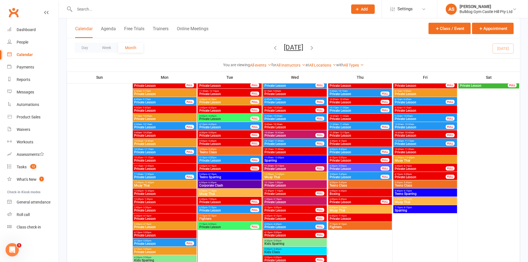
scroll to position [693, 0]
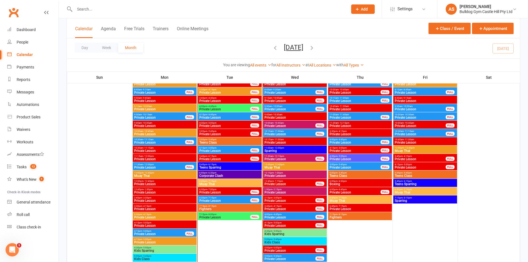
click at [217, 183] on span "Muay Thai" at bounding box center [229, 183] width 61 height 3
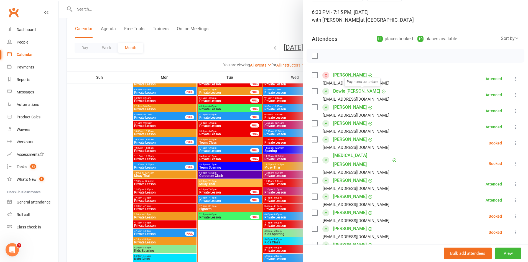
scroll to position [83, 0]
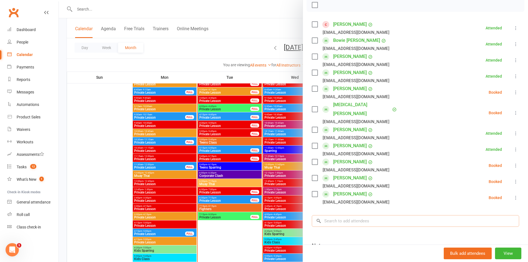
click at [335, 215] on input "search" at bounding box center [415, 221] width 207 height 12
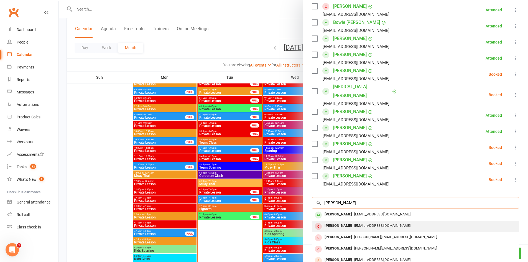
scroll to position [111, 0]
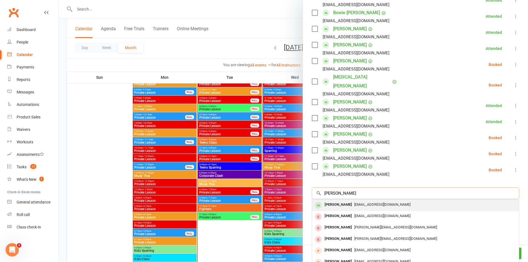
type input "[PERSON_NAME]"
click at [360, 202] on span "[EMAIL_ADDRESS][DOMAIN_NAME]" at bounding box center [382, 204] width 56 height 4
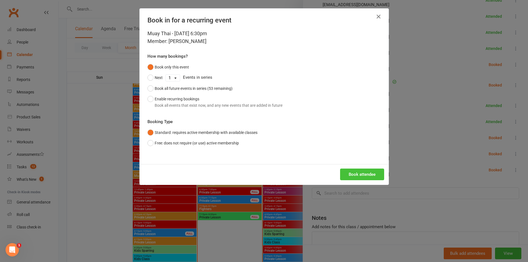
click at [359, 175] on button "Book attendee" at bounding box center [362, 174] width 44 height 12
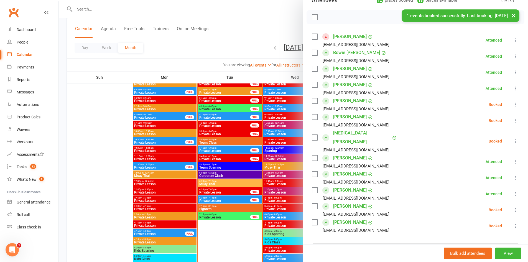
scroll to position [83, 0]
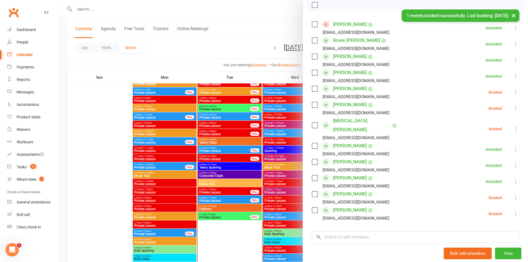
click at [513, 110] on icon at bounding box center [516, 109] width 6 height 6
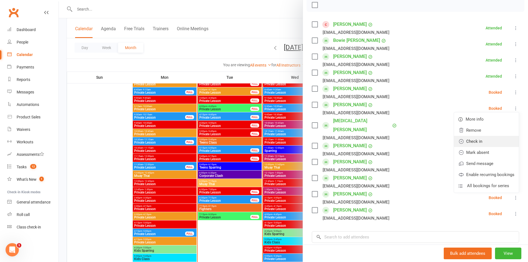
click at [476, 140] on link "Check in" at bounding box center [486, 141] width 65 height 11
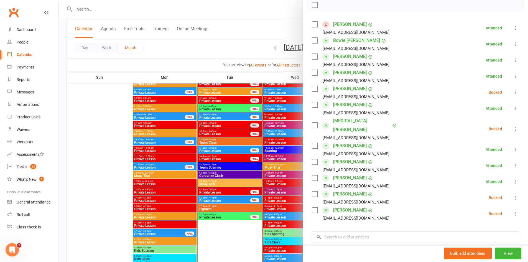
click at [261, 124] on div at bounding box center [293, 131] width 469 height 262
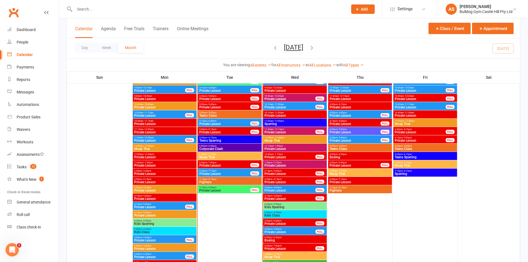
scroll to position [720, 0]
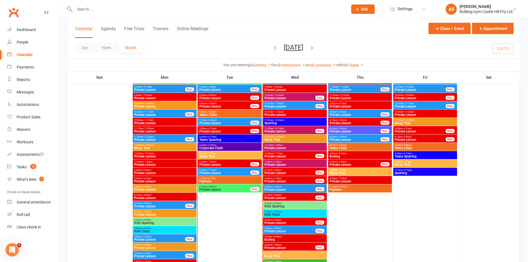
click at [216, 155] on span "Muay Thai" at bounding box center [229, 156] width 61 height 3
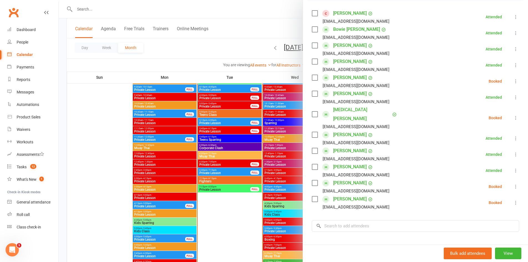
scroll to position [111, 0]
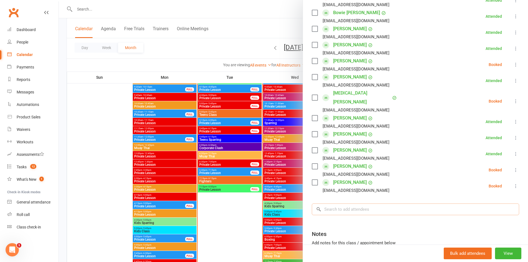
click at [354, 203] on input "search" at bounding box center [415, 209] width 207 height 12
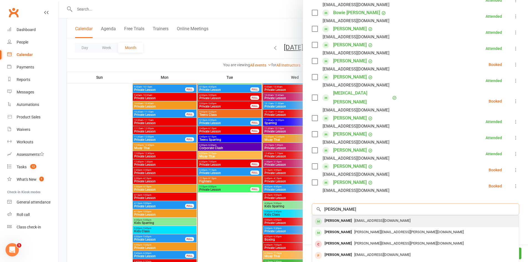
type input "[PERSON_NAME]"
click at [363, 217] on div "[EMAIL_ADDRESS][DOMAIN_NAME]" at bounding box center [415, 221] width 202 height 8
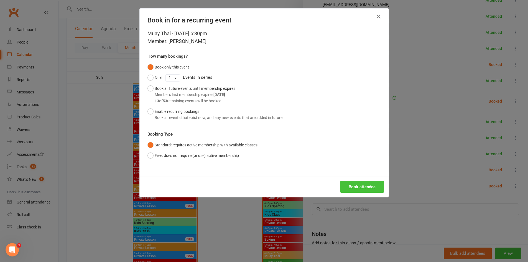
click at [370, 185] on button "Book attendee" at bounding box center [362, 187] width 44 height 12
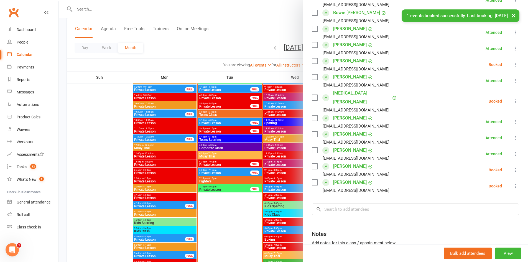
scroll to position [16, 0]
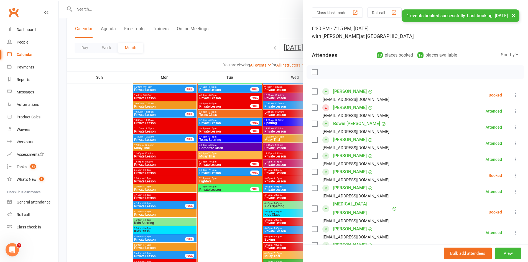
click at [347, 91] on link "[PERSON_NAME]" at bounding box center [350, 91] width 34 height 9
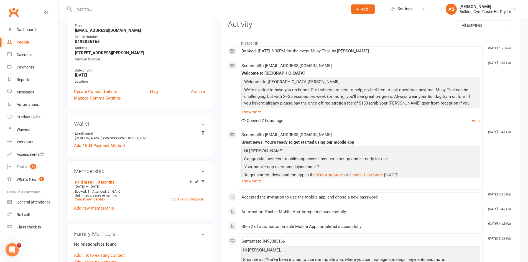
scroll to position [83, 0]
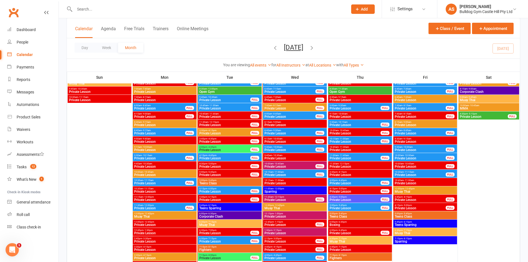
scroll to position [665, 0]
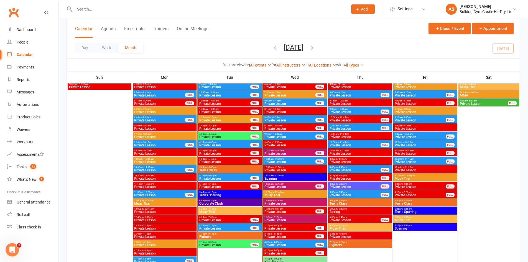
click at [220, 211] on span "Muay Thai" at bounding box center [229, 211] width 61 height 3
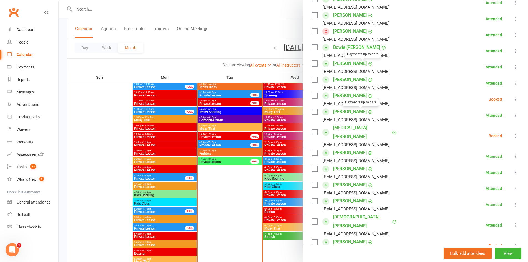
scroll to position [139, 0]
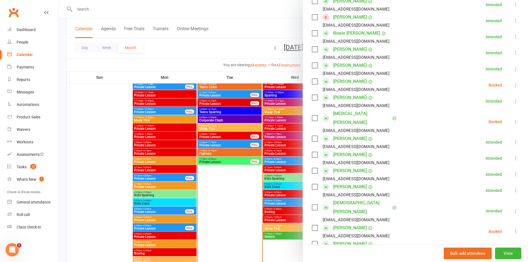
click at [513, 84] on icon at bounding box center [516, 85] width 6 height 6
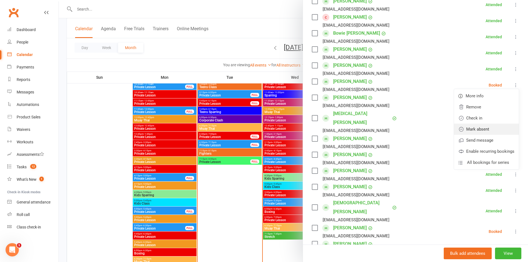
click at [469, 128] on link "Mark absent" at bounding box center [486, 129] width 65 height 11
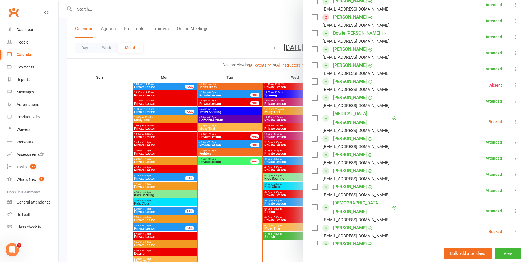
click at [504, 117] on li "[MEDICAL_DATA][PERSON_NAME] [PERSON_NAME][EMAIL_ADDRESS][DOMAIN_NAME] Booked Mo…" at bounding box center [415, 121] width 207 height 25
click at [513, 119] on icon at bounding box center [516, 122] width 6 height 6
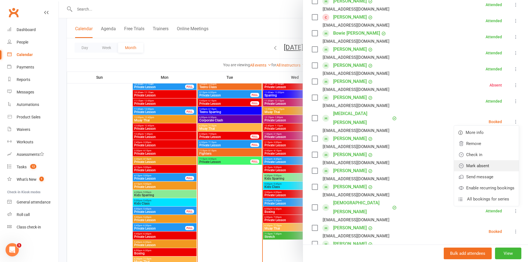
click at [477, 161] on link "Mark absent" at bounding box center [486, 165] width 65 height 11
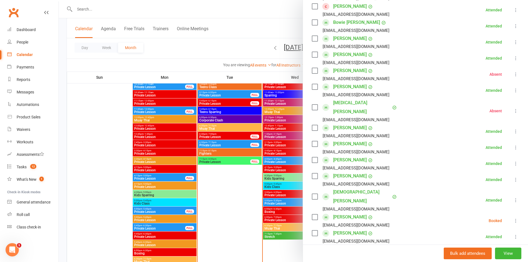
scroll to position [166, 0]
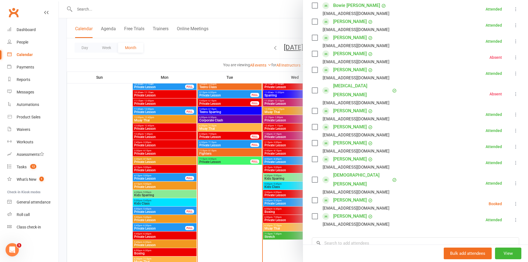
click at [513, 201] on icon at bounding box center [516, 204] width 6 height 6
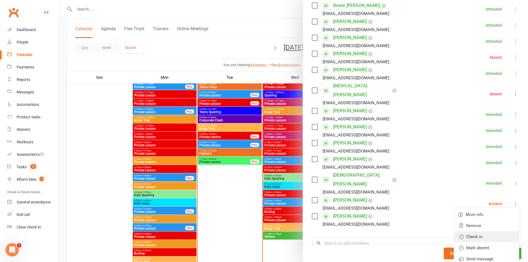
click at [468, 231] on link "Check in" at bounding box center [486, 236] width 65 height 11
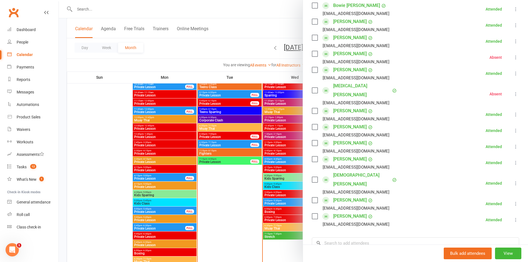
click at [158, 158] on div at bounding box center [293, 131] width 469 height 262
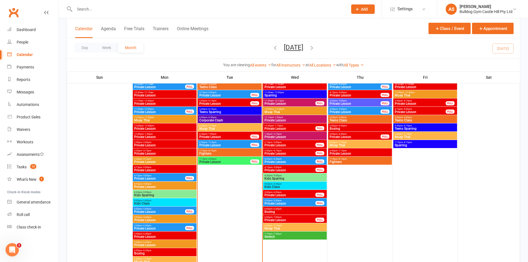
click at [99, 12] on input "text" at bounding box center [208, 9] width 271 height 8
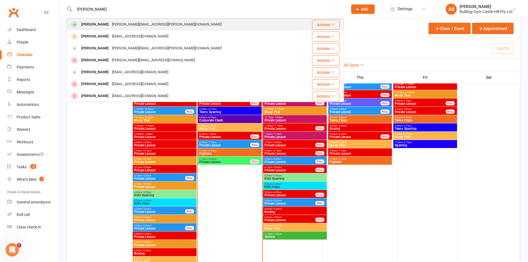
type input "[PERSON_NAME]"
click at [130, 22] on div "[PERSON_NAME][EMAIL_ADDRESS][PERSON_NAME][DOMAIN_NAME]" at bounding box center [166, 24] width 113 height 8
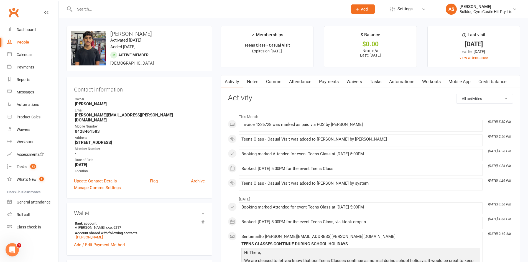
click at [327, 83] on link "Payments" at bounding box center [328, 81] width 27 height 13
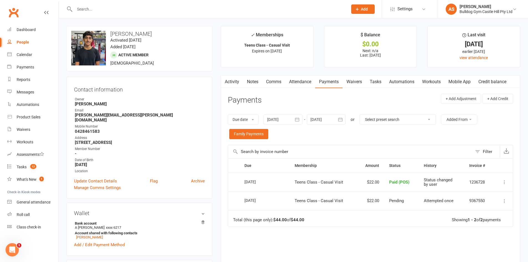
click at [184, 4] on div at bounding box center [204, 9] width 277 height 18
click at [107, 12] on input "text" at bounding box center [208, 9] width 271 height 8
type input "+"
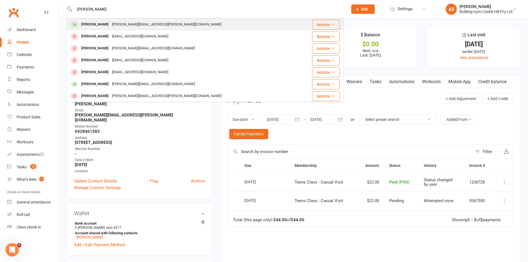
type input "[PERSON_NAME]"
click at [193, 23] on div "[PERSON_NAME] [PERSON_NAME][EMAIL_ADDRESS][PERSON_NAME][DOMAIN_NAME]" at bounding box center [182, 24] width 230 height 11
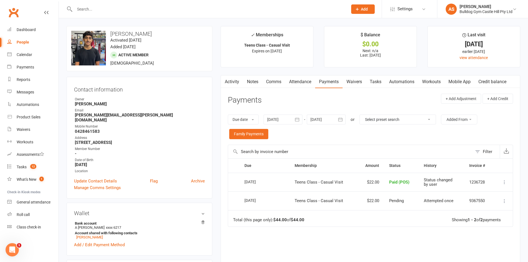
click at [149, 9] on input "text" at bounding box center [208, 9] width 271 height 8
click at [94, 10] on input "text" at bounding box center [208, 9] width 271 height 8
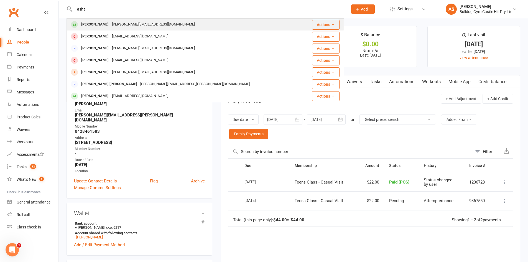
type input "asha"
click at [110, 24] on div "[PERSON_NAME][EMAIL_ADDRESS][DOMAIN_NAME]" at bounding box center [153, 24] width 86 height 8
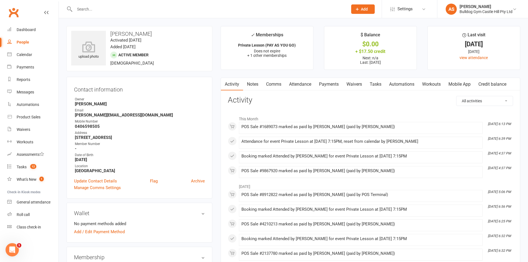
click at [332, 84] on link "Payments" at bounding box center [328, 84] width 27 height 13
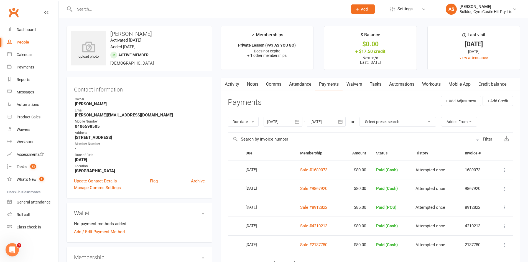
click at [111, 7] on input "text" at bounding box center [208, 9] width 271 height 8
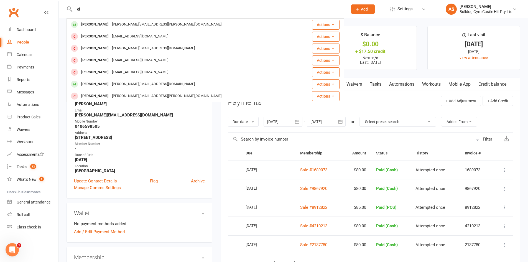
type input "e"
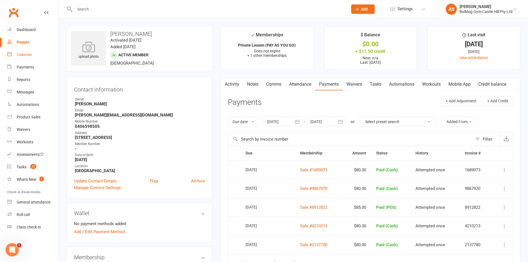
click at [24, 57] on link "Calendar" at bounding box center [32, 54] width 51 height 12
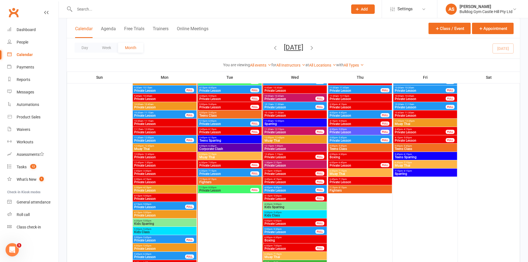
scroll to position [720, 0]
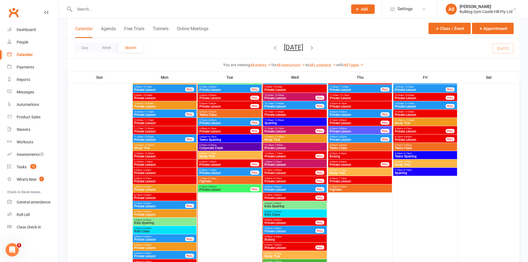
click at [208, 144] on span "- 6:30pm" at bounding box center [211, 145] width 9 height 2
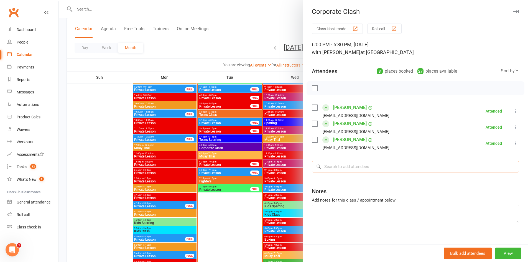
click at [354, 170] on input "search" at bounding box center [415, 167] width 207 height 12
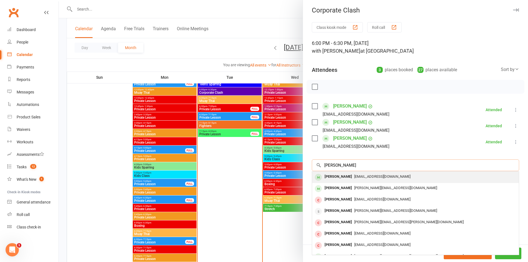
scroll to position [0, 0]
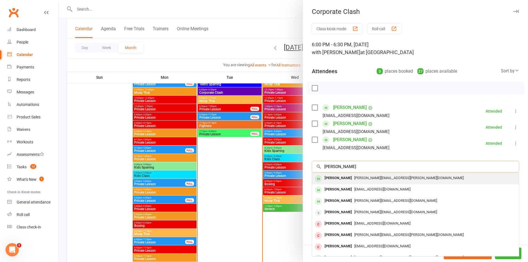
type input "[PERSON_NAME]"
click at [354, 180] on div "[PERSON_NAME]" at bounding box center [338, 178] width 32 height 8
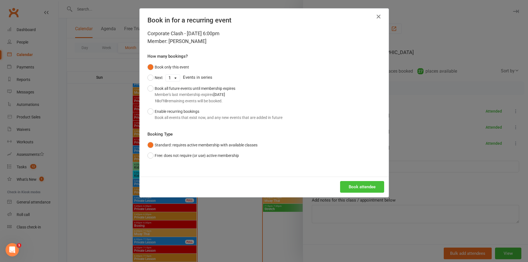
click at [360, 185] on button "Book attendee" at bounding box center [362, 187] width 44 height 12
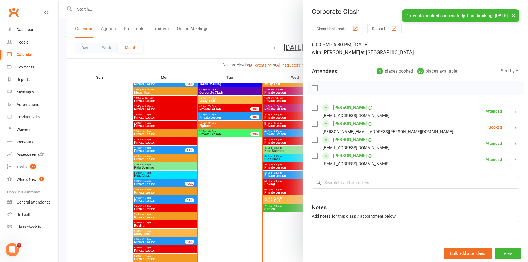
click at [513, 125] on icon at bounding box center [516, 127] width 6 height 6
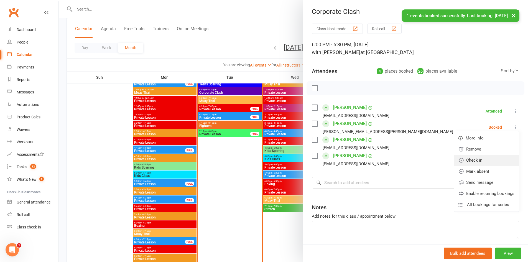
click at [493, 157] on link "Check in" at bounding box center [486, 160] width 65 height 11
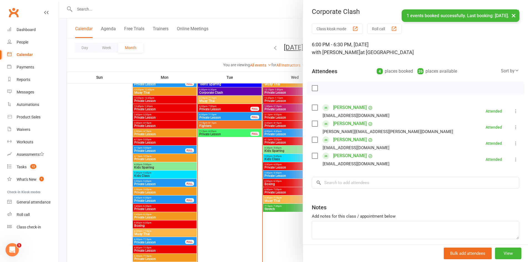
drag, startPoint x: 237, startPoint y: 135, endPoint x: 242, endPoint y: 127, distance: 9.5
click at [238, 133] on div at bounding box center [293, 131] width 469 height 262
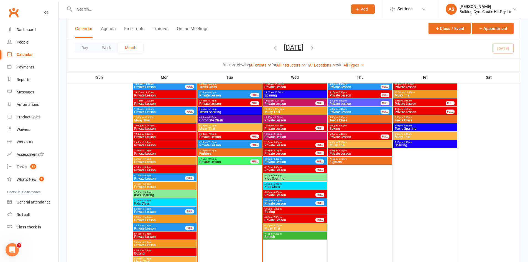
scroll to position [720, 0]
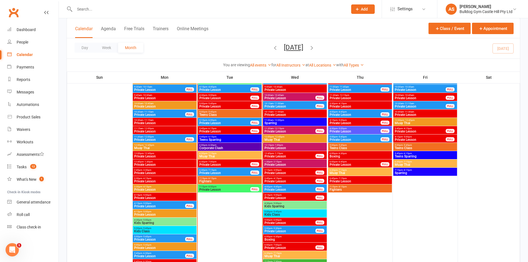
click at [209, 121] on span "- 6:00pm" at bounding box center [211, 120] width 9 height 2
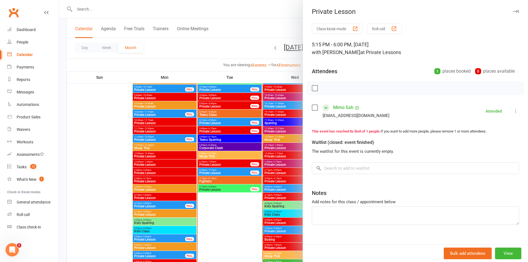
click at [240, 132] on div at bounding box center [293, 131] width 469 height 262
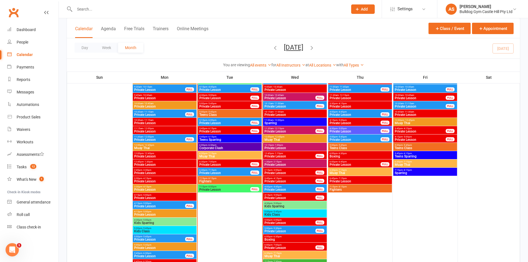
click at [220, 128] on span "5:45pm - 6:15pm" at bounding box center [225, 128] width 52 height 2
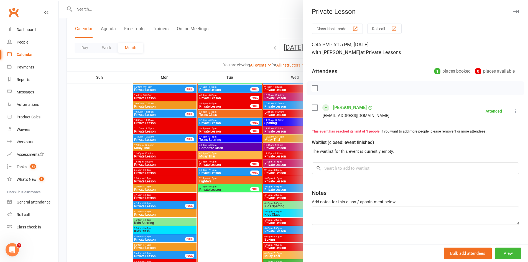
click at [201, 140] on div at bounding box center [293, 131] width 469 height 262
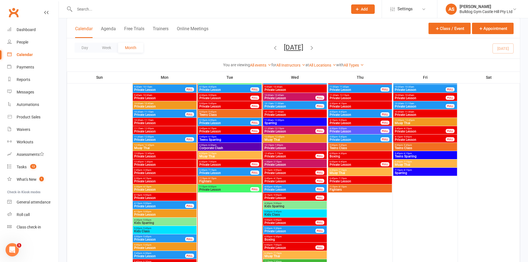
click at [217, 155] on span "Muay Thai" at bounding box center [229, 156] width 61 height 3
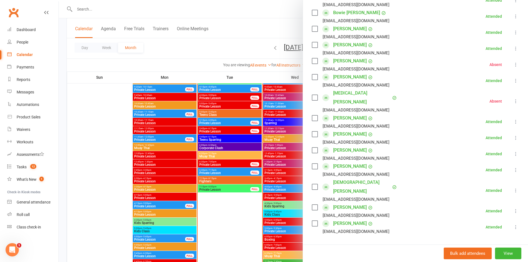
scroll to position [139, 0]
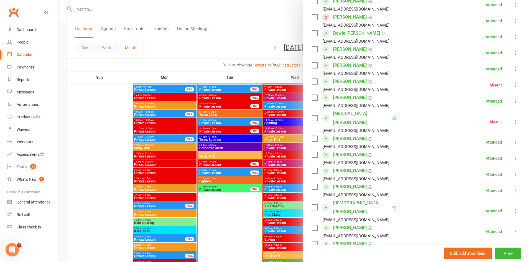
click at [234, 149] on div at bounding box center [293, 131] width 469 height 262
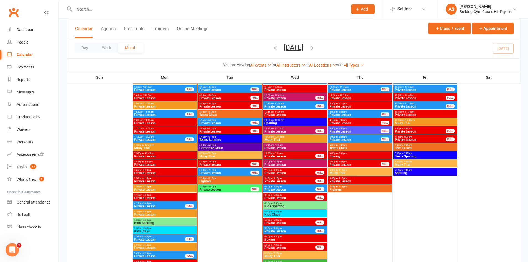
click at [217, 181] on span "Fighters" at bounding box center [229, 181] width 61 height 3
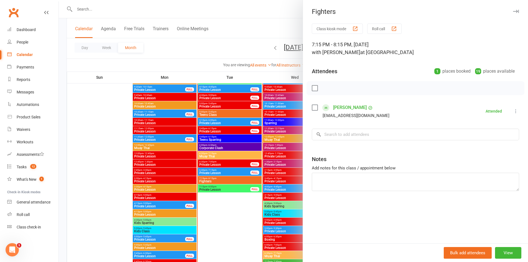
click at [345, 104] on link "[PERSON_NAME]" at bounding box center [350, 107] width 34 height 9
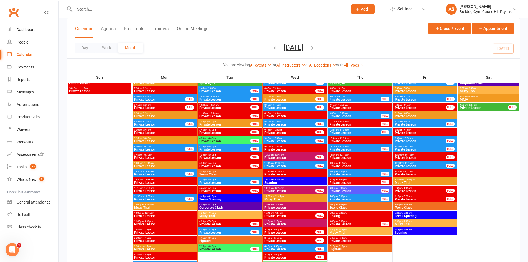
scroll to position [665, 0]
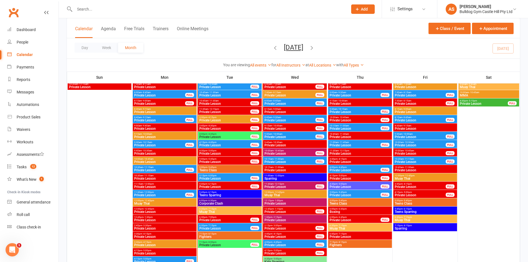
click at [215, 208] on span "- 7:15pm" at bounding box center [211, 208] width 9 height 2
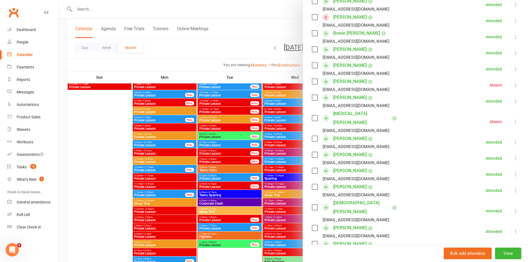
scroll to position [166, 0]
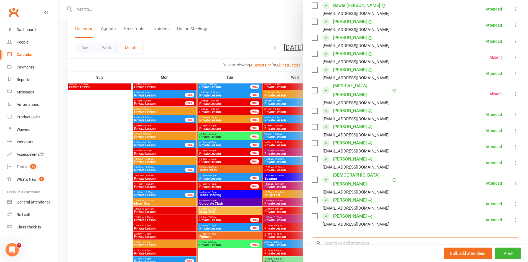
click at [325, 237] on input "search" at bounding box center [415, 243] width 207 height 12
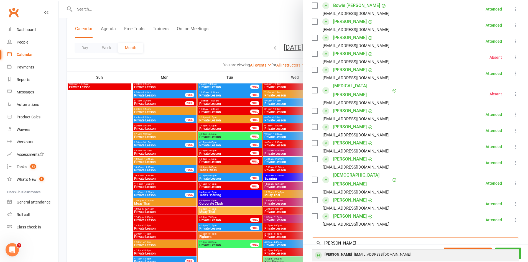
type input "[PERSON_NAME]"
click at [352, 249] on div "[PERSON_NAME] [EMAIL_ADDRESS][DOMAIN_NAME]" at bounding box center [415, 254] width 207 height 11
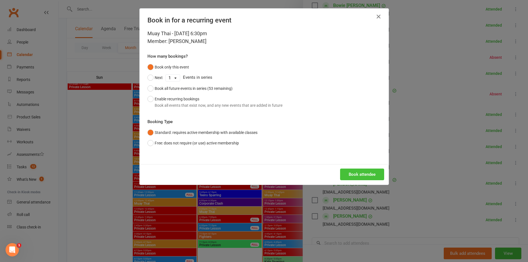
click at [362, 177] on button "Book attendee" at bounding box center [362, 174] width 44 height 12
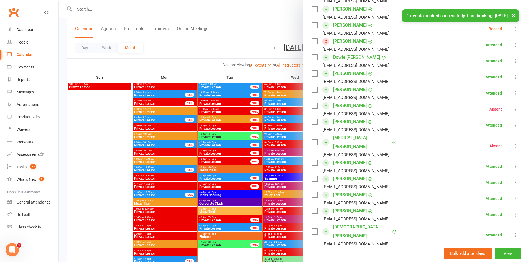
scroll to position [127, 0]
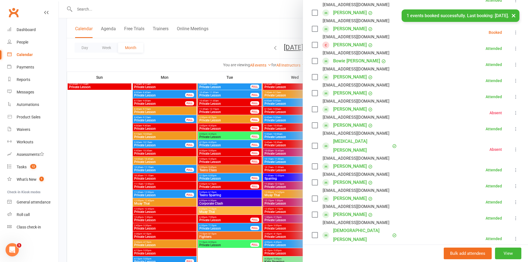
click at [513, 33] on icon at bounding box center [516, 33] width 6 height 6
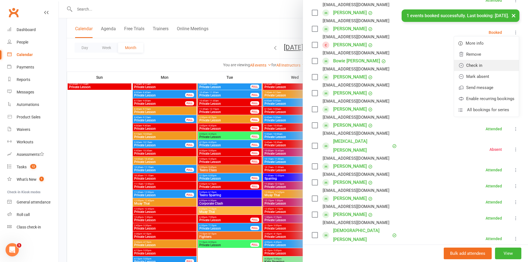
click at [491, 65] on link "Check in" at bounding box center [486, 65] width 65 height 11
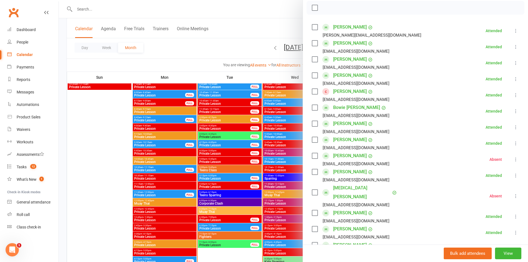
scroll to position [81, 0]
click at [201, 164] on div at bounding box center [293, 131] width 469 height 262
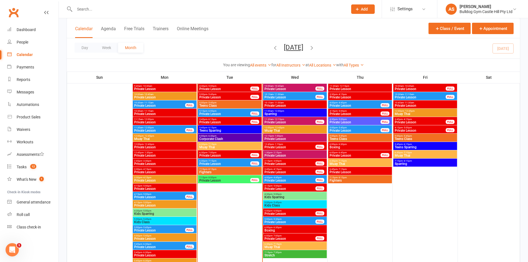
scroll to position [720, 0]
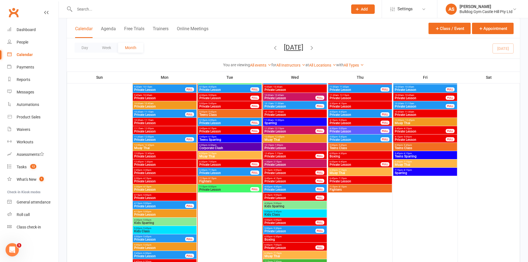
click at [206, 155] on span "Muay Thai" at bounding box center [229, 156] width 61 height 3
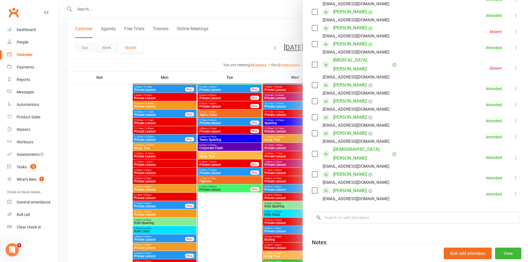
scroll to position [222, 0]
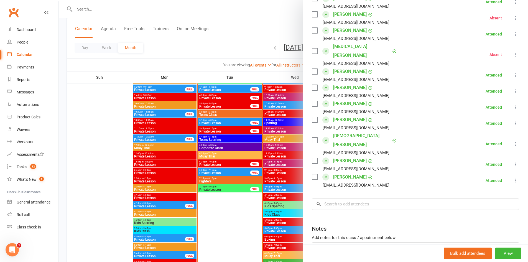
click at [266, 158] on div at bounding box center [293, 131] width 469 height 262
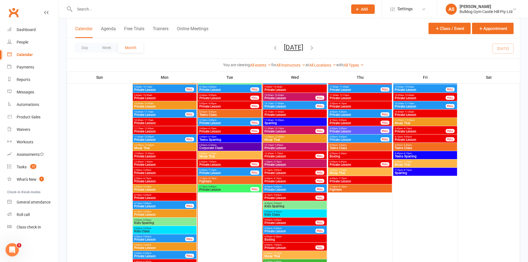
click at [222, 180] on span "Fighters" at bounding box center [229, 181] width 61 height 3
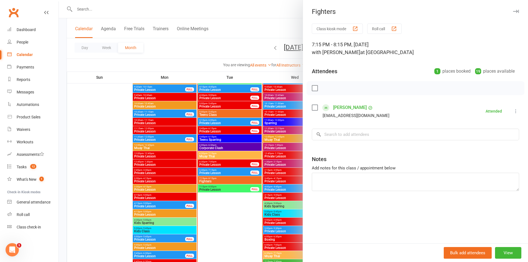
click at [229, 175] on div at bounding box center [293, 131] width 469 height 262
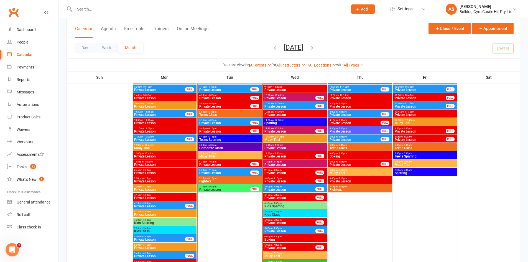
click at [218, 189] on span "Private Lesson" at bounding box center [225, 189] width 52 height 3
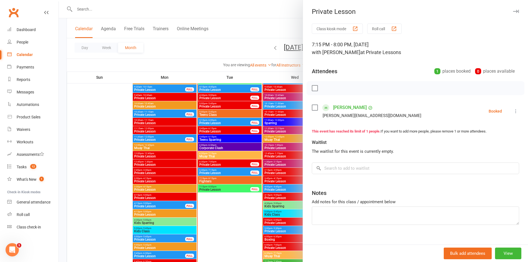
click at [513, 109] on icon at bounding box center [516, 111] width 6 height 6
click at [481, 147] on link "Check in" at bounding box center [486, 144] width 65 height 11
click at [265, 147] on div at bounding box center [293, 131] width 469 height 262
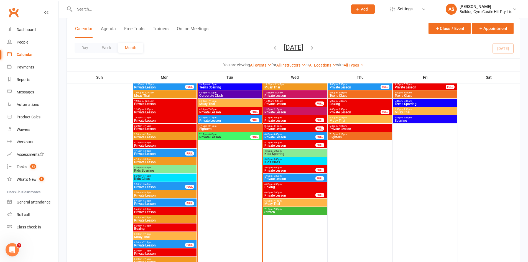
scroll to position [693, 0]
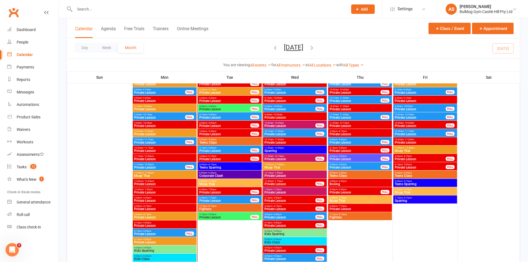
click at [218, 184] on span "Muay Thai" at bounding box center [229, 183] width 61 height 3
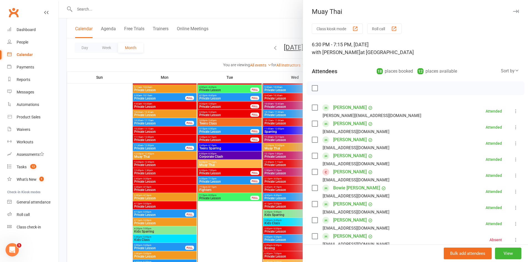
scroll to position [720, 0]
